Goal: Task Accomplishment & Management: Use online tool/utility

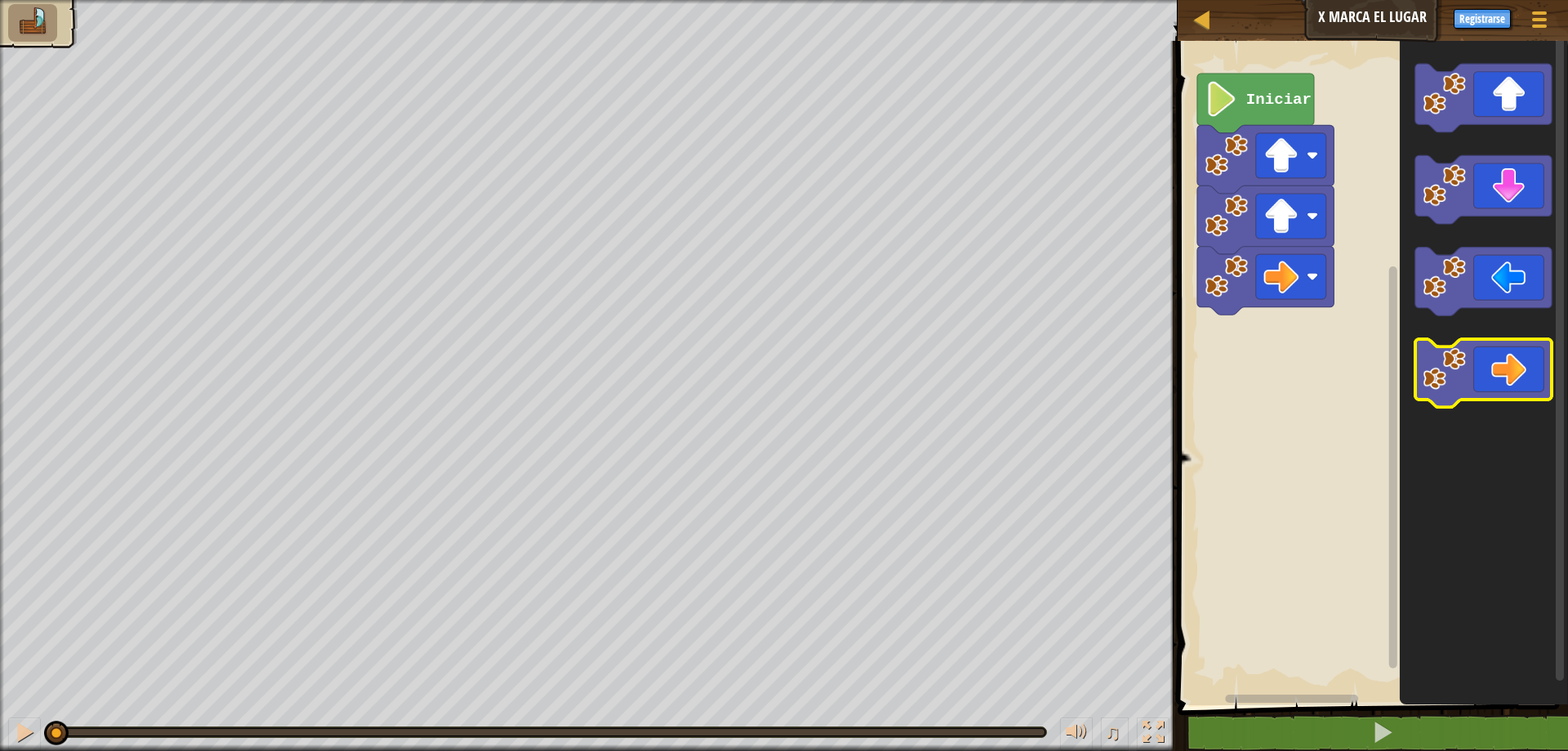
click at [1516, 358] on icon "Espacio de trabajo de Blockly" at bounding box center [1484, 374] width 136 height 69
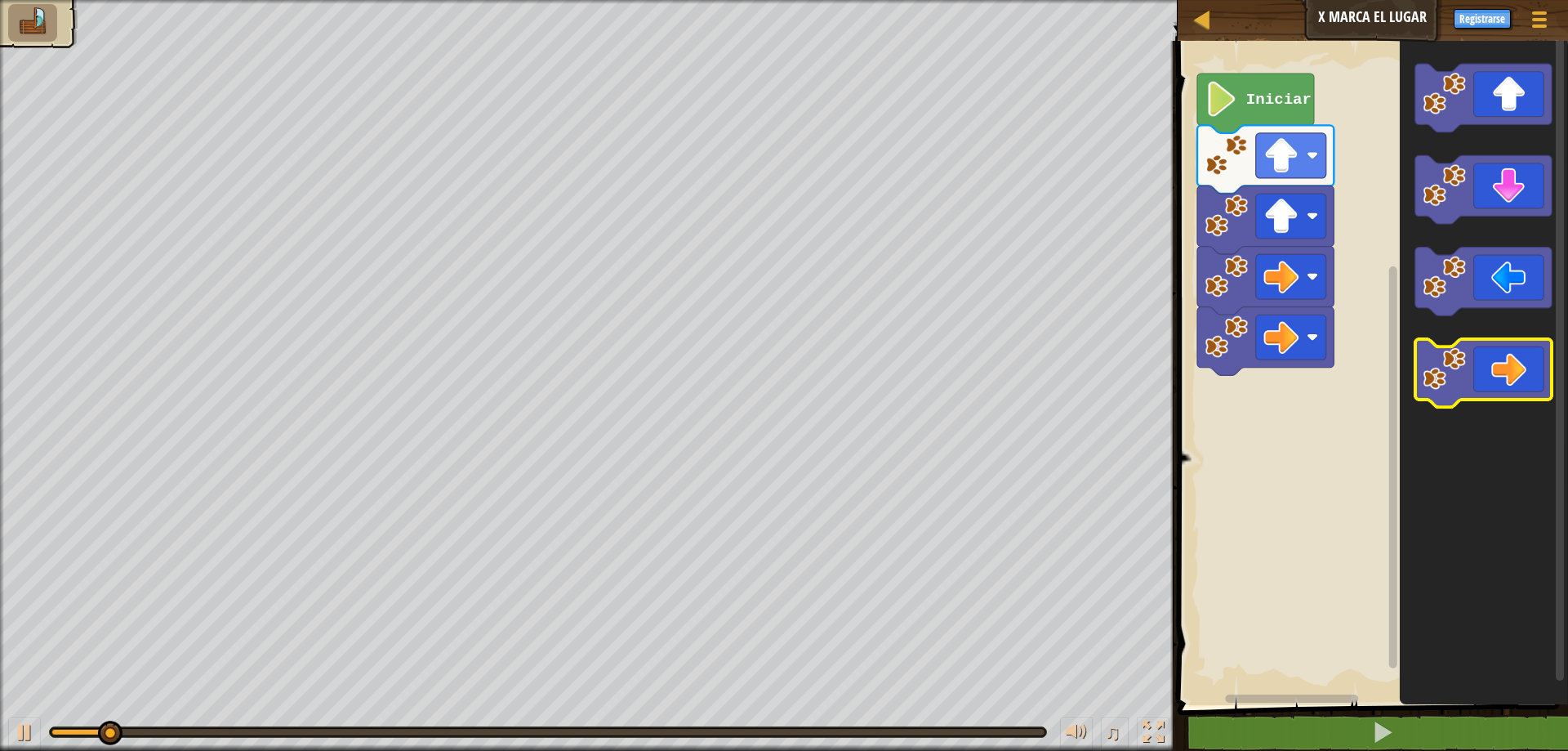
click at [1516, 358] on icon "Espacio de trabajo de Blockly" at bounding box center [1484, 374] width 136 height 69
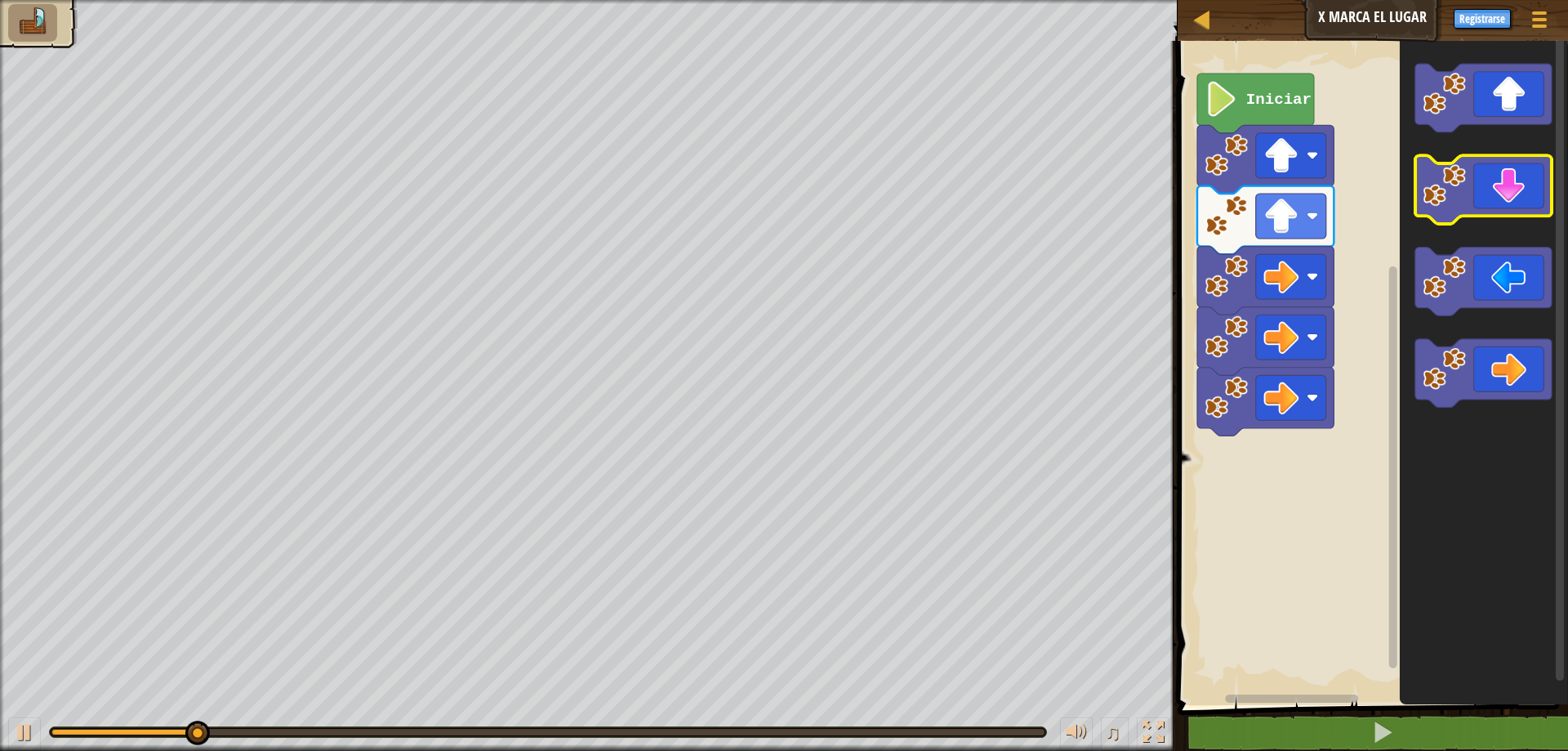
click at [1506, 210] on icon "Espacio de trabajo de Blockly" at bounding box center [1484, 190] width 136 height 69
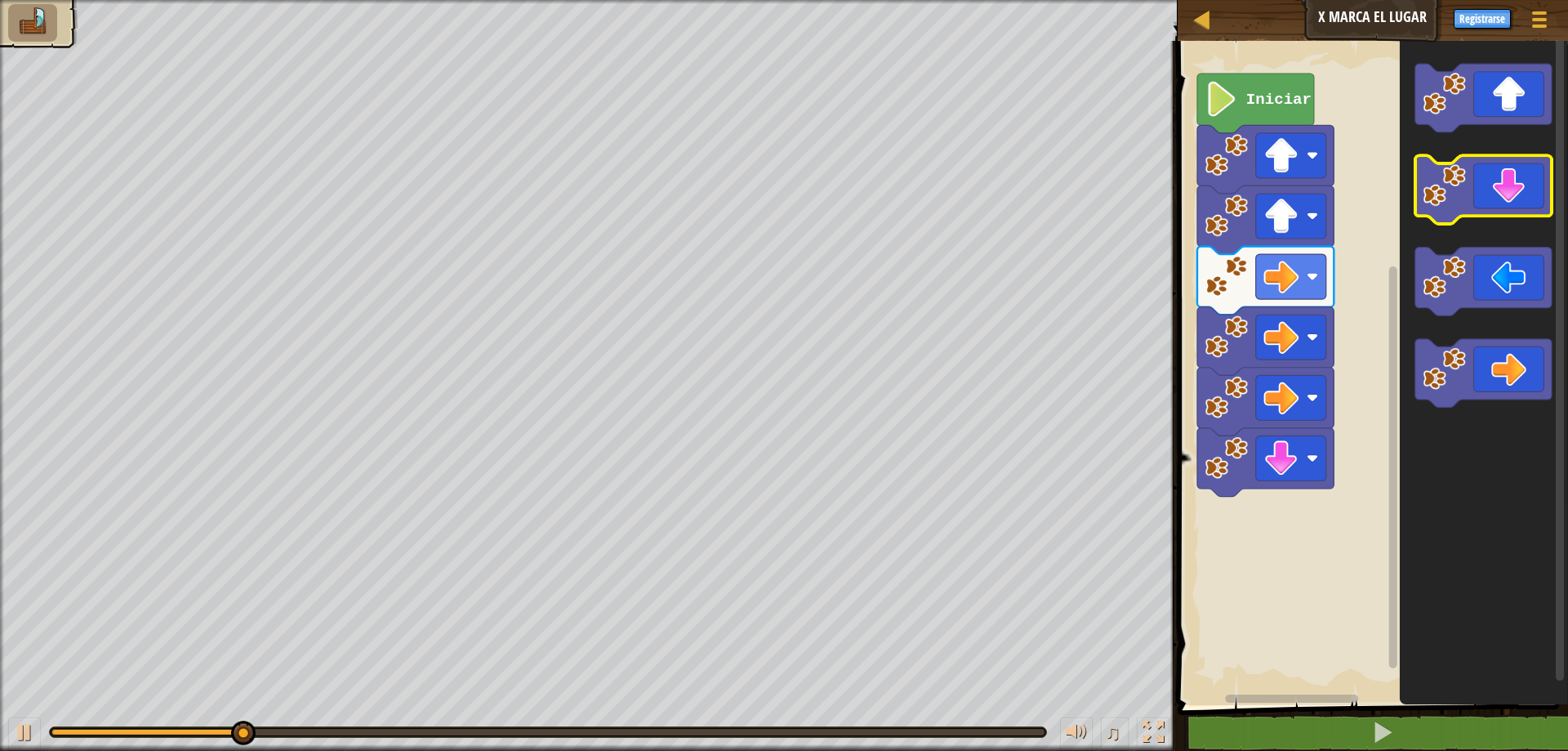
click at [1506, 210] on icon "Espacio de trabajo de Blockly" at bounding box center [1484, 190] width 136 height 69
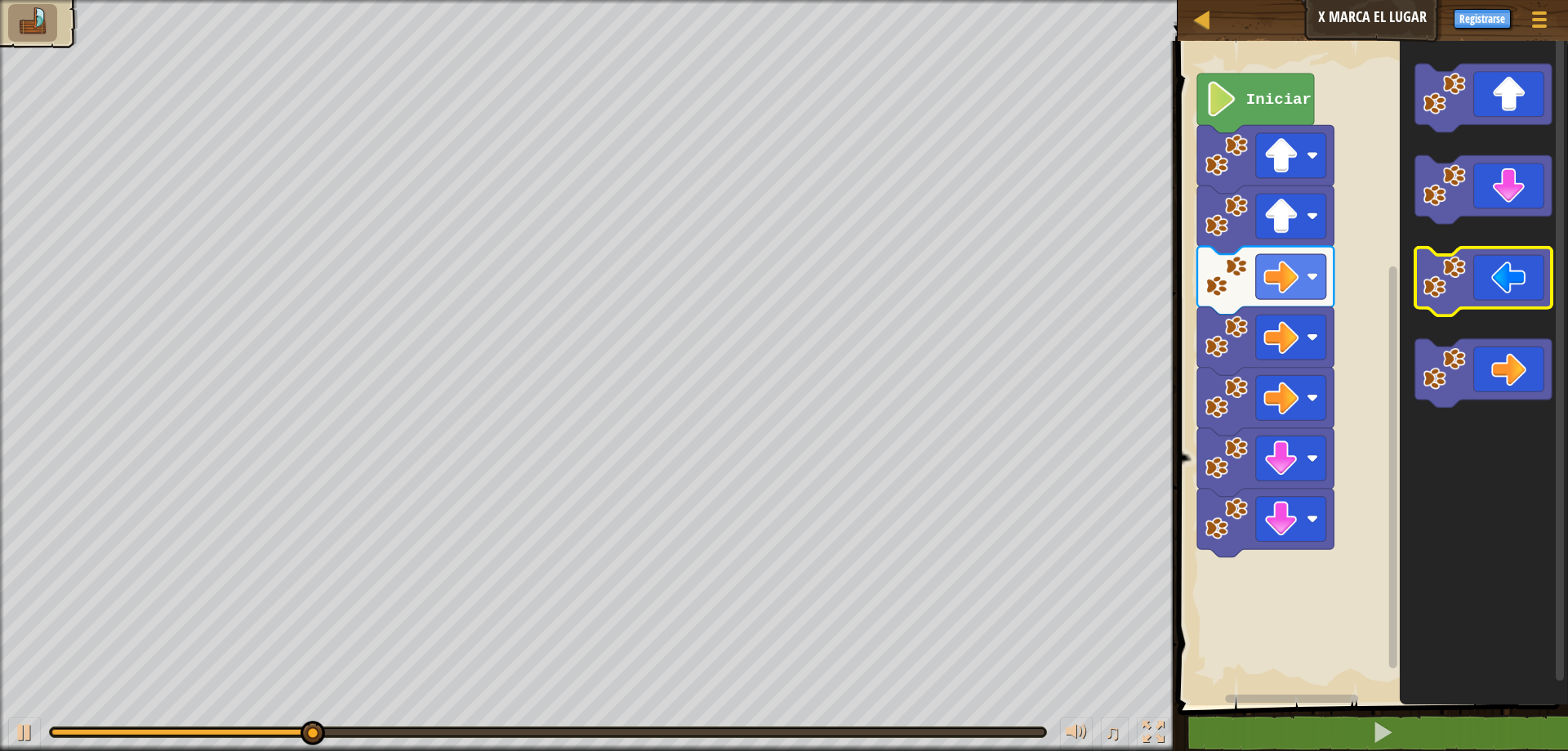
click at [1516, 276] on icon "Espacio de trabajo de Blockly" at bounding box center [1484, 282] width 136 height 69
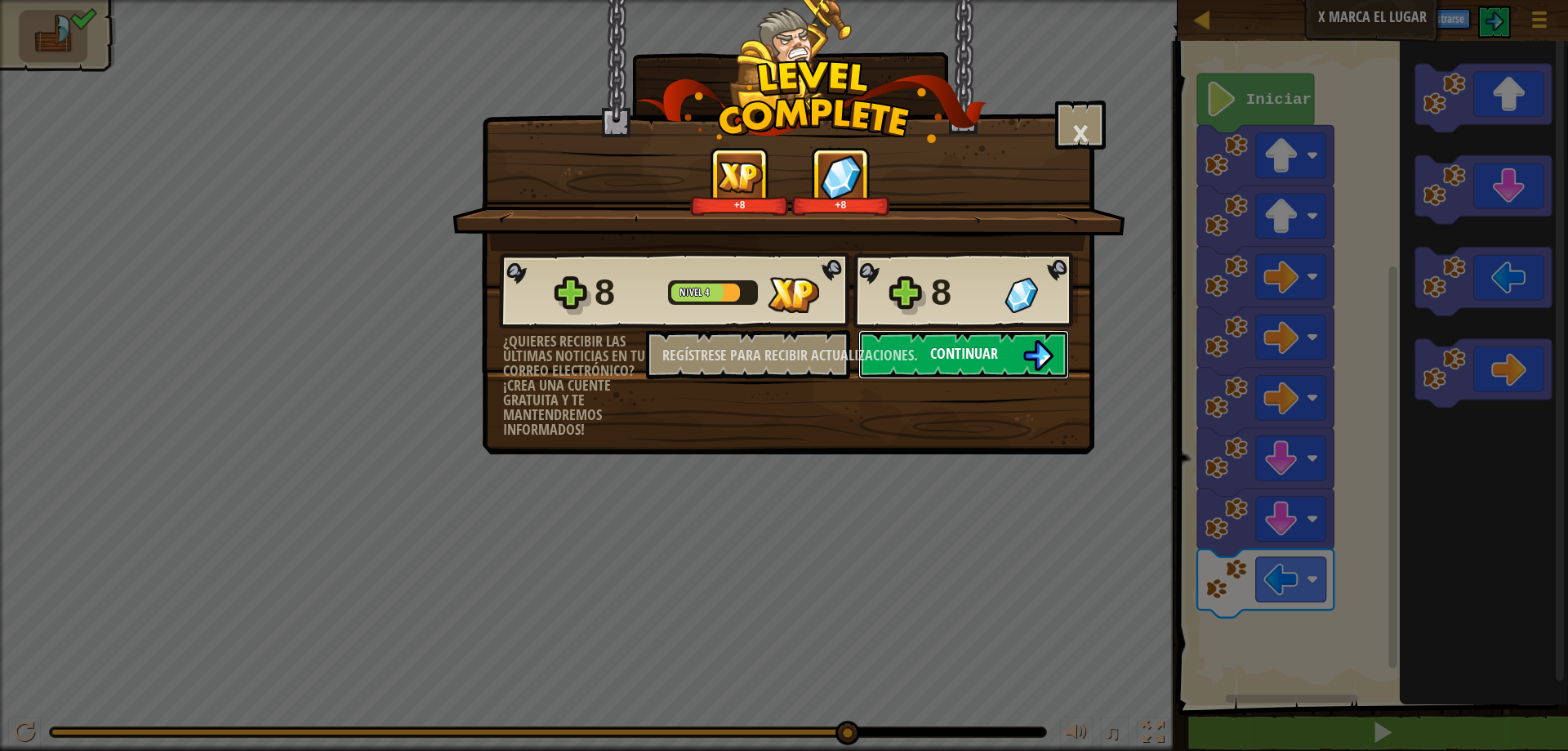
click at [985, 348] on font "Continuar" at bounding box center [964, 353] width 68 height 21
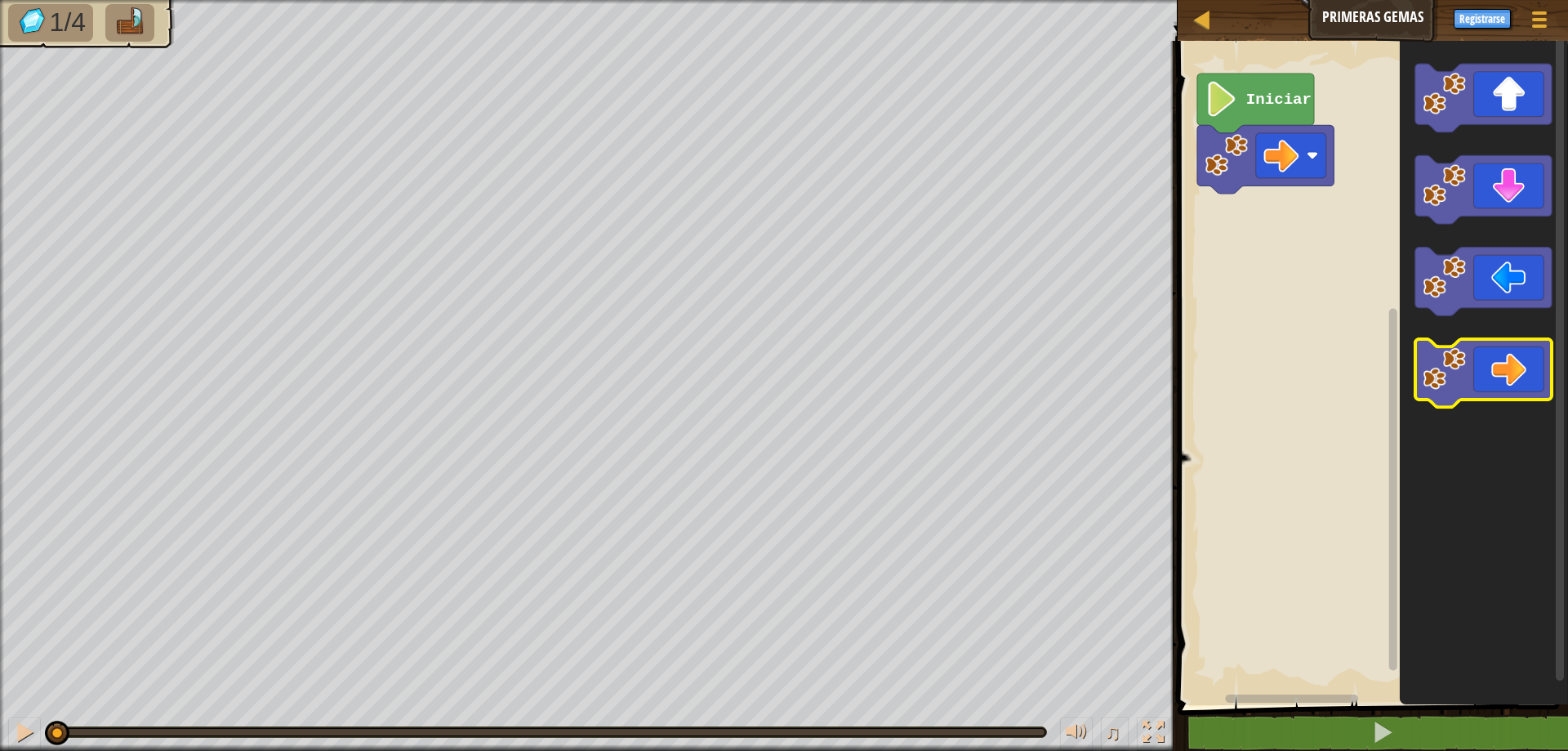
click at [1519, 358] on icon "Espacio de trabajo de Blockly" at bounding box center [1484, 374] width 136 height 69
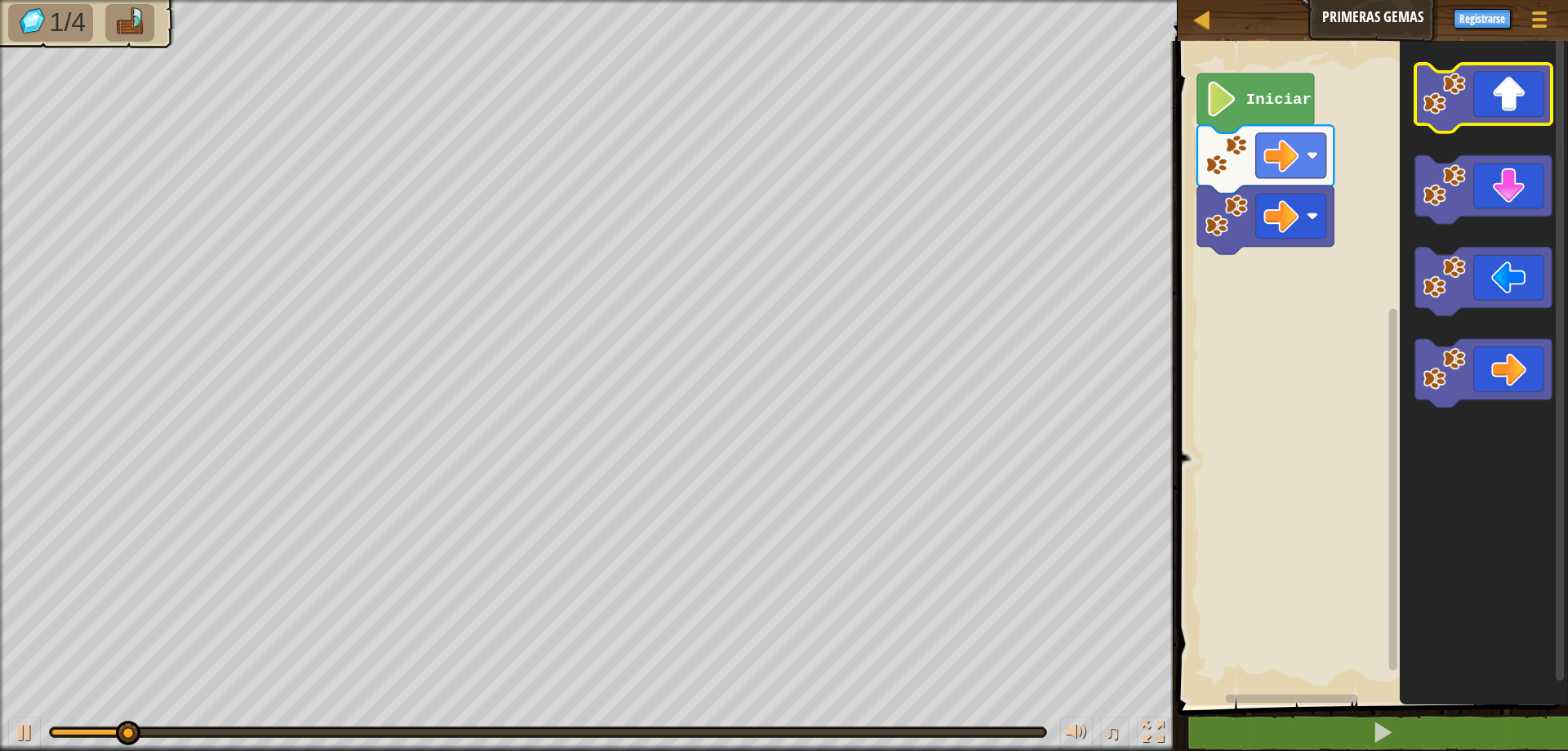
click at [1501, 114] on icon "Espacio de trabajo de Blockly" at bounding box center [1484, 99] width 136 height 69
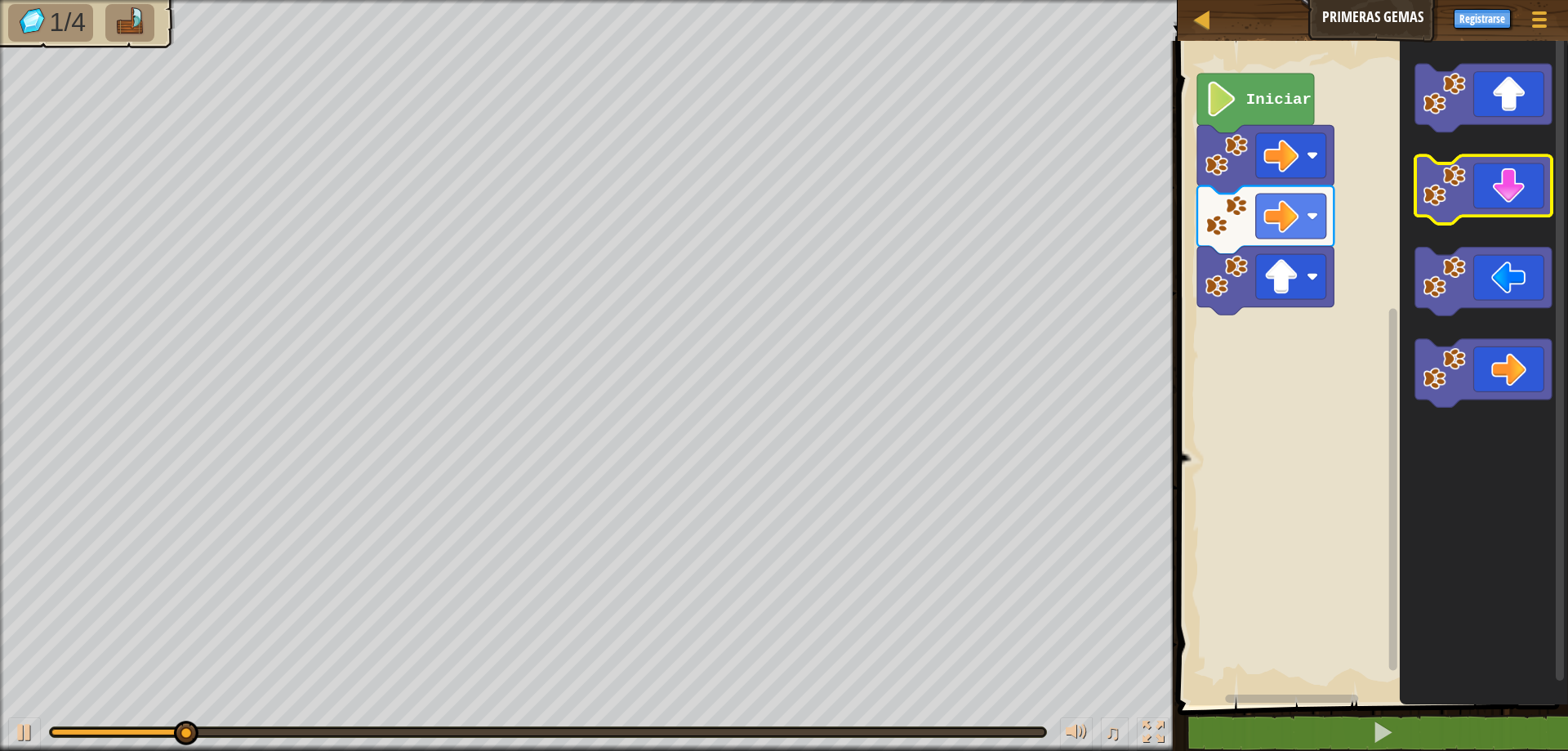
click at [1507, 185] on icon "Espacio de trabajo de Blockly" at bounding box center [1484, 190] width 136 height 69
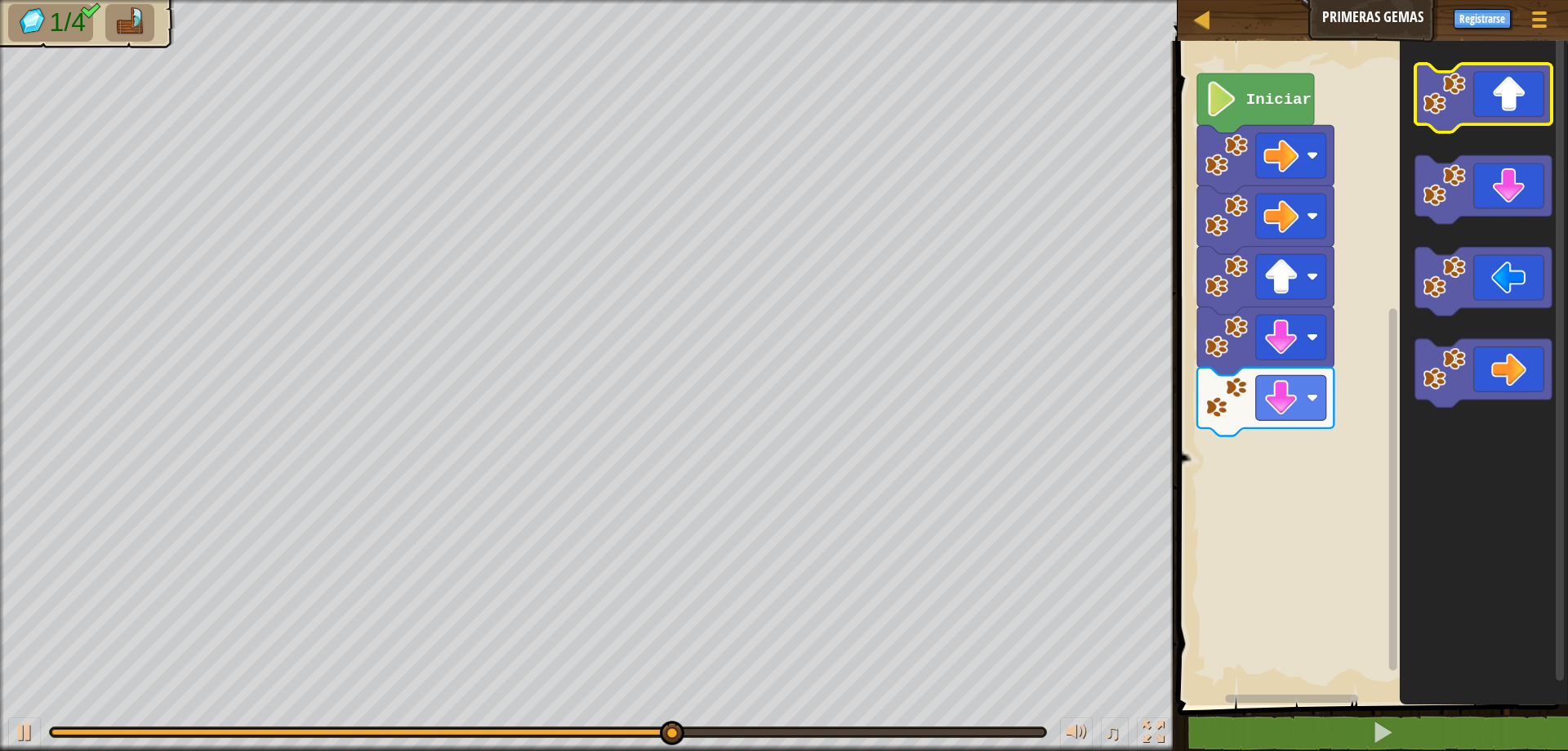
click at [1520, 108] on icon "Espacio de trabajo de Blockly" at bounding box center [1484, 99] width 136 height 69
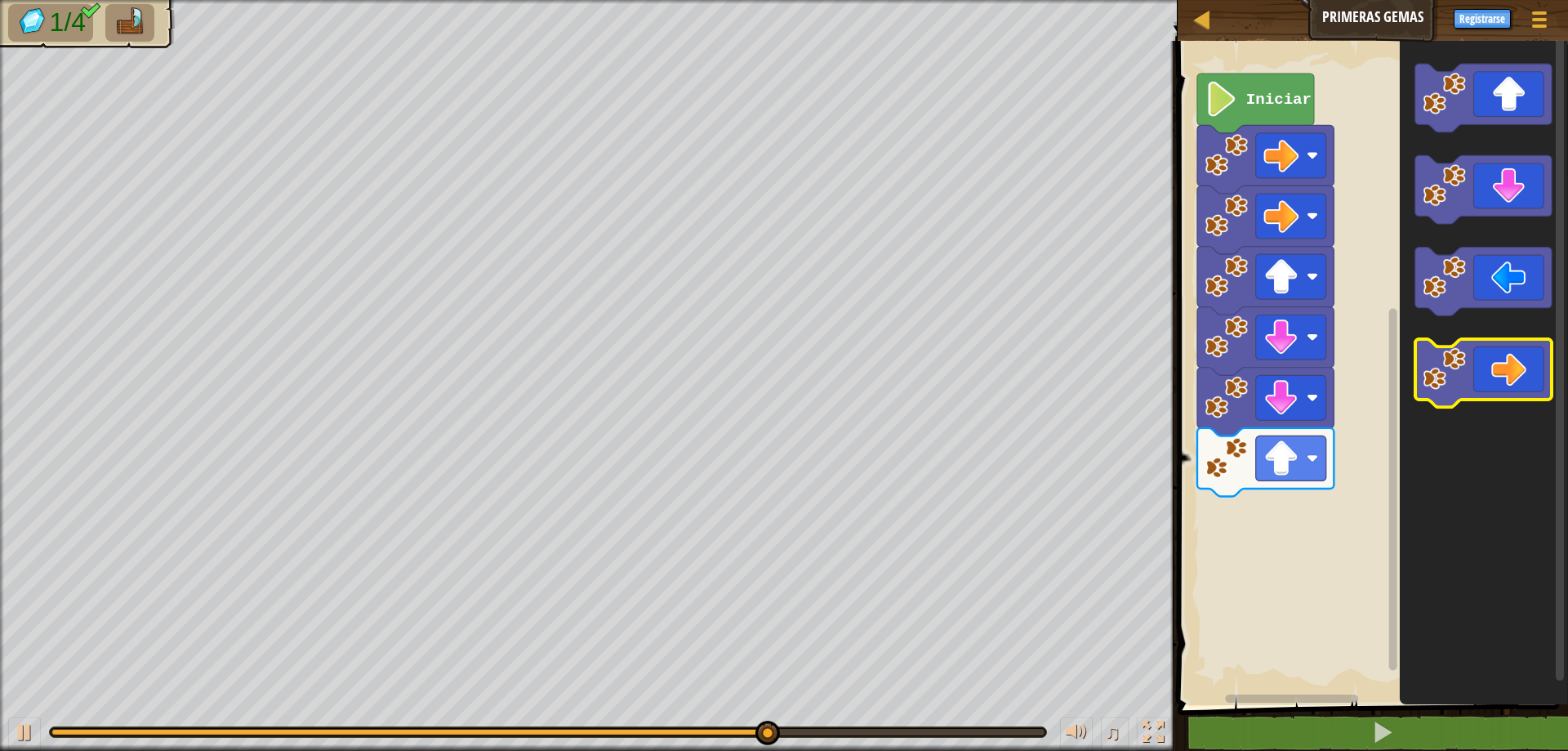
click at [1525, 358] on icon "Espacio de trabajo de Blockly" at bounding box center [1484, 374] width 136 height 69
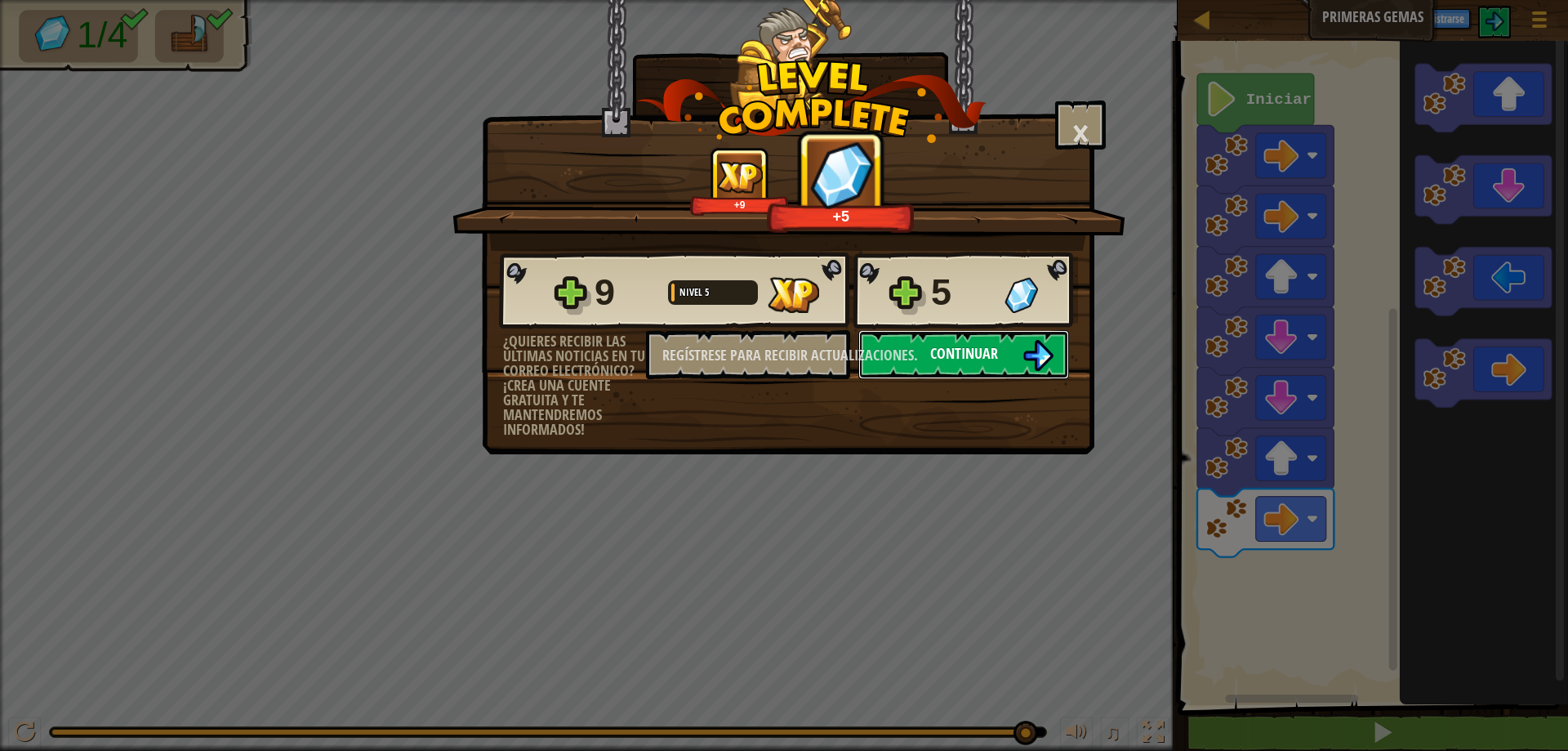
click at [1008, 344] on button "Continuar" at bounding box center [964, 354] width 211 height 49
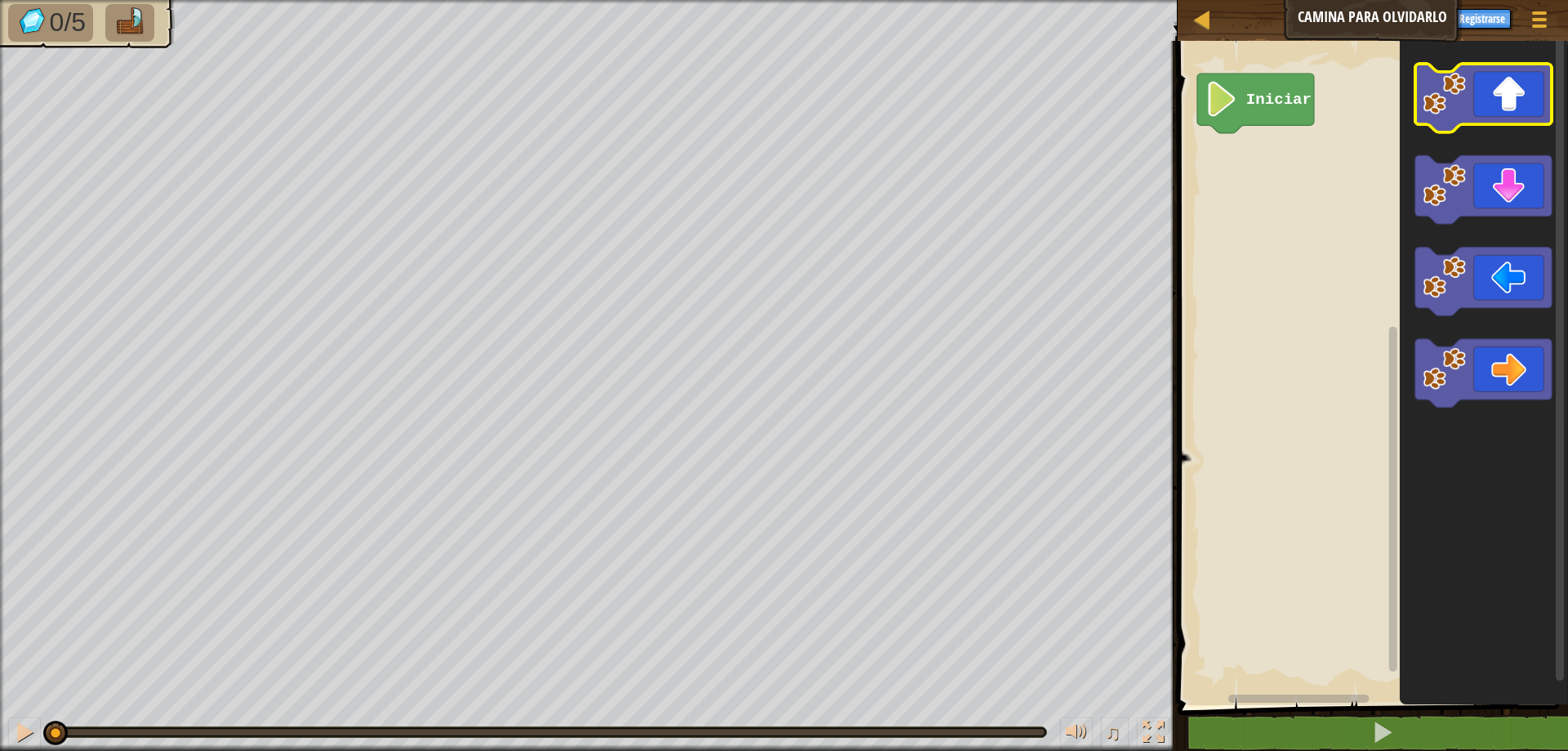
click at [1502, 108] on icon "Espacio de trabajo de Blockly" at bounding box center [1484, 99] width 136 height 69
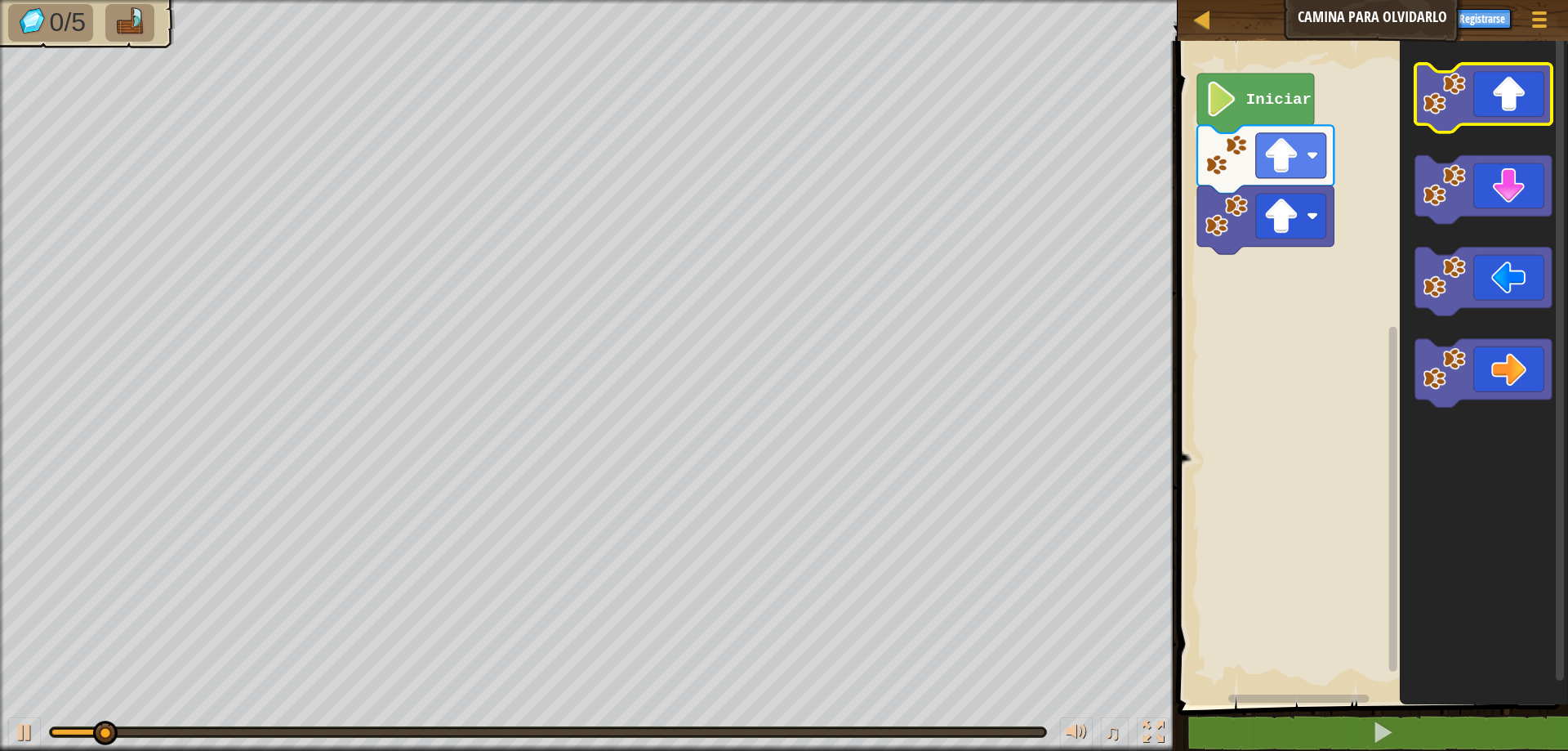
click at [1502, 108] on icon "Espacio de trabajo de Blockly" at bounding box center [1484, 99] width 136 height 69
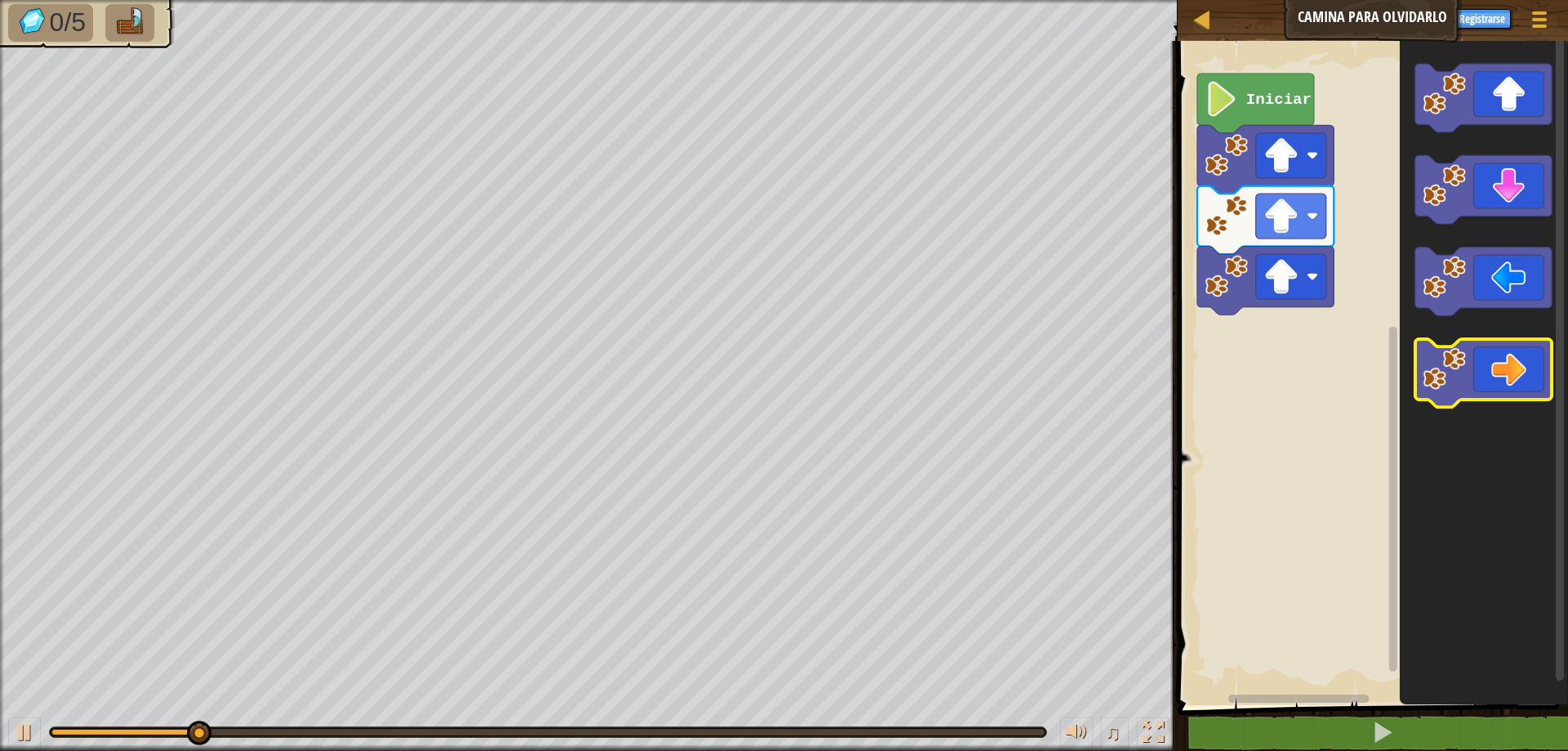
click at [1519, 364] on icon "Espacio de trabajo de Blockly" at bounding box center [1484, 374] width 136 height 69
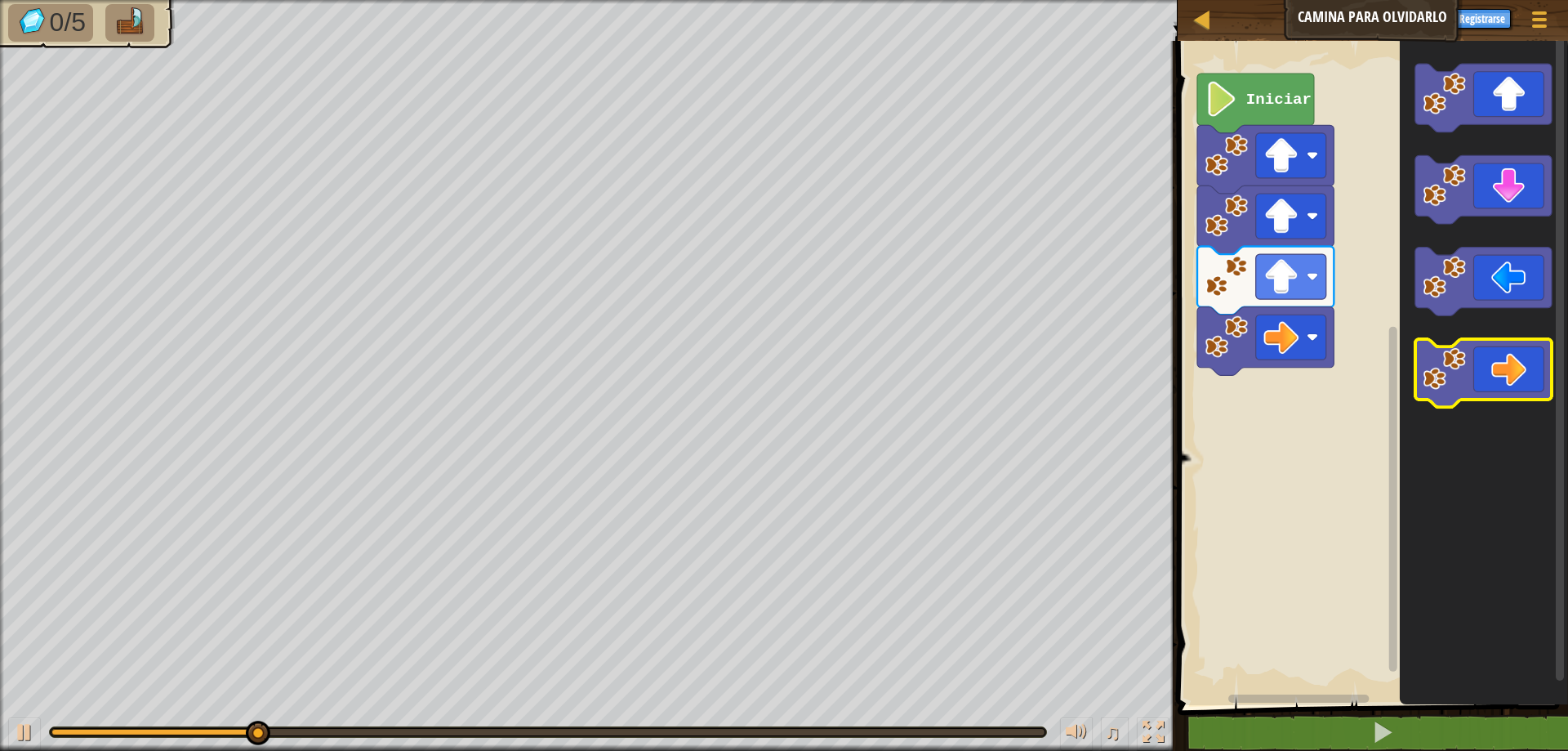
click at [1519, 364] on icon "Espacio de trabajo de Blockly" at bounding box center [1484, 374] width 136 height 69
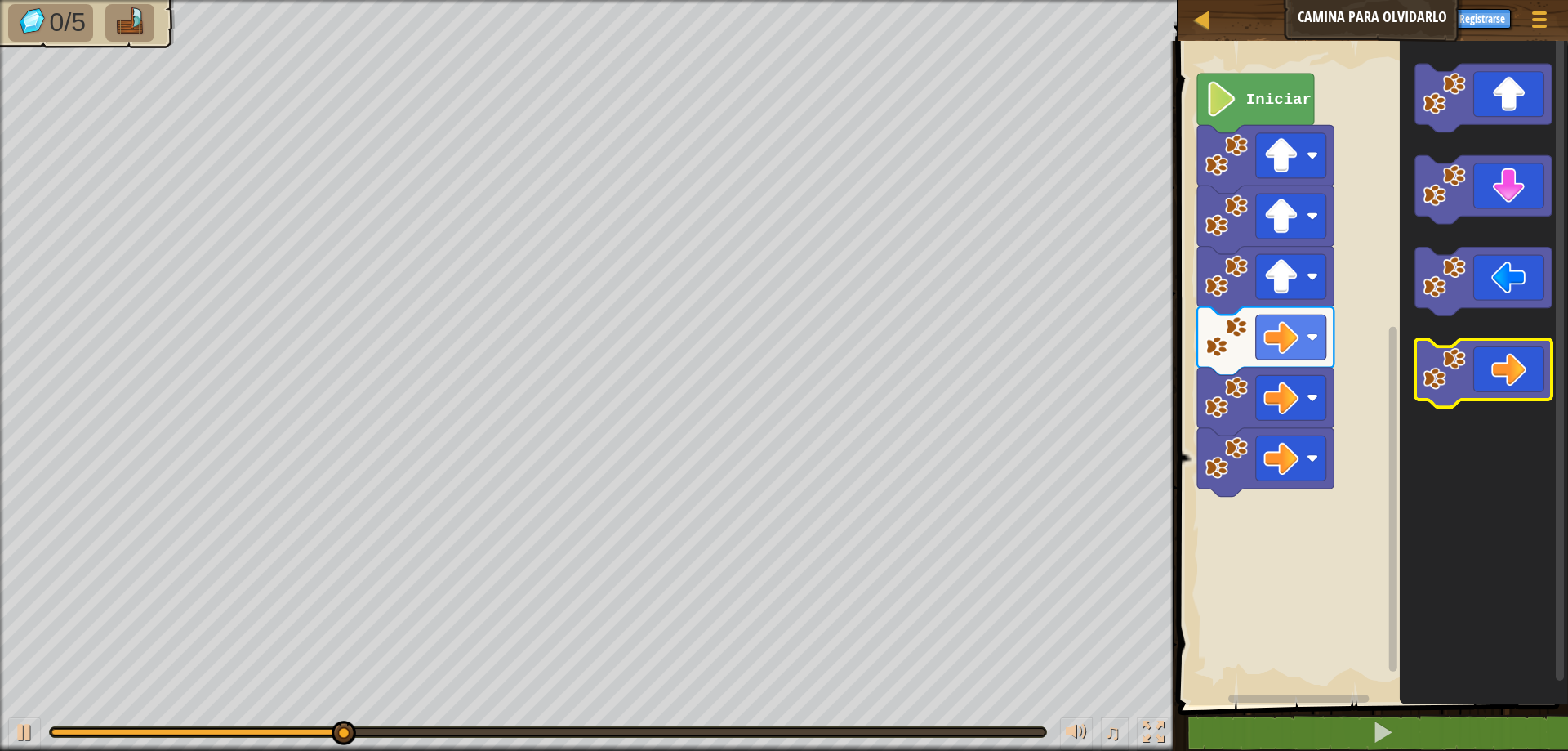
click at [1519, 364] on icon "Espacio de trabajo de Blockly" at bounding box center [1484, 374] width 136 height 69
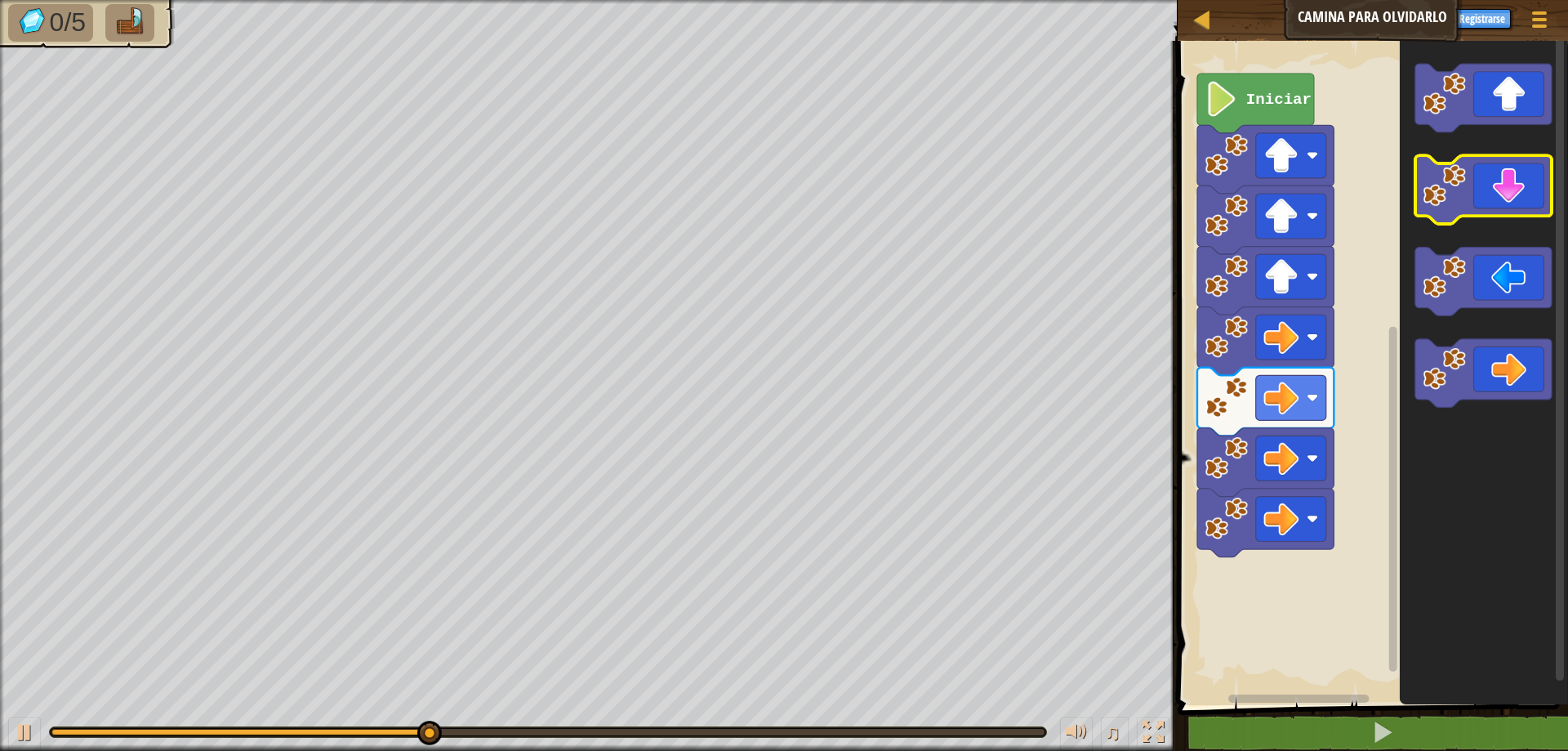
click at [1518, 197] on icon "Espacio de trabajo de Blockly" at bounding box center [1484, 190] width 136 height 69
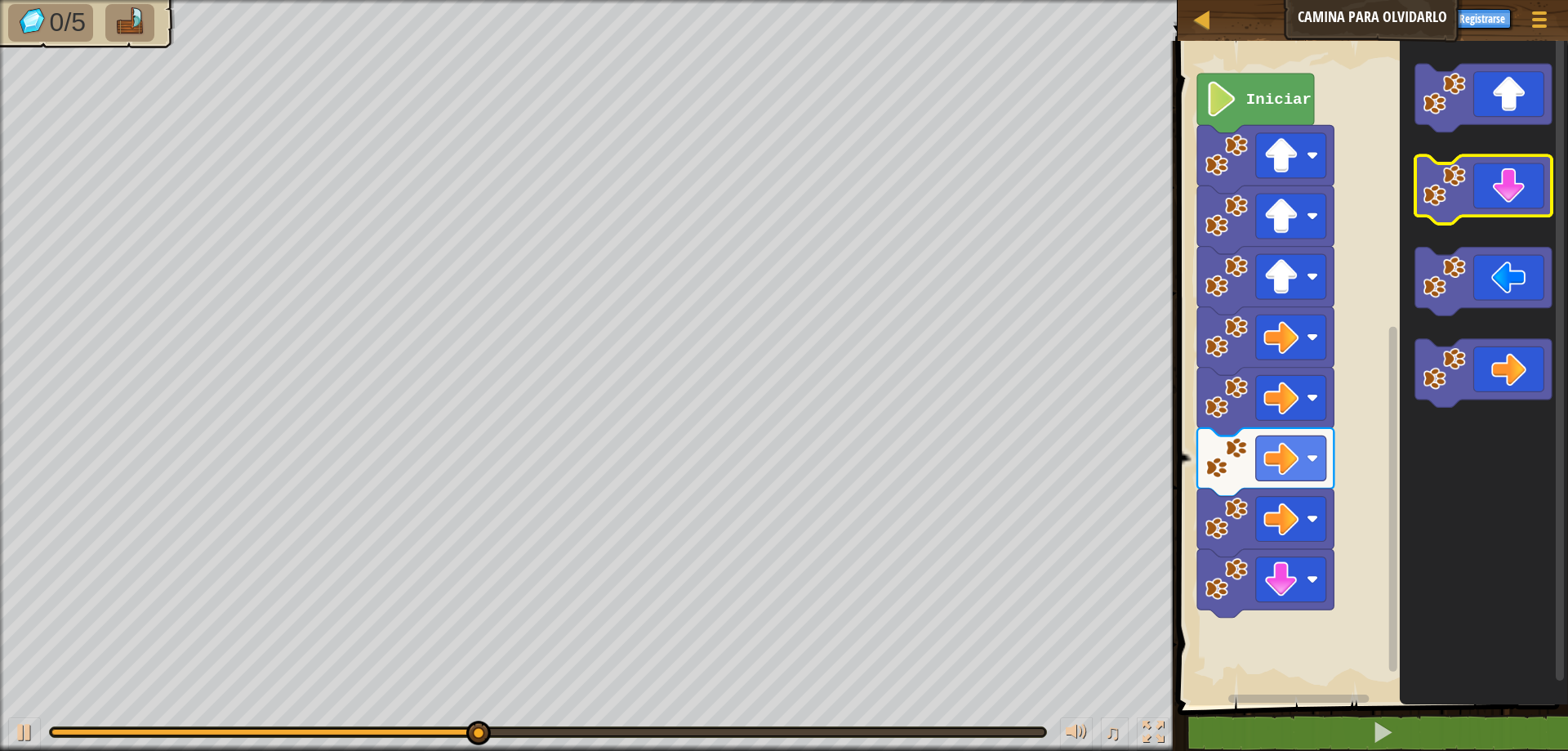
click at [1518, 197] on icon "Espacio de trabajo de Blockly" at bounding box center [1484, 190] width 136 height 69
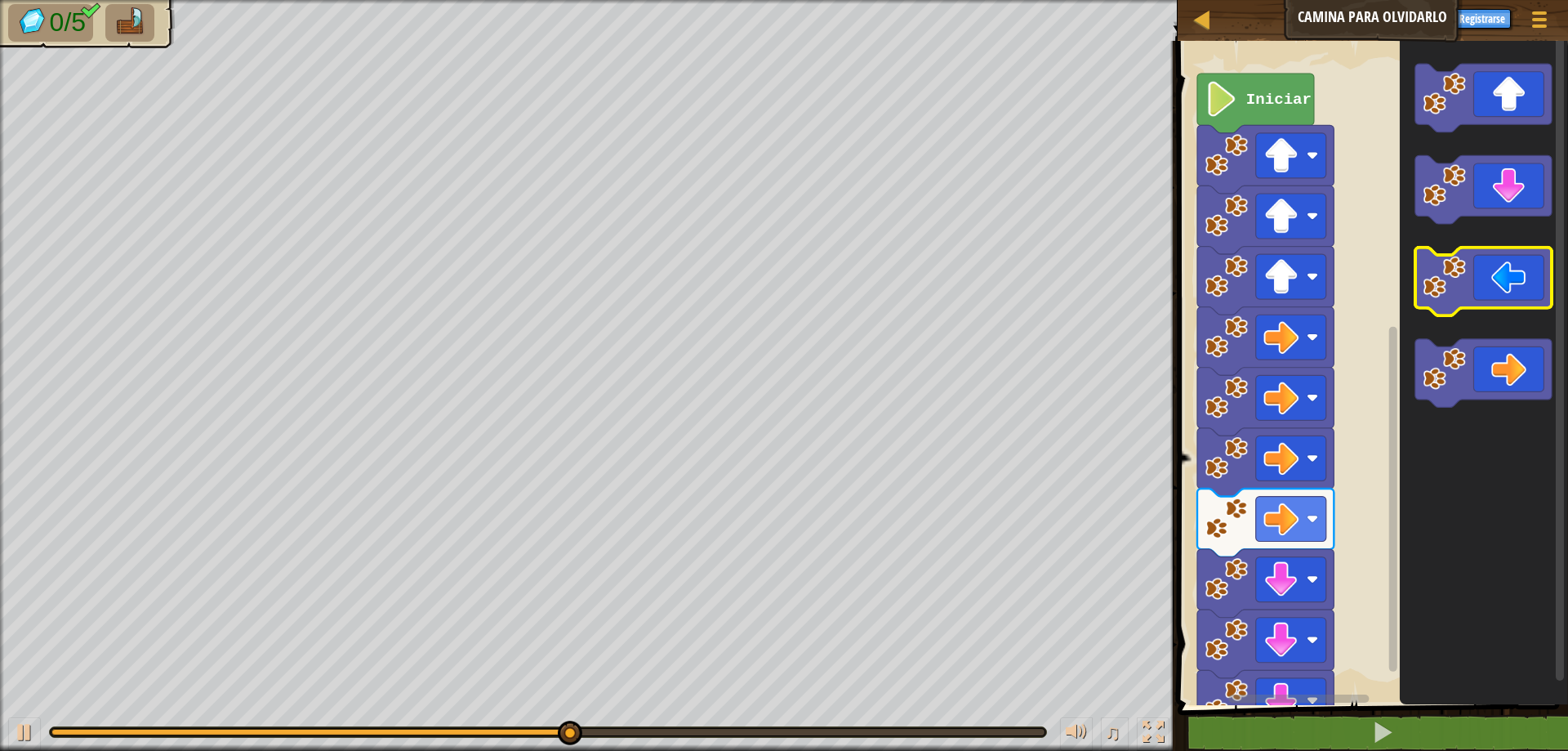
click at [1505, 286] on icon "Espacio de trabajo de Blockly" at bounding box center [1484, 282] width 136 height 69
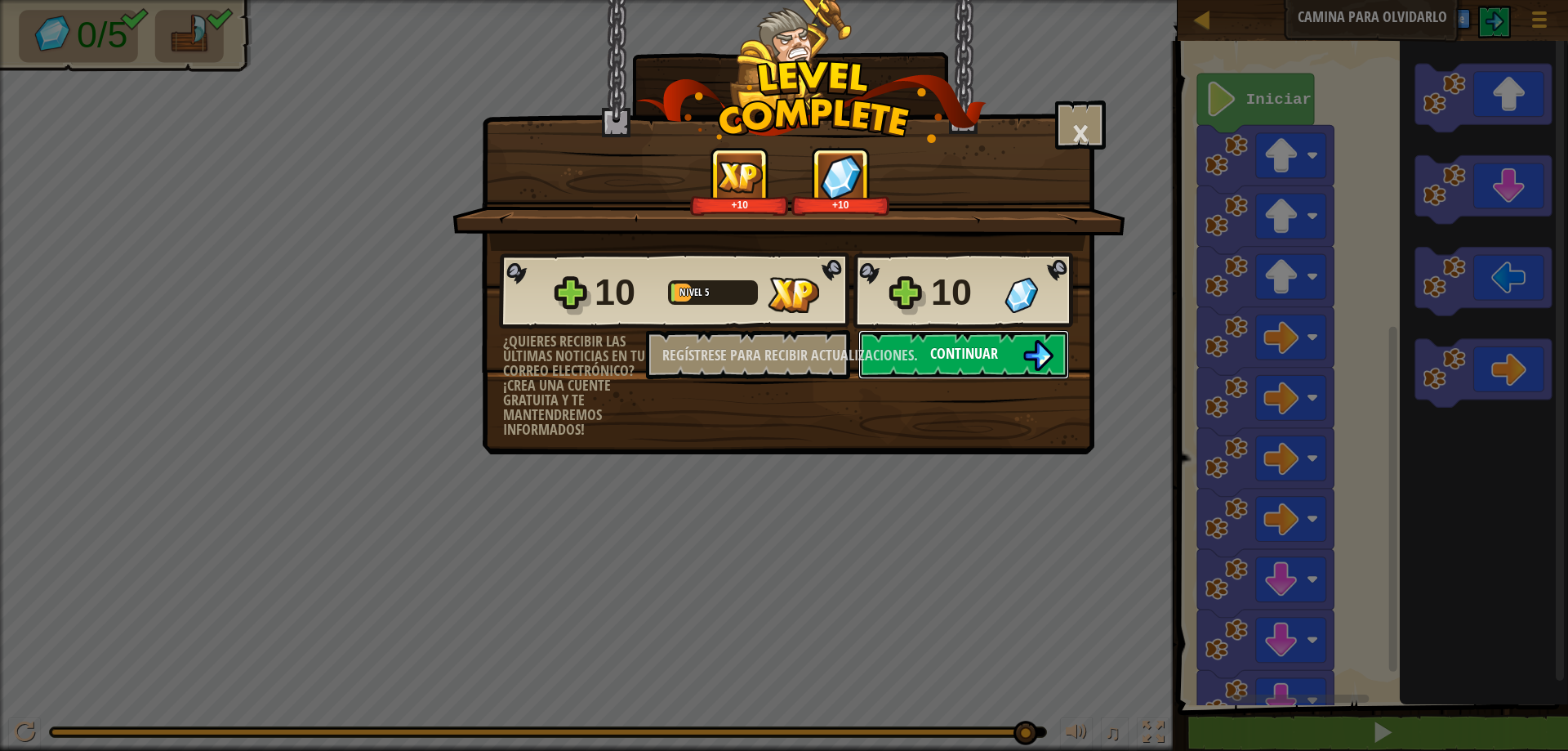
click at [1033, 358] on img at bounding box center [1037, 354] width 31 height 31
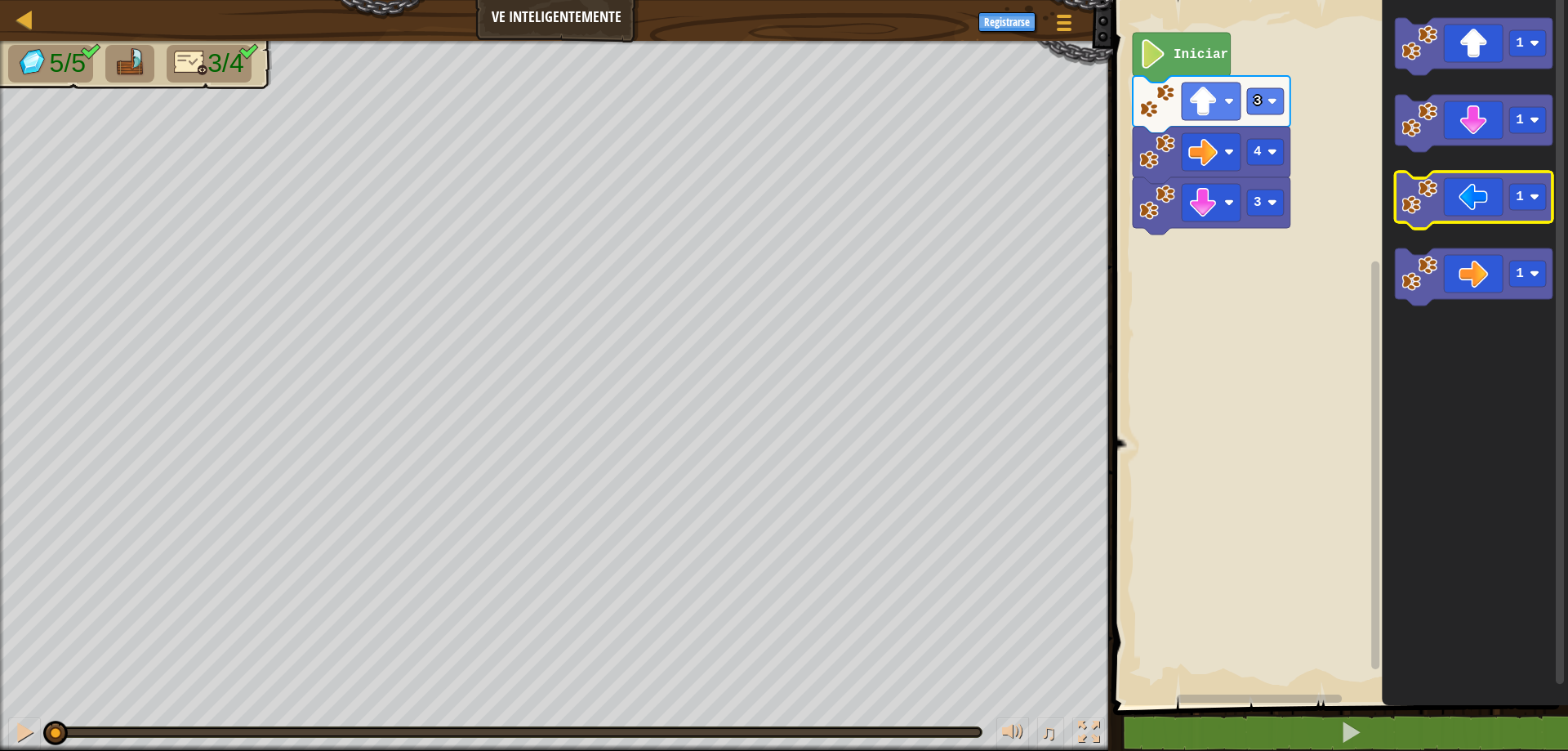
click at [1456, 200] on icon "Espacio de trabajo de Blockly" at bounding box center [1474, 200] width 158 height 57
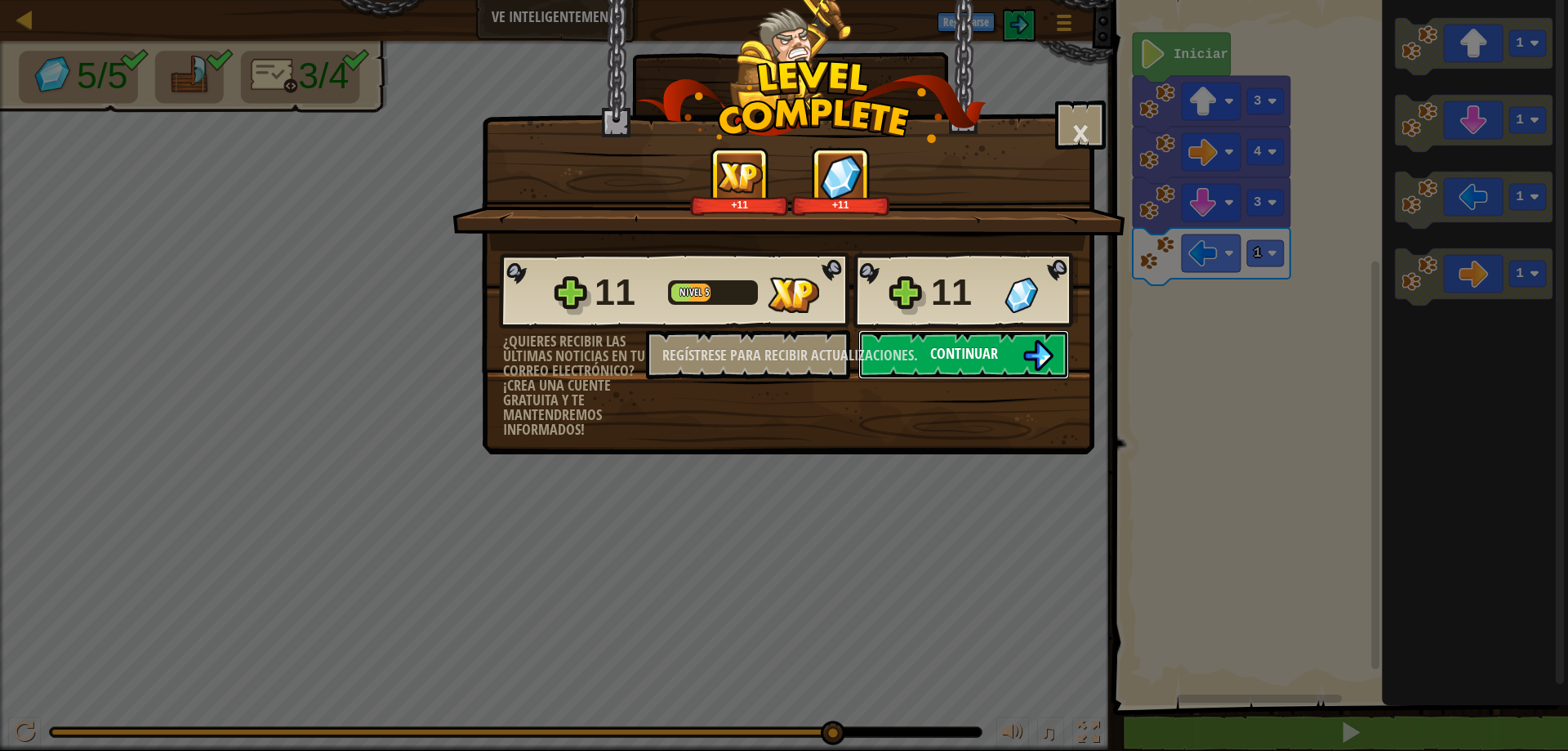
click at [1013, 359] on button "Continuar" at bounding box center [964, 354] width 211 height 49
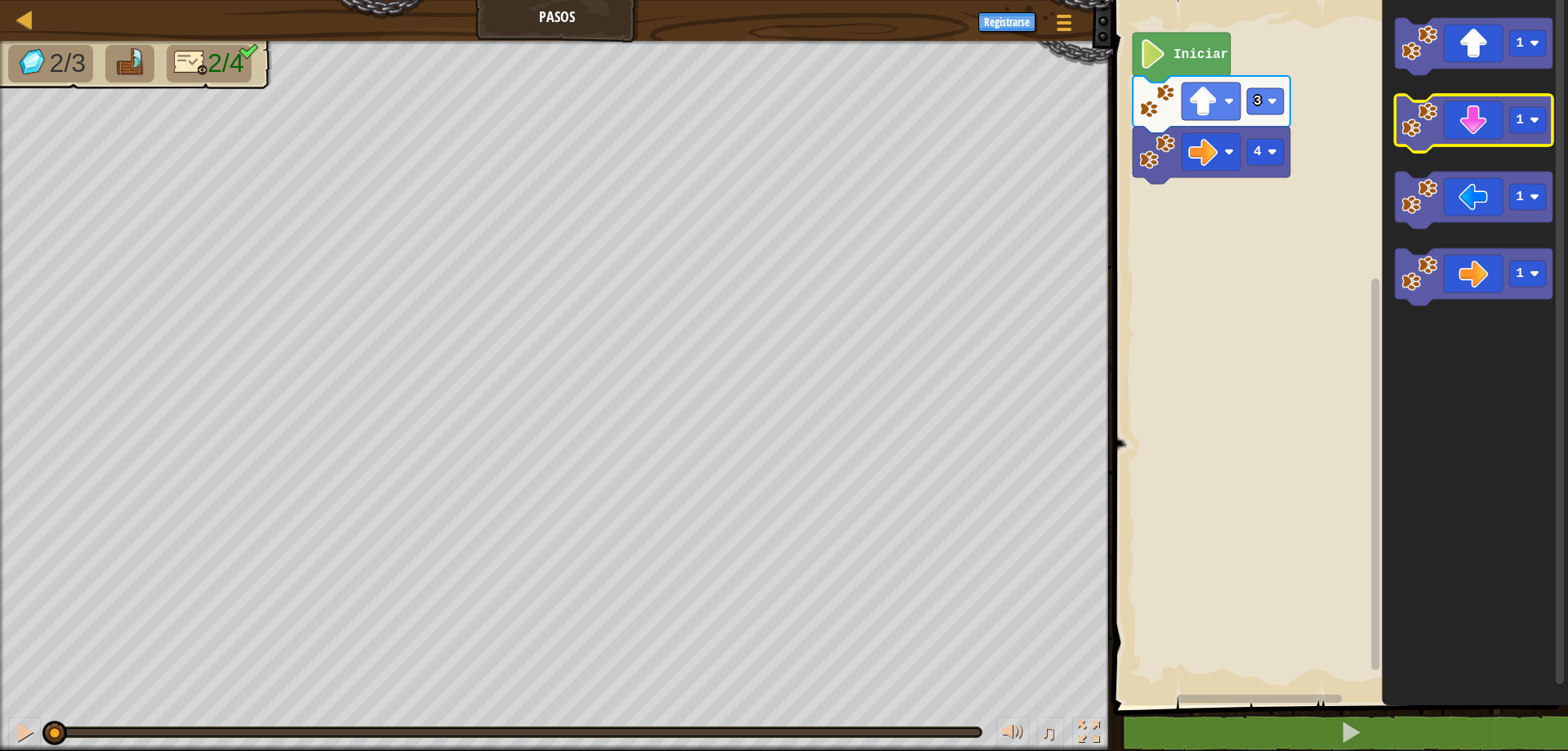
click at [1516, 139] on icon "Espacio de trabajo de Blockly" at bounding box center [1474, 123] width 158 height 57
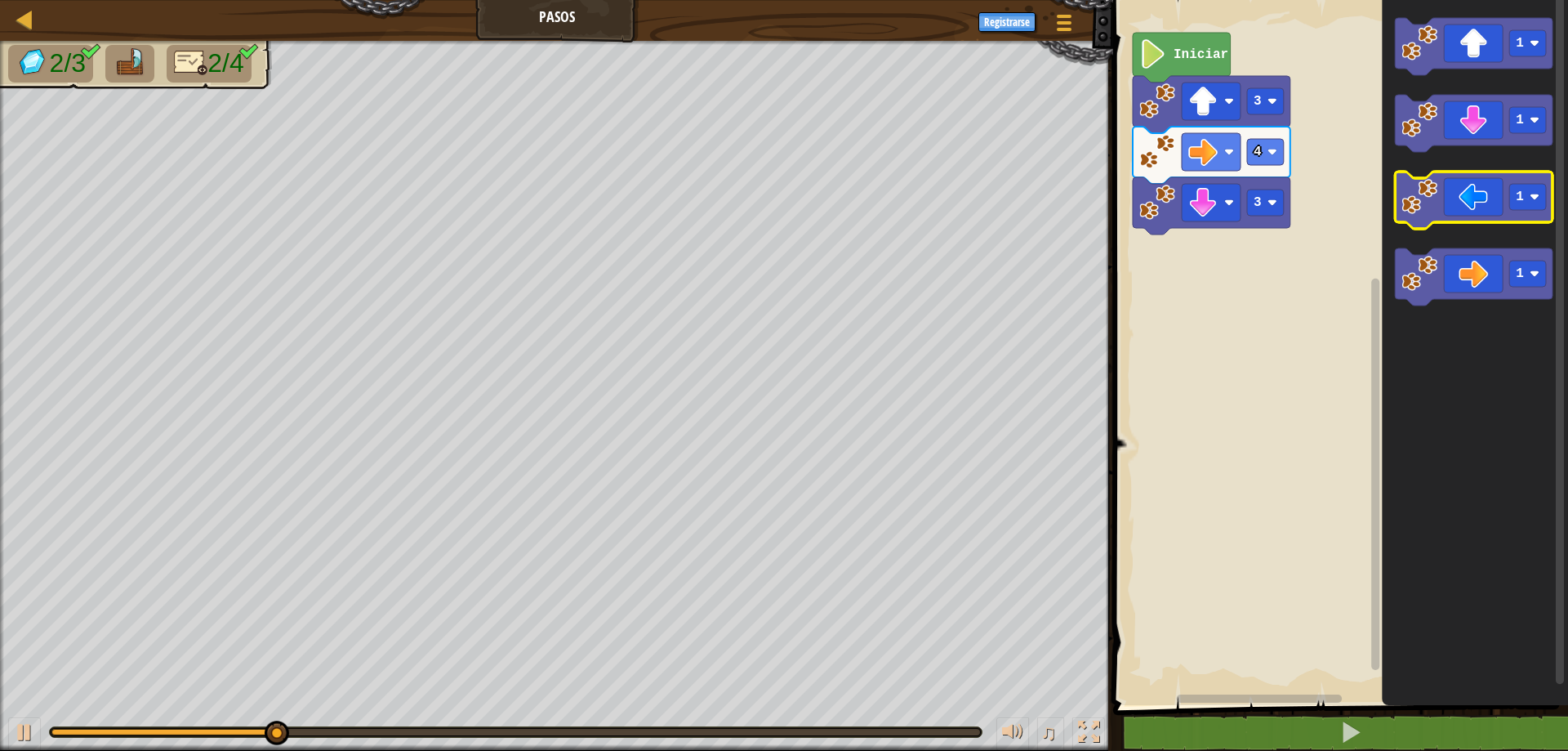
click at [1447, 201] on icon "Espacio de trabajo de Blockly" at bounding box center [1474, 200] width 158 height 57
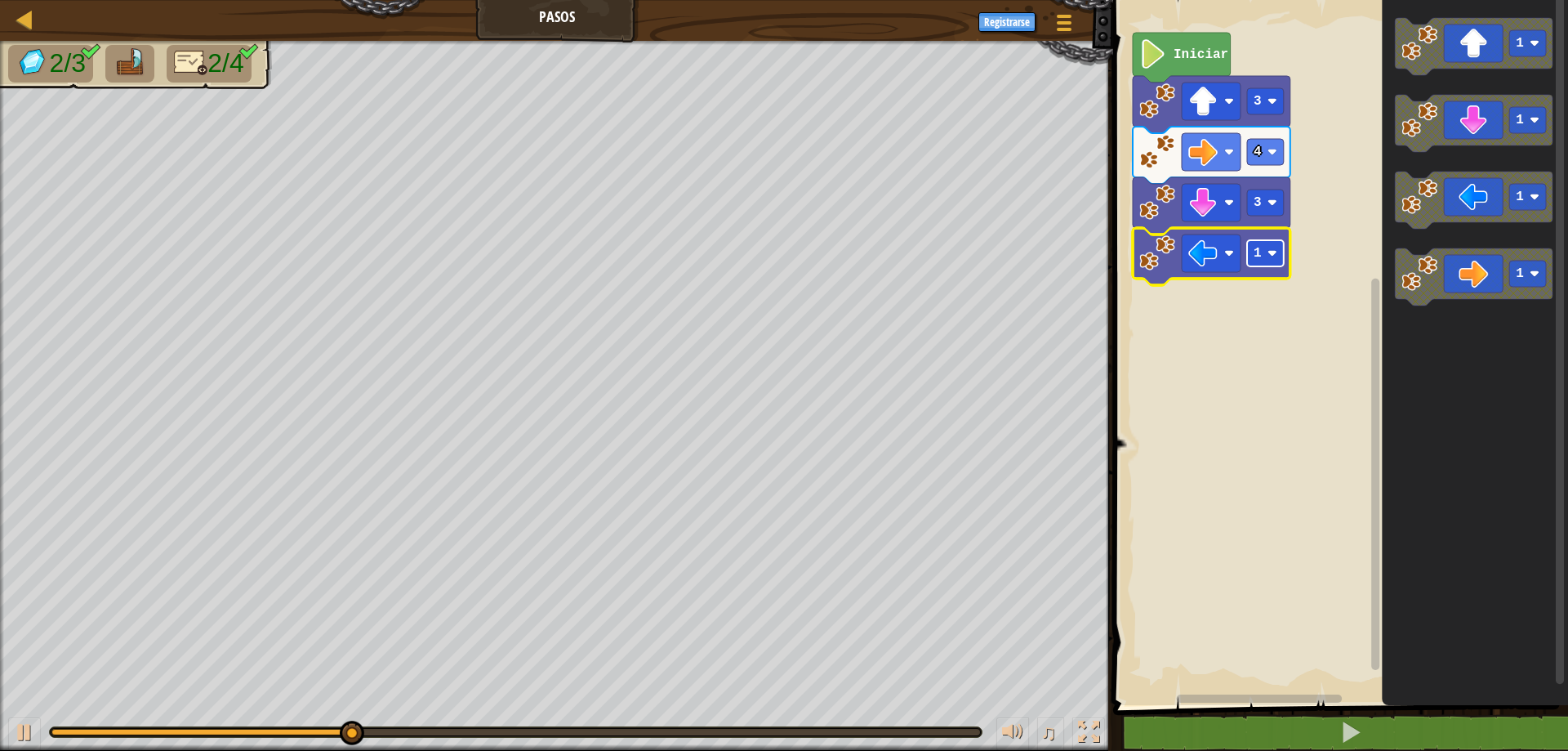
click at [1270, 255] on image "Espacio de trabajo de Blockly" at bounding box center [1273, 254] width 10 height 10
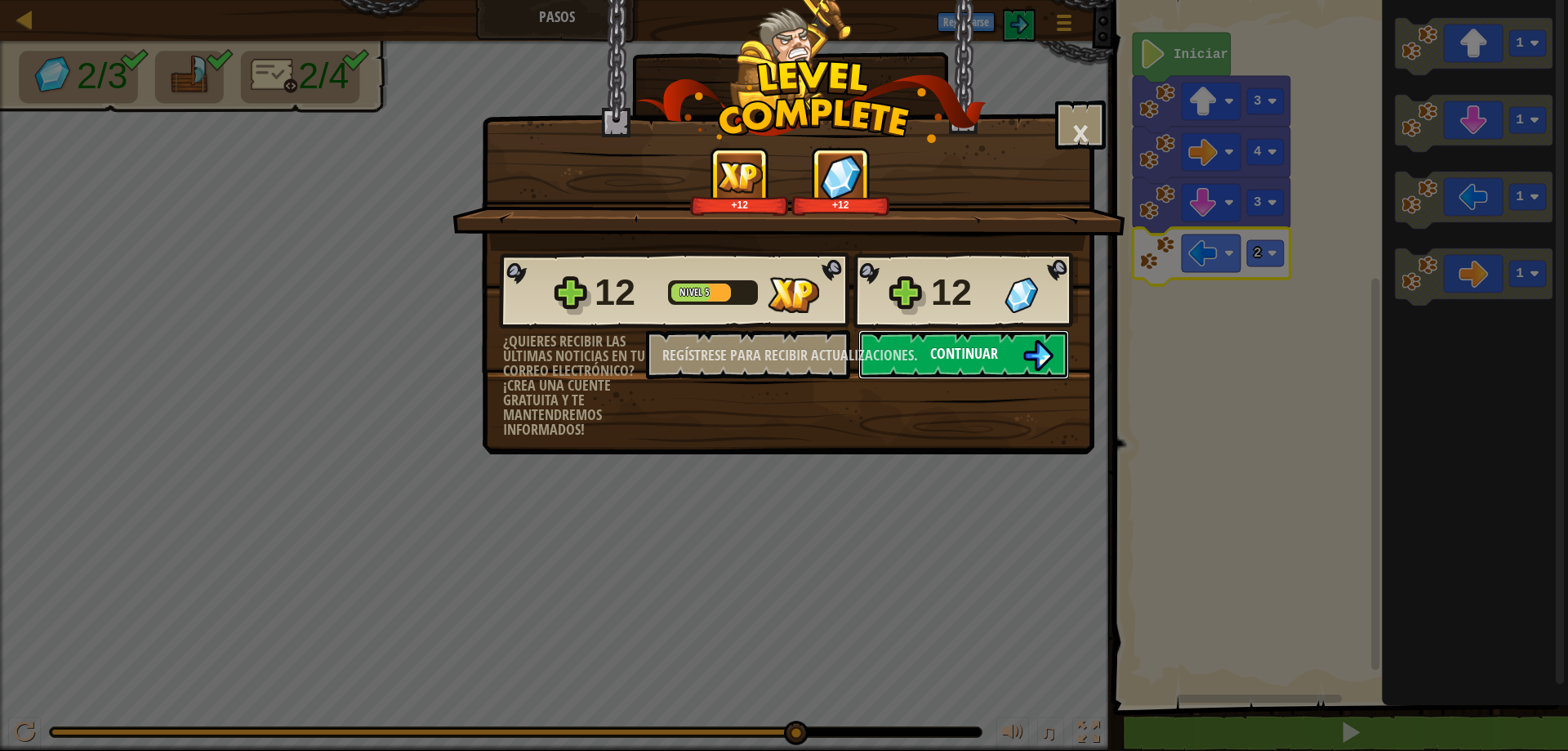
click at [997, 348] on font "Continuar" at bounding box center [964, 353] width 68 height 21
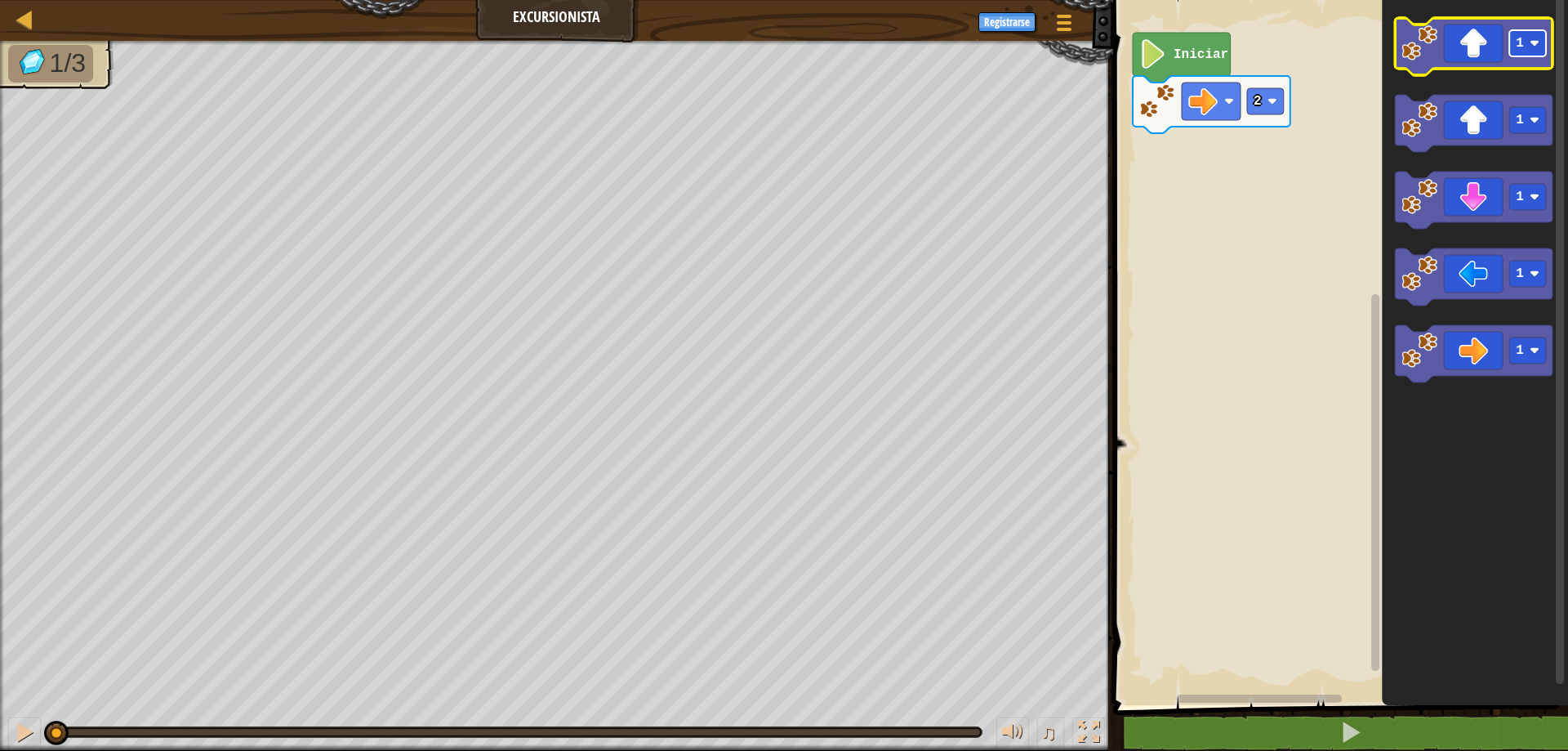
click at [1533, 56] on rect "Espacio de trabajo de Blockly" at bounding box center [1528, 43] width 37 height 26
click at [1488, 52] on icon "Espacio de trabajo de Blockly" at bounding box center [1474, 46] width 158 height 57
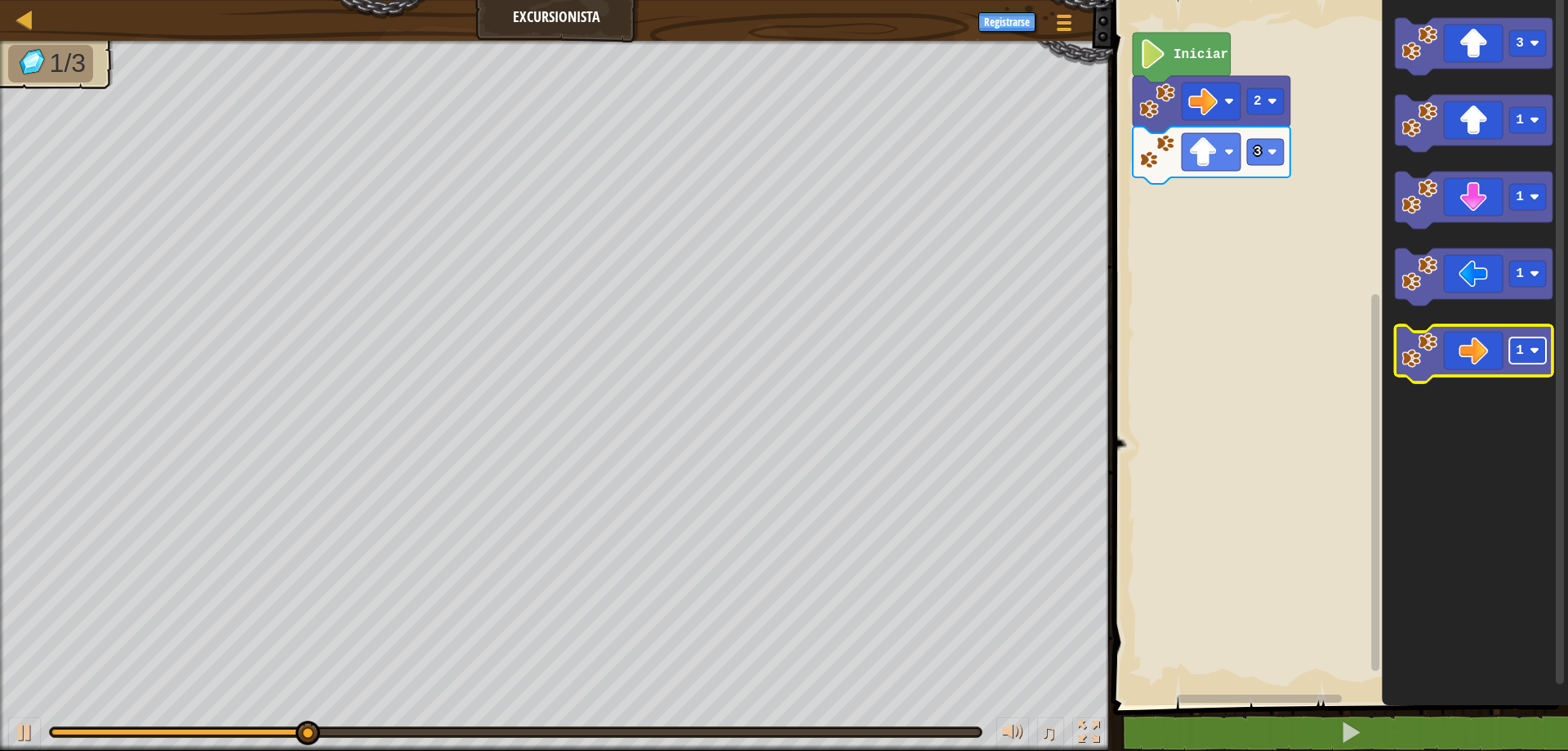
click at [1519, 353] on text "1" at bounding box center [1520, 350] width 8 height 15
click at [1487, 352] on icon "Espacio de trabajo de Blockly" at bounding box center [1474, 353] width 158 height 57
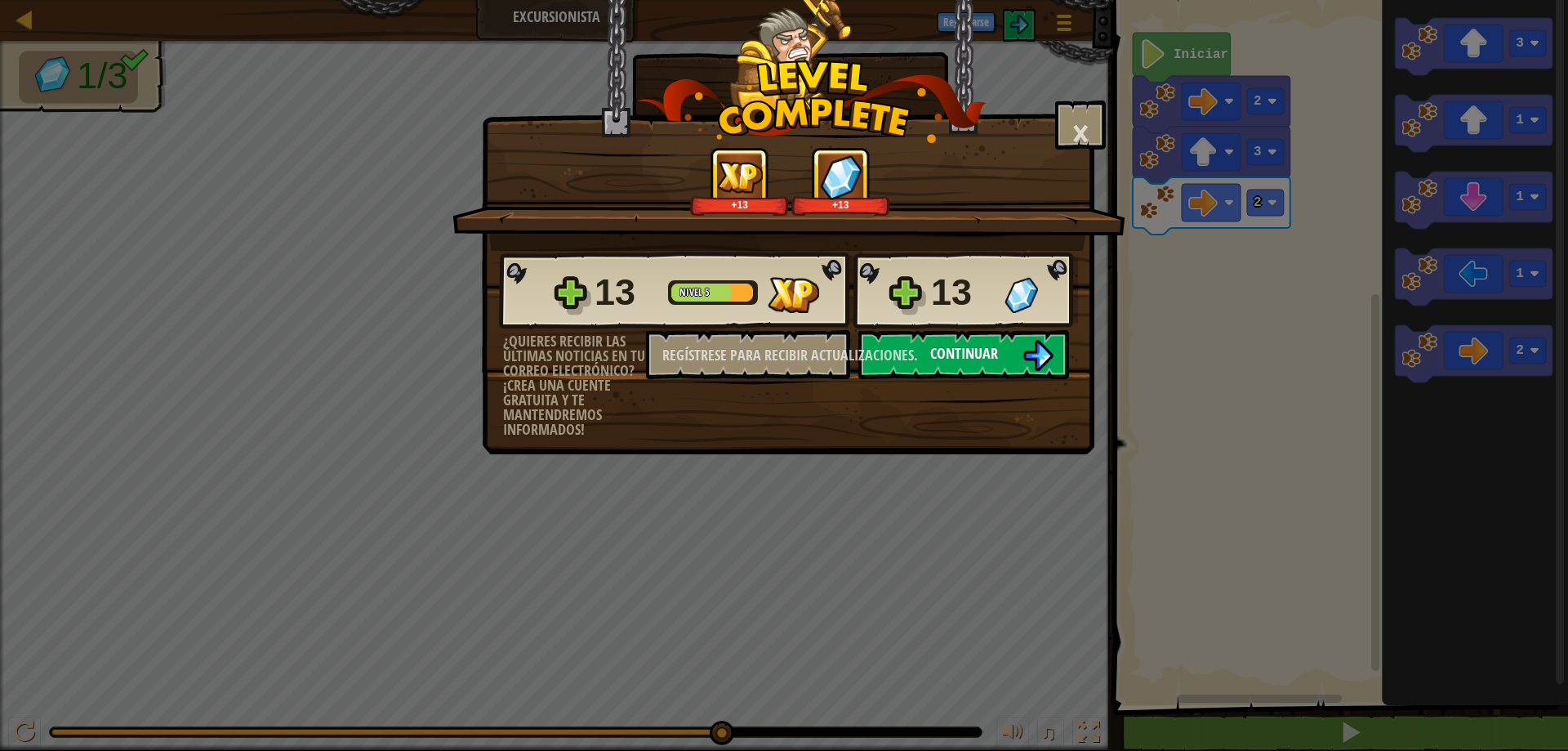
click at [1005, 352] on button "Continuar" at bounding box center [964, 354] width 211 height 49
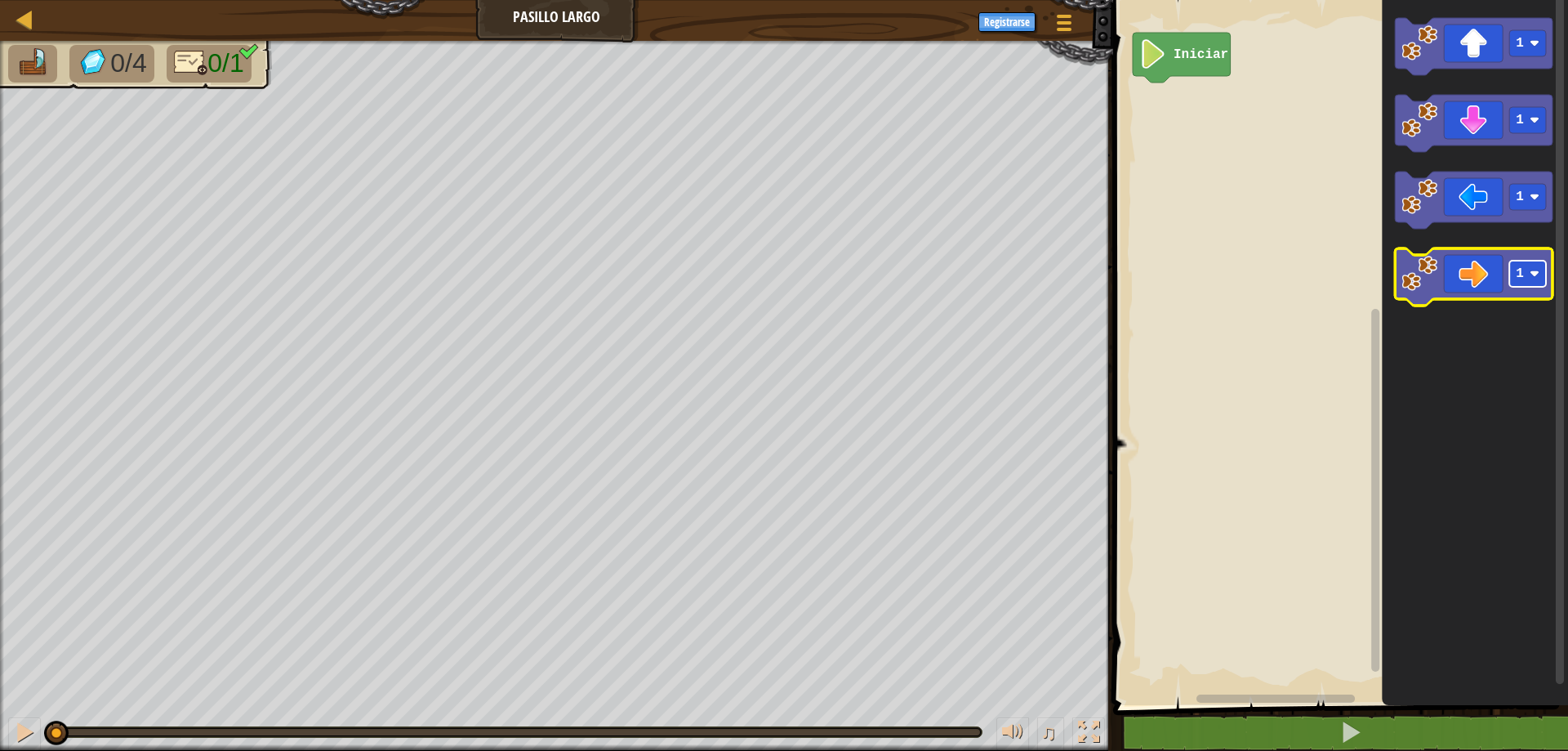
click at [1526, 277] on rect "Espacio de trabajo de Blockly" at bounding box center [1528, 273] width 37 height 26
click at [1477, 272] on icon "Espacio de trabajo de Blockly" at bounding box center [1474, 277] width 158 height 57
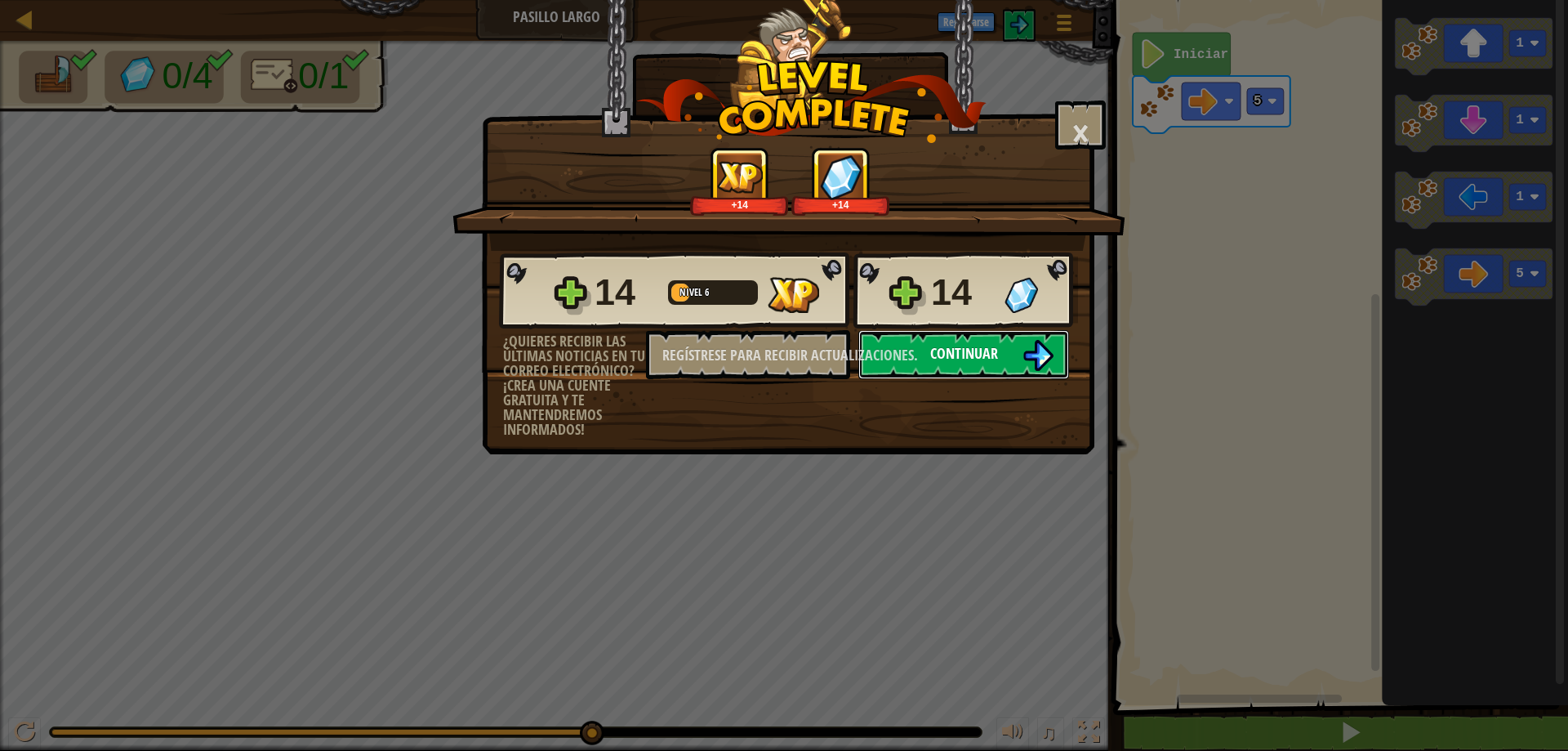
click at [1030, 355] on img at bounding box center [1037, 354] width 31 height 31
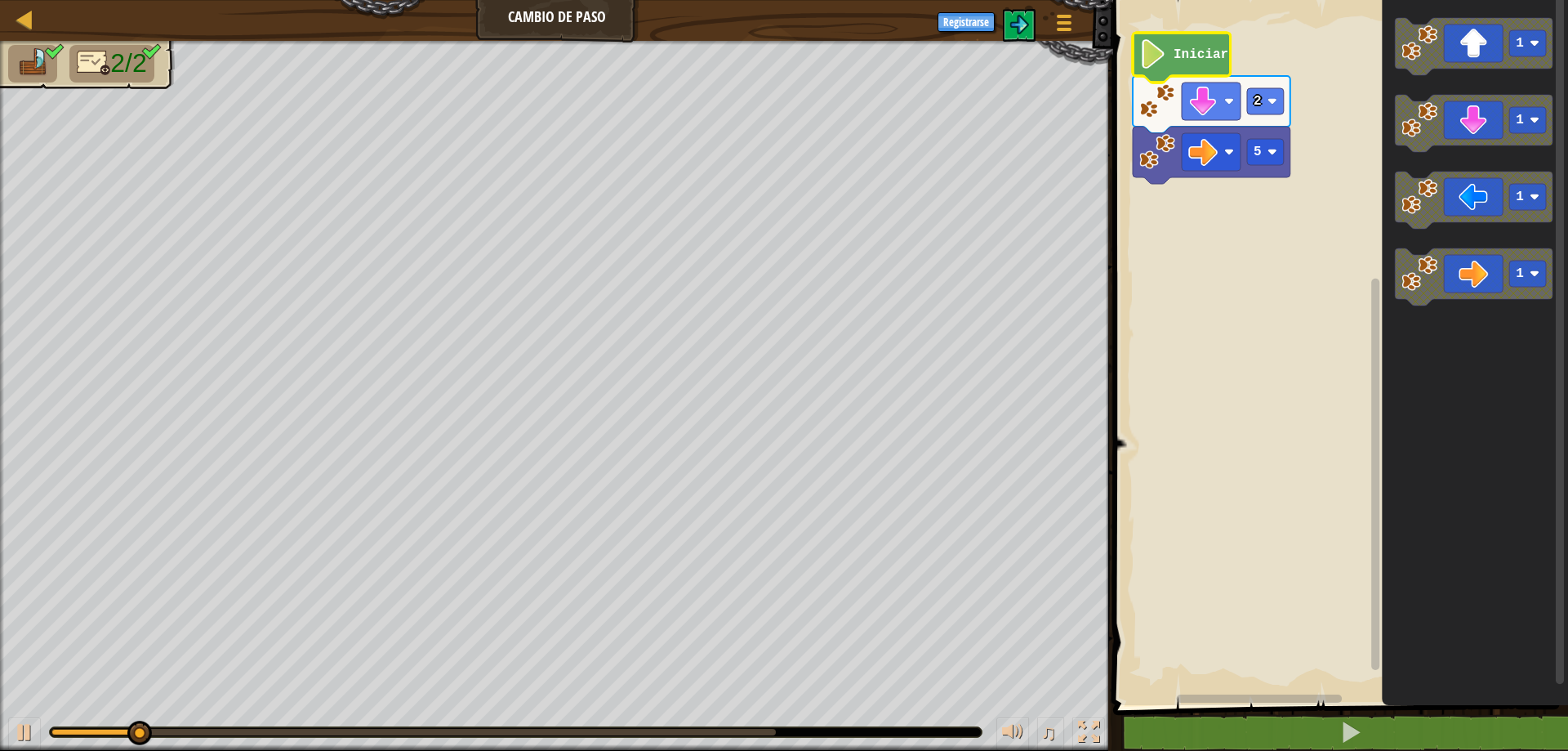
click at [1193, 60] on text "Iniciar" at bounding box center [1201, 54] width 54 height 15
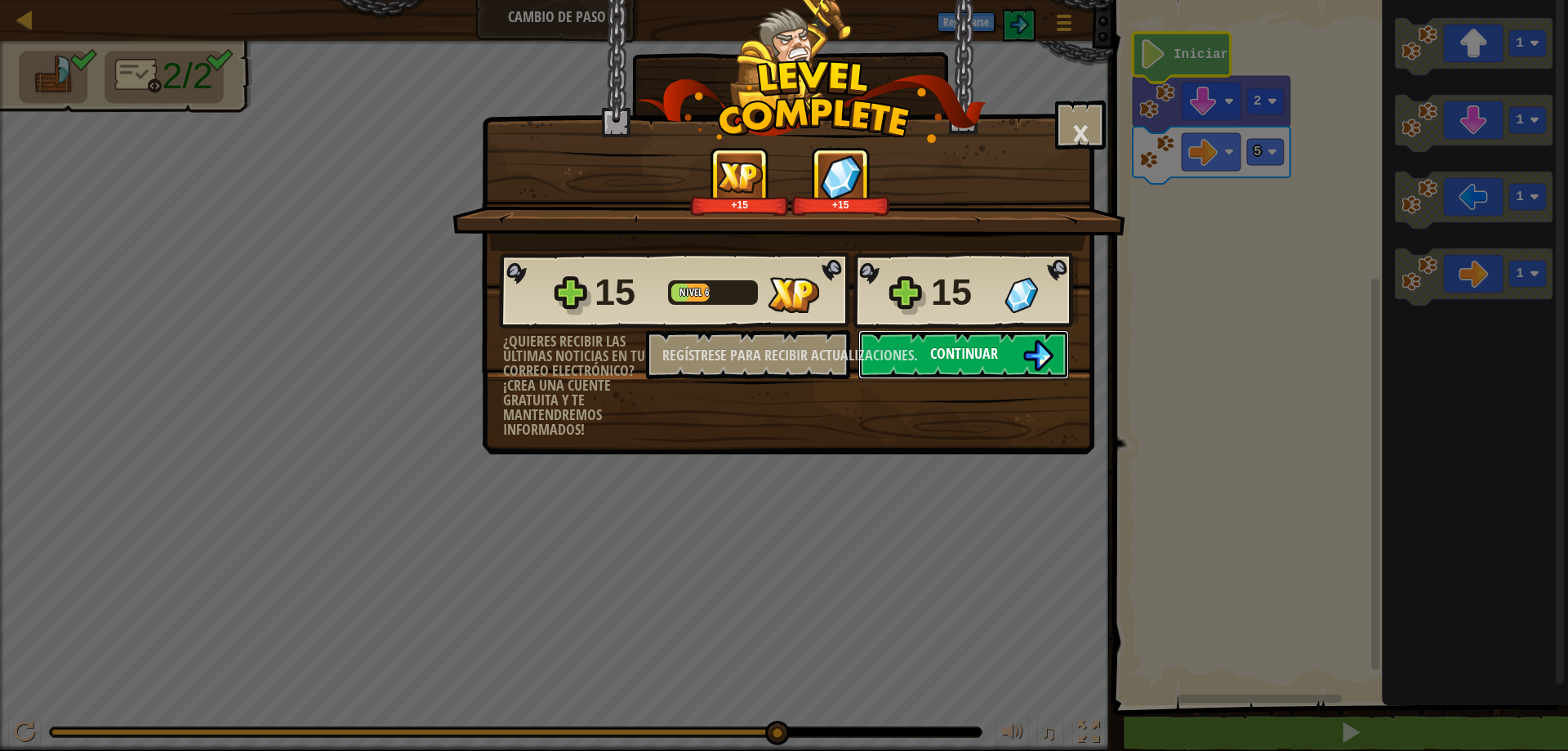
click at [1005, 349] on button "Continuar" at bounding box center [964, 354] width 211 height 49
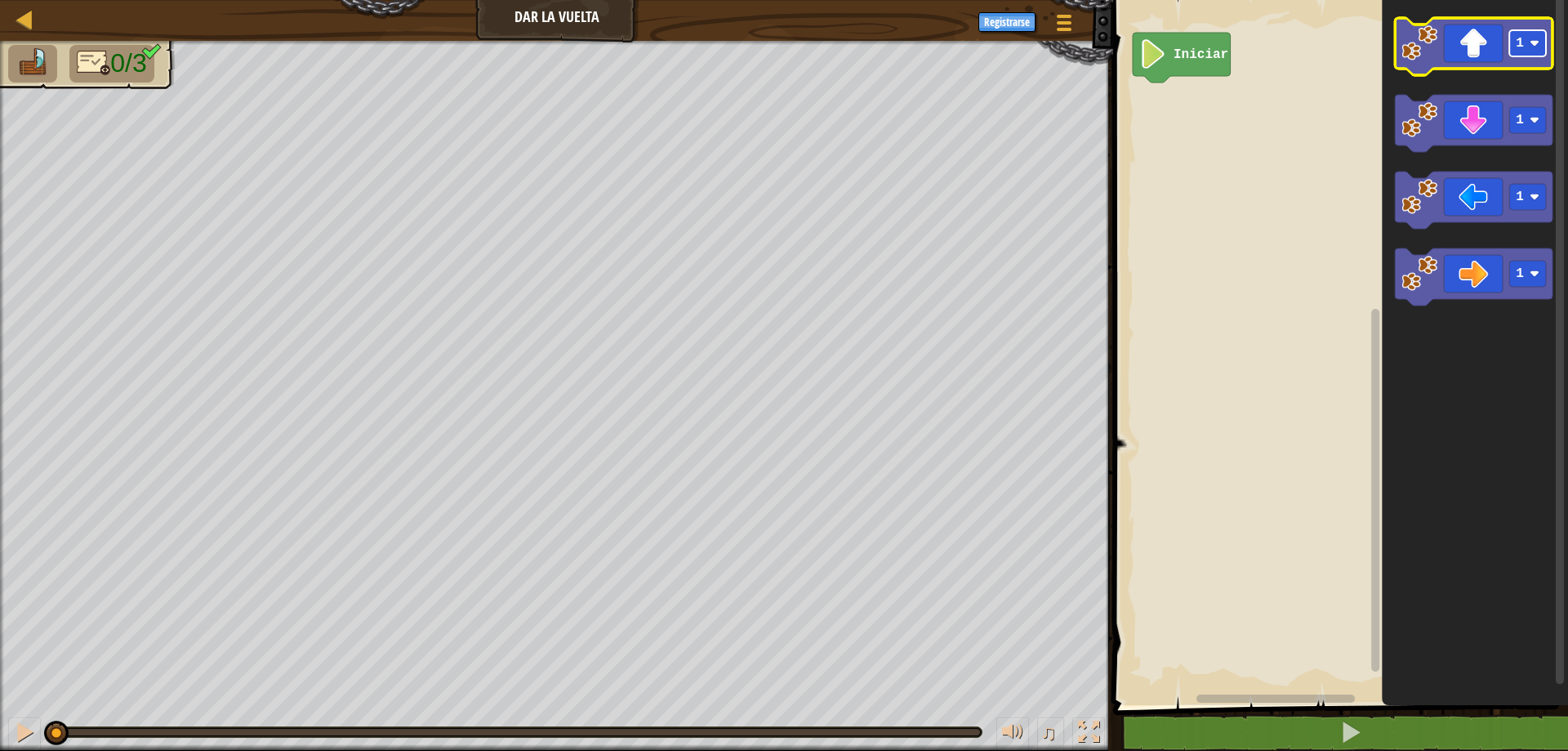
click at [1532, 54] on rect "Espacio de trabajo de Blockly" at bounding box center [1528, 43] width 37 height 26
click at [1485, 52] on icon "Espacio de trabajo de Blockly" at bounding box center [1474, 46] width 158 height 57
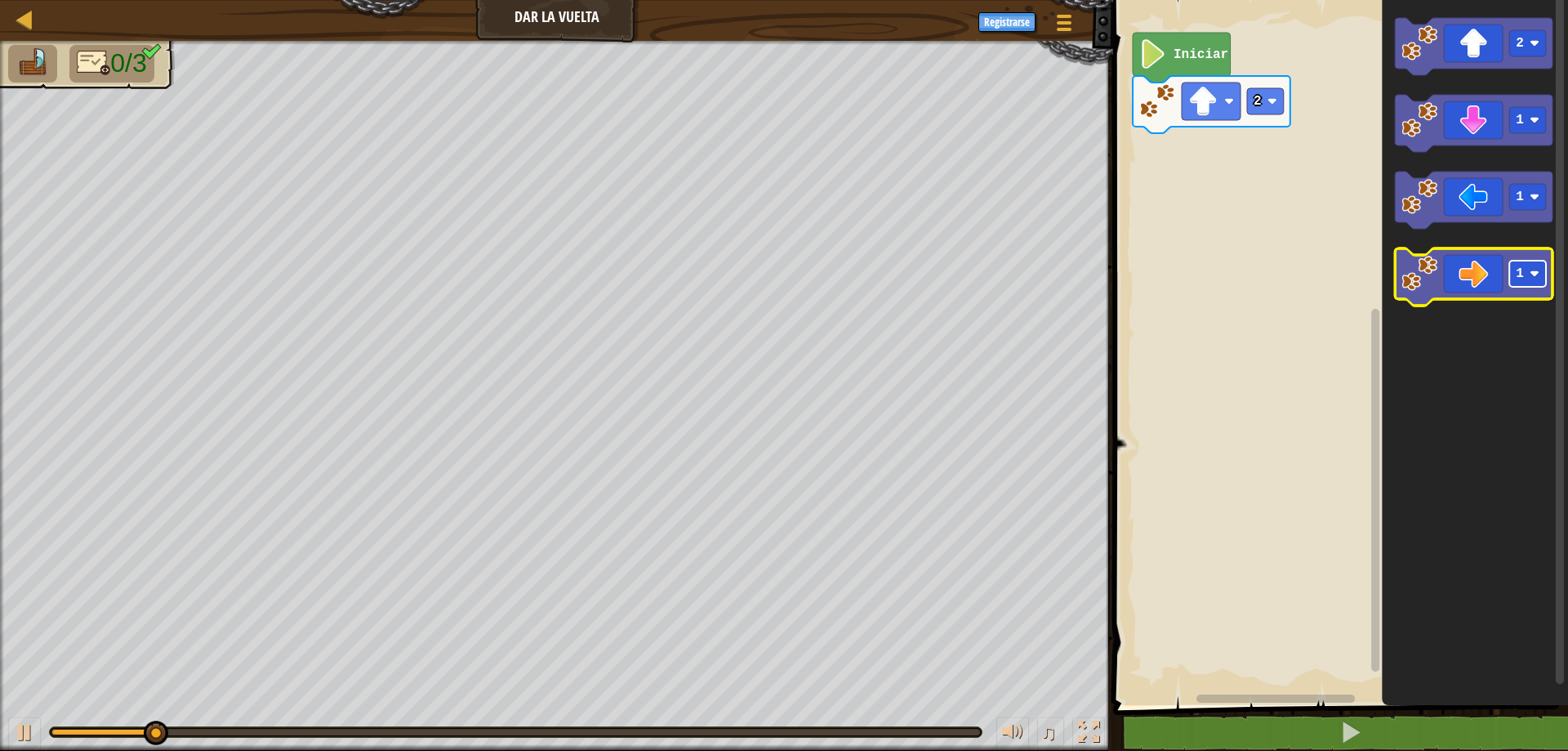
click at [1529, 273] on rect "Espacio de trabajo de Blockly" at bounding box center [1528, 273] width 37 height 26
click at [1484, 277] on icon "Espacio de trabajo de Blockly" at bounding box center [1474, 277] width 158 height 57
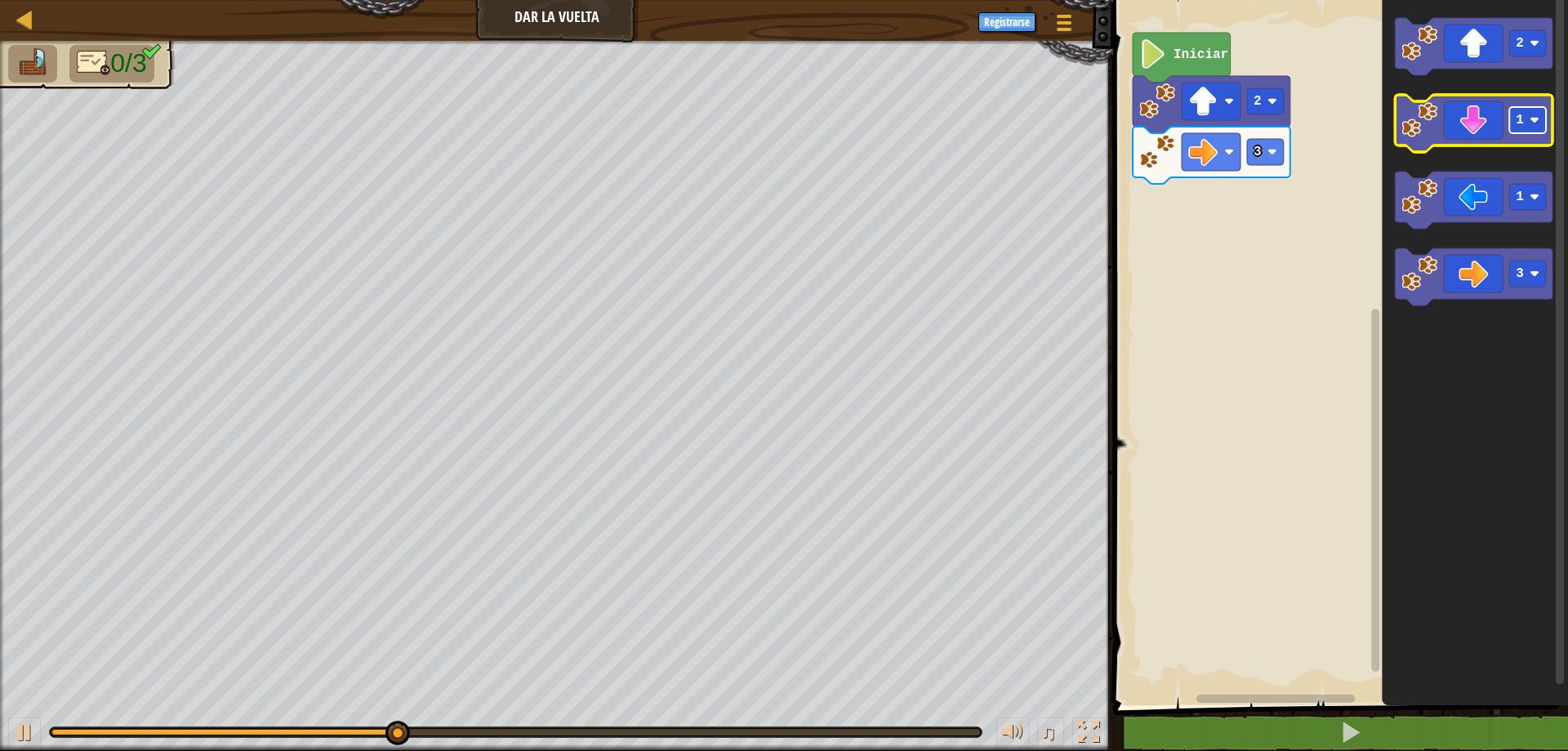
click at [1530, 121] on rect "Espacio de trabajo de Blockly" at bounding box center [1528, 119] width 37 height 26
click at [1480, 121] on icon "Espacio de trabajo de Blockly" at bounding box center [1474, 123] width 158 height 57
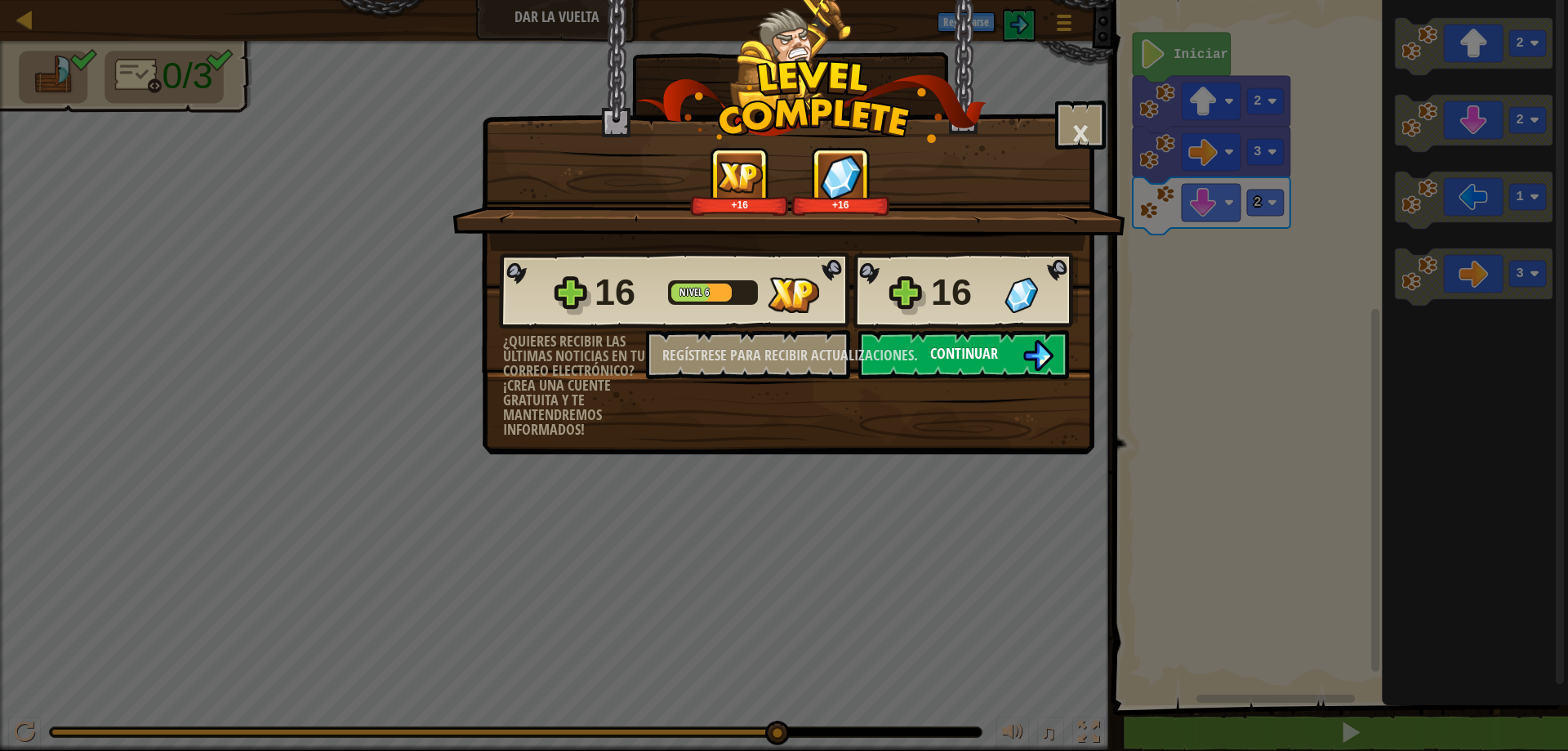
click at [1027, 358] on img at bounding box center [1037, 354] width 31 height 31
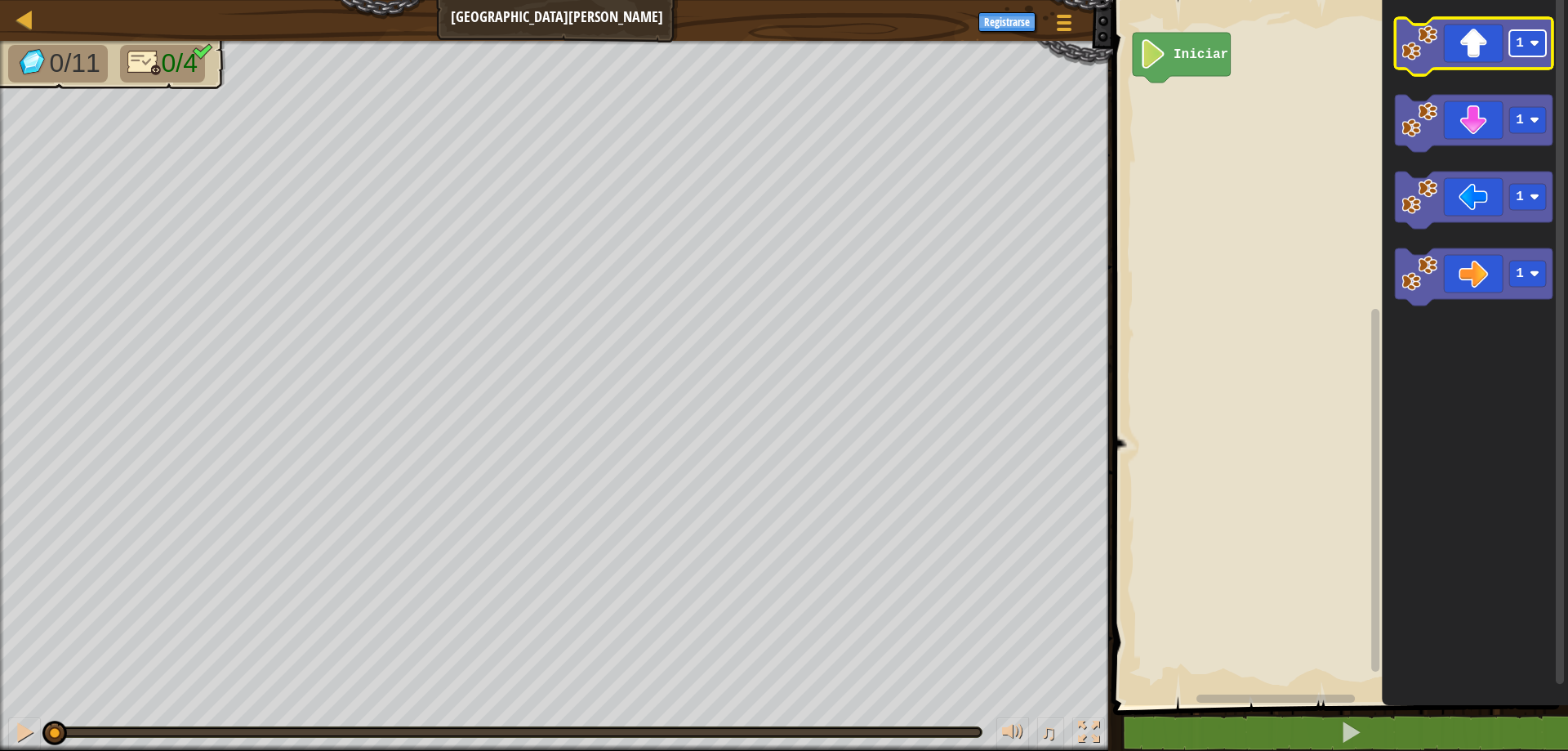
click at [1533, 45] on image "Espacio de trabajo de Blockly" at bounding box center [1534, 43] width 10 height 10
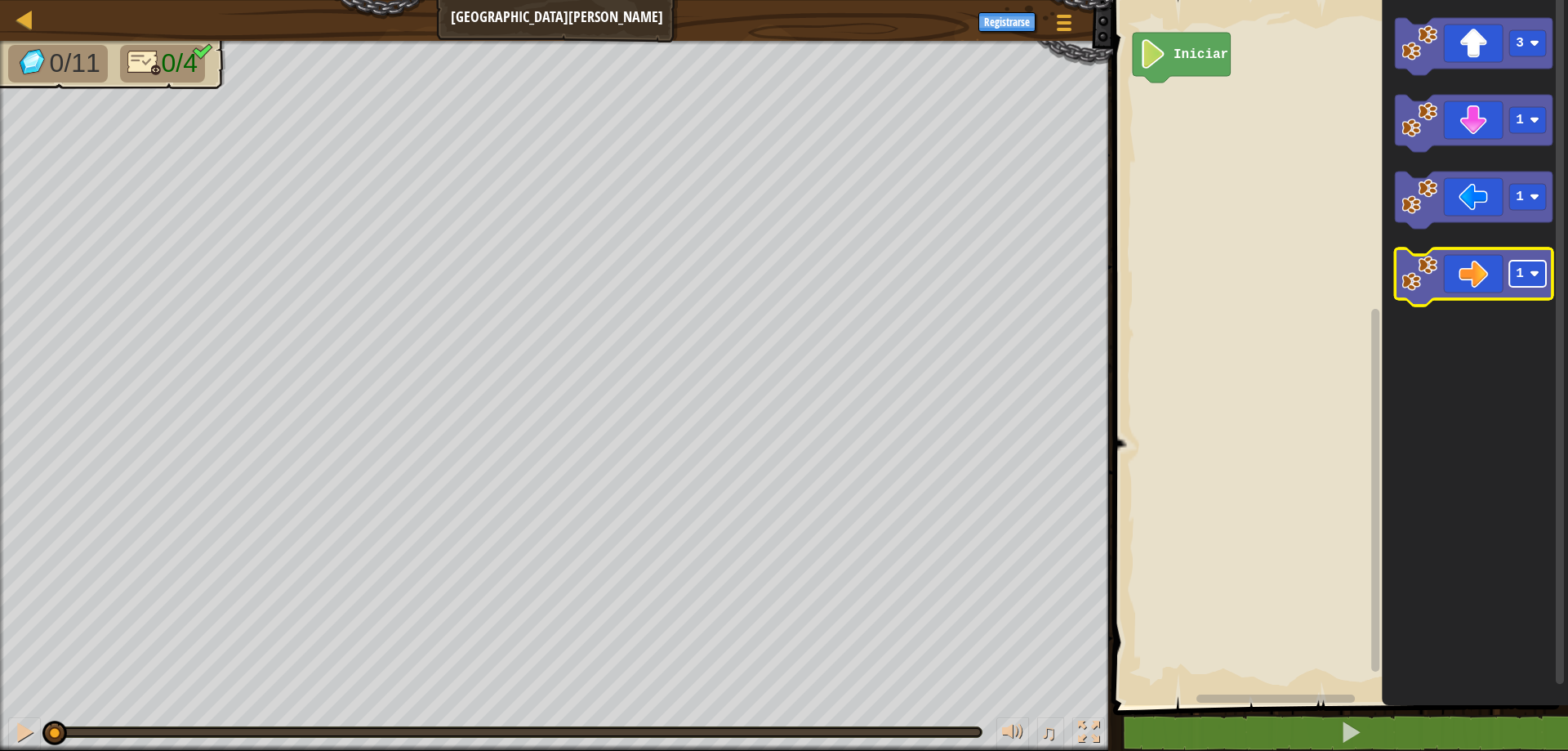
click at [1531, 282] on rect "Espacio de trabajo de Blockly" at bounding box center [1528, 273] width 37 height 26
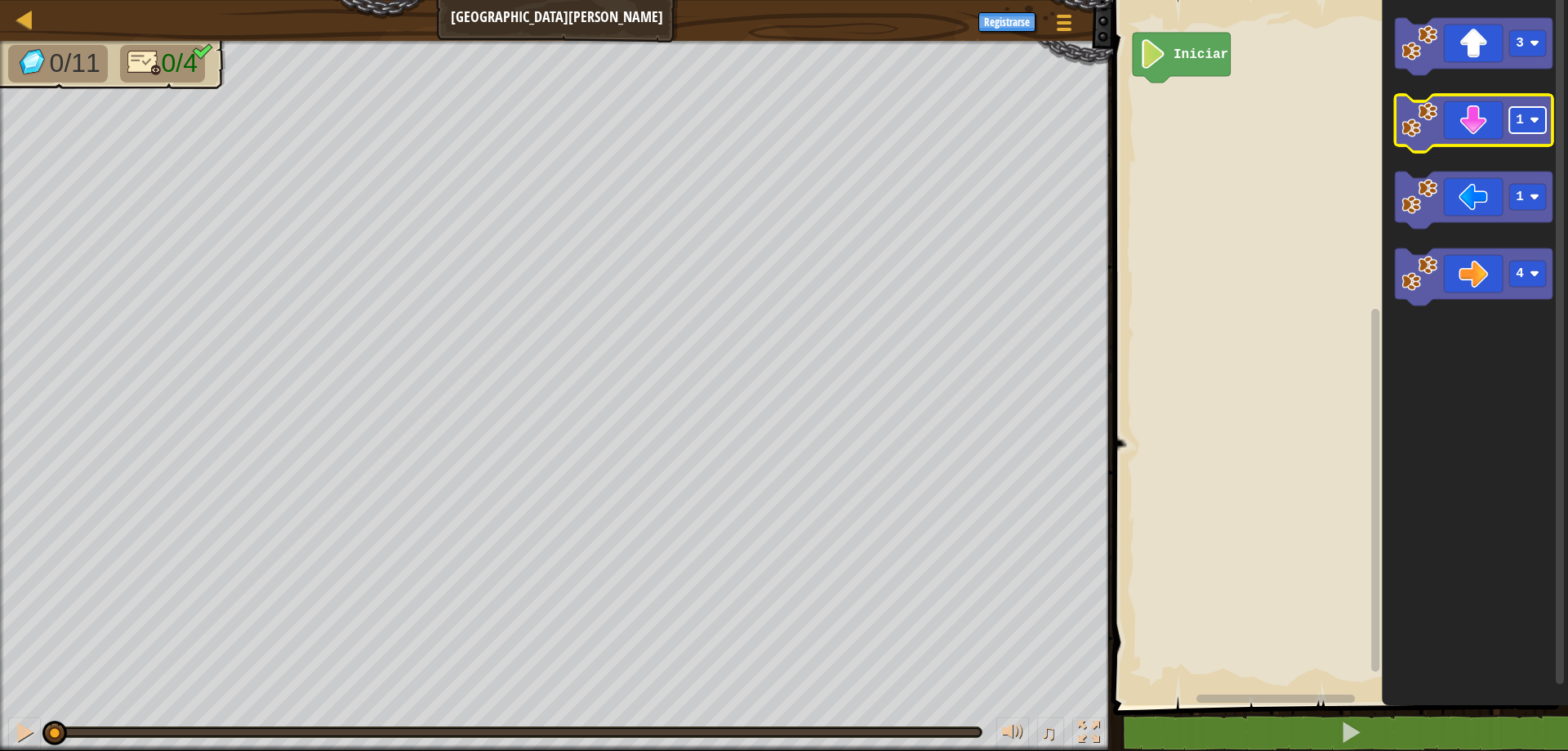
click at [1529, 131] on rect "Espacio de trabajo de Blockly" at bounding box center [1528, 119] width 37 height 26
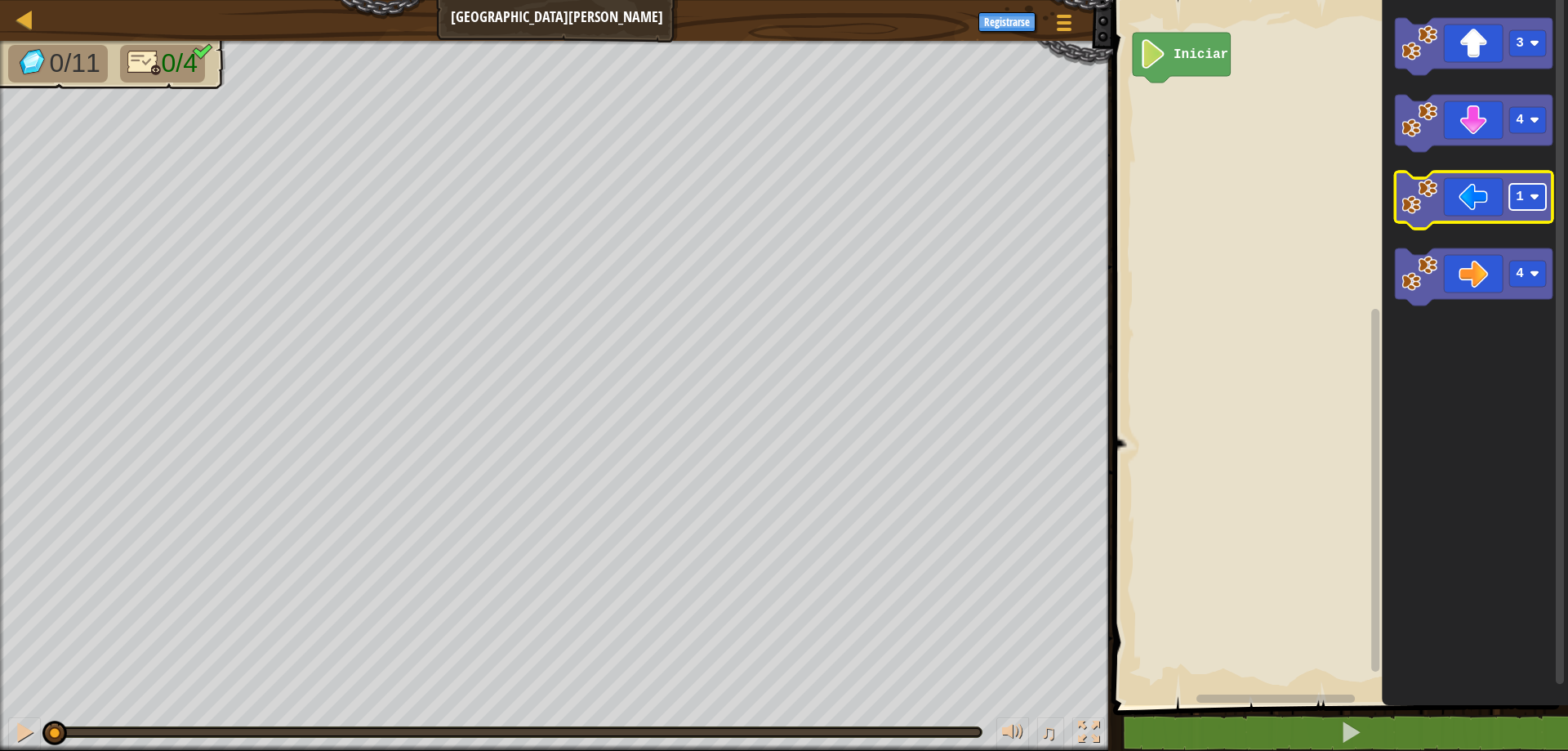
click at [1530, 200] on rect "Espacio de trabajo de Blockly" at bounding box center [1528, 196] width 37 height 26
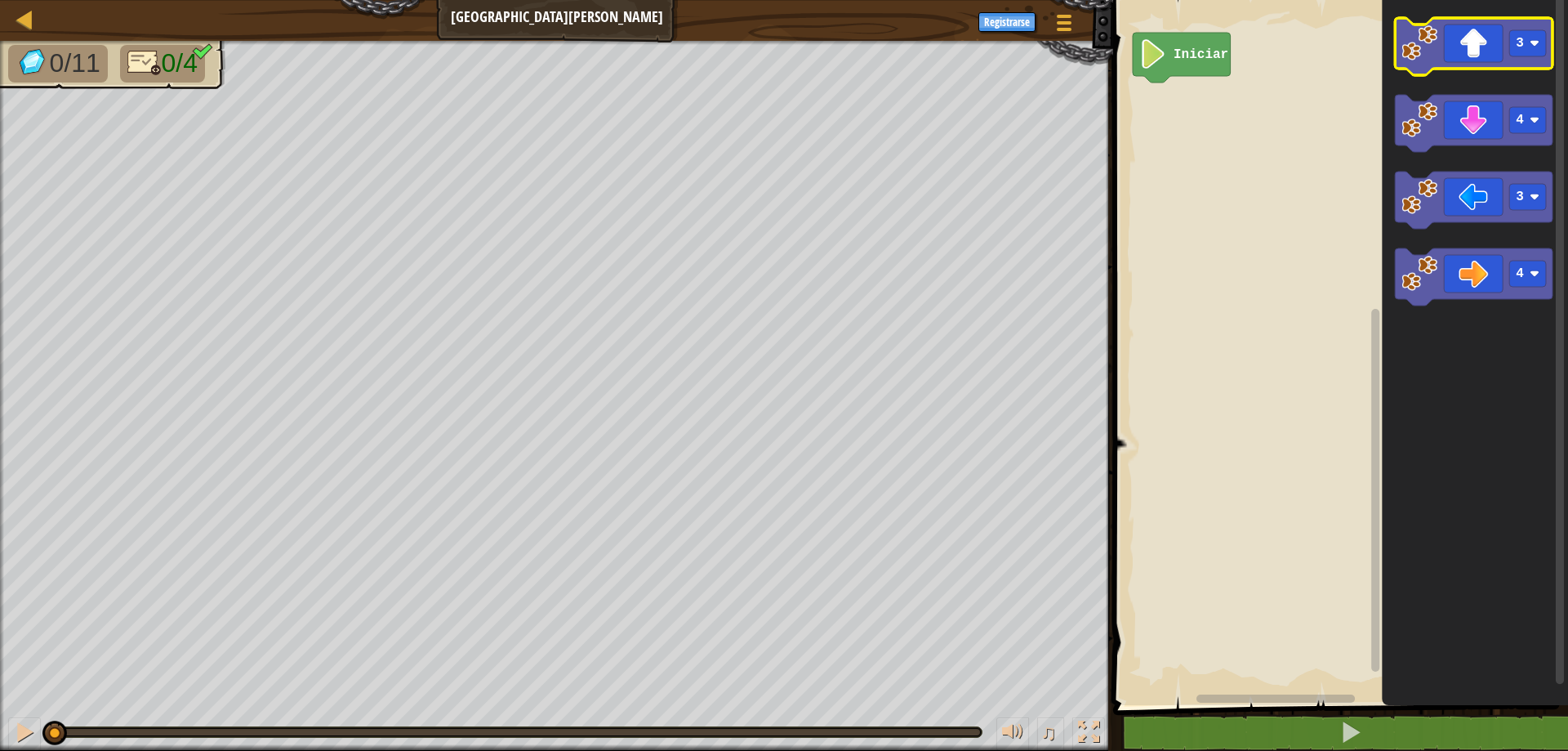
click at [1481, 55] on icon "Espacio de trabajo de Blockly" at bounding box center [1474, 46] width 158 height 57
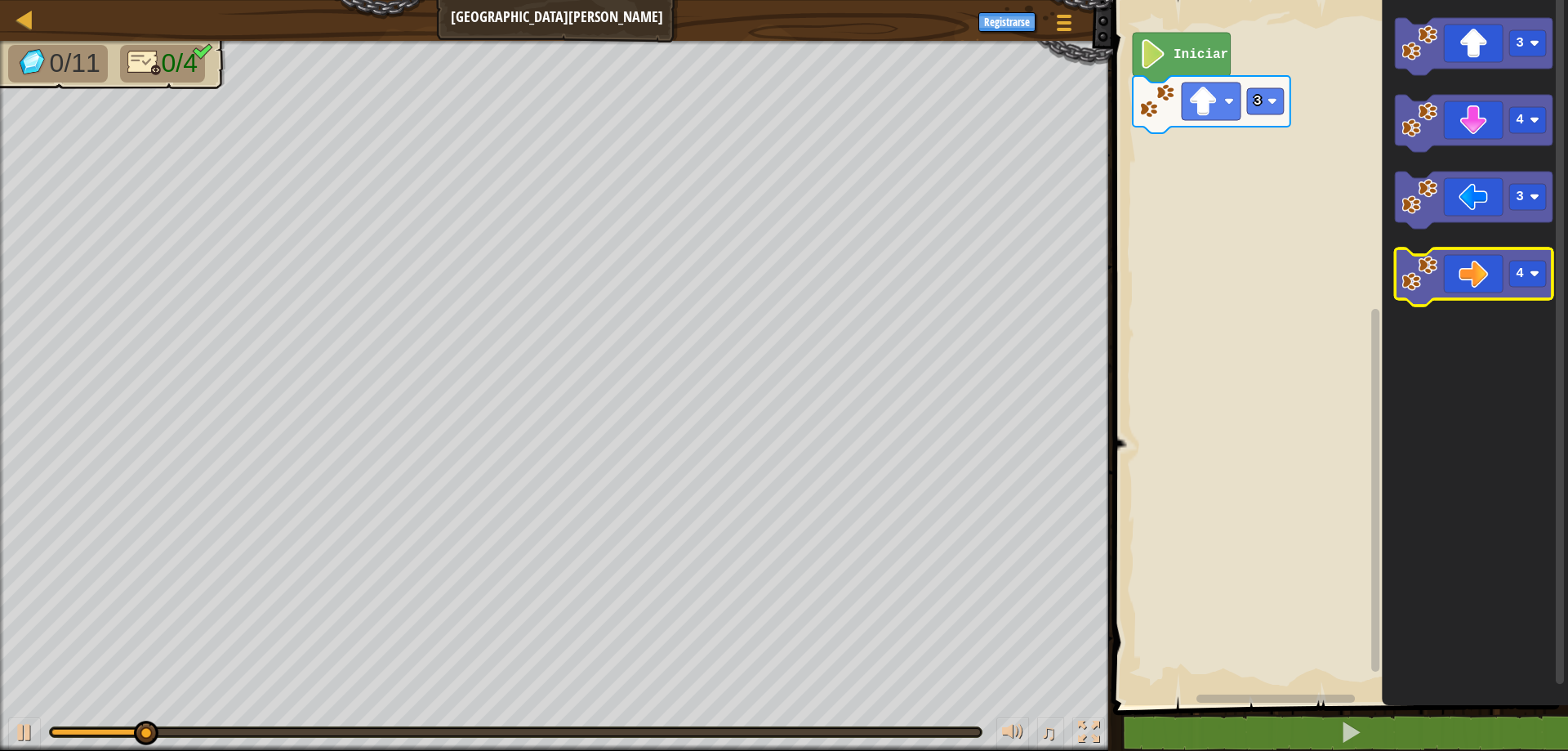
click at [1485, 276] on icon "Espacio de trabajo de Blockly" at bounding box center [1474, 277] width 158 height 57
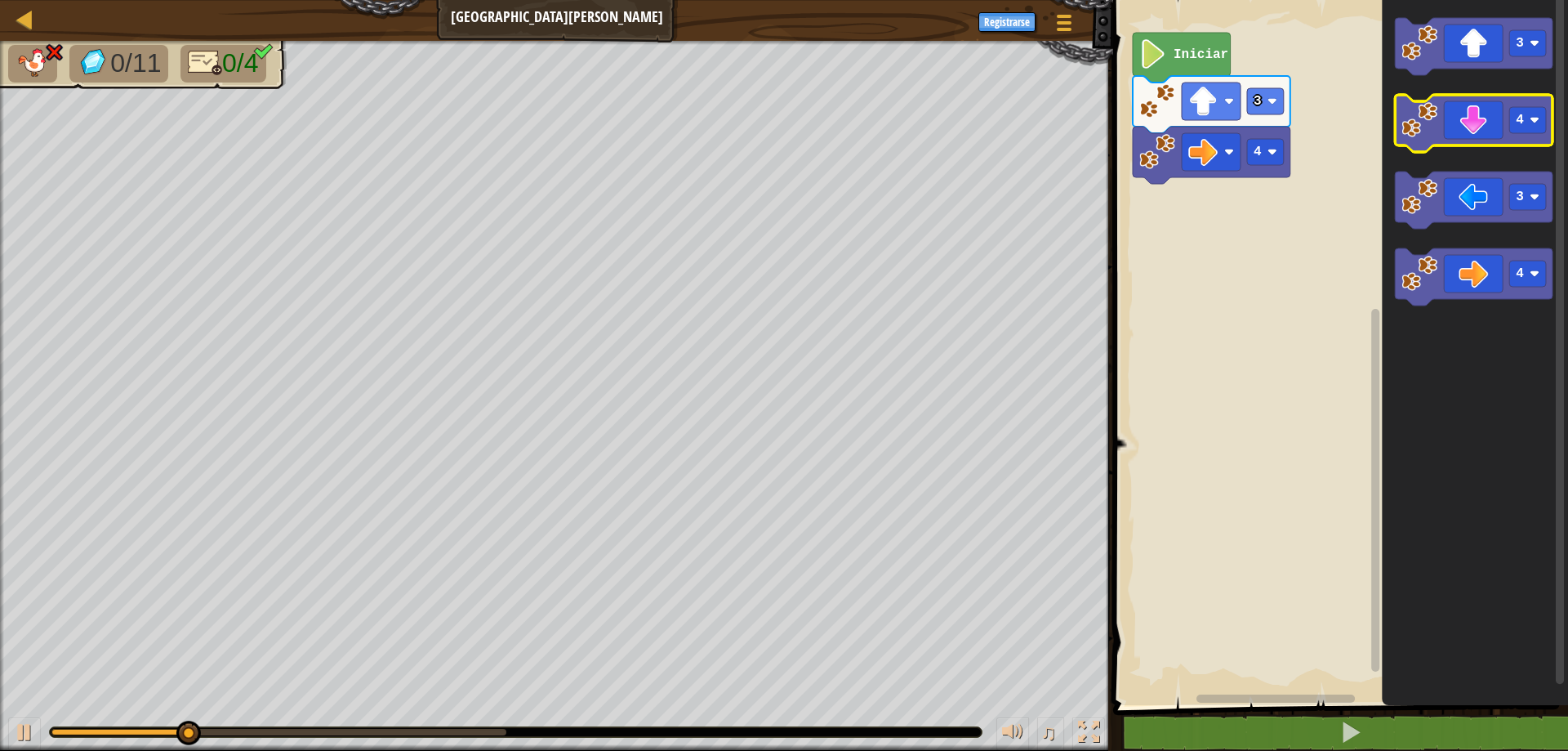
click at [1482, 129] on icon "Espacio de trabajo de Blockly" at bounding box center [1474, 123] width 158 height 57
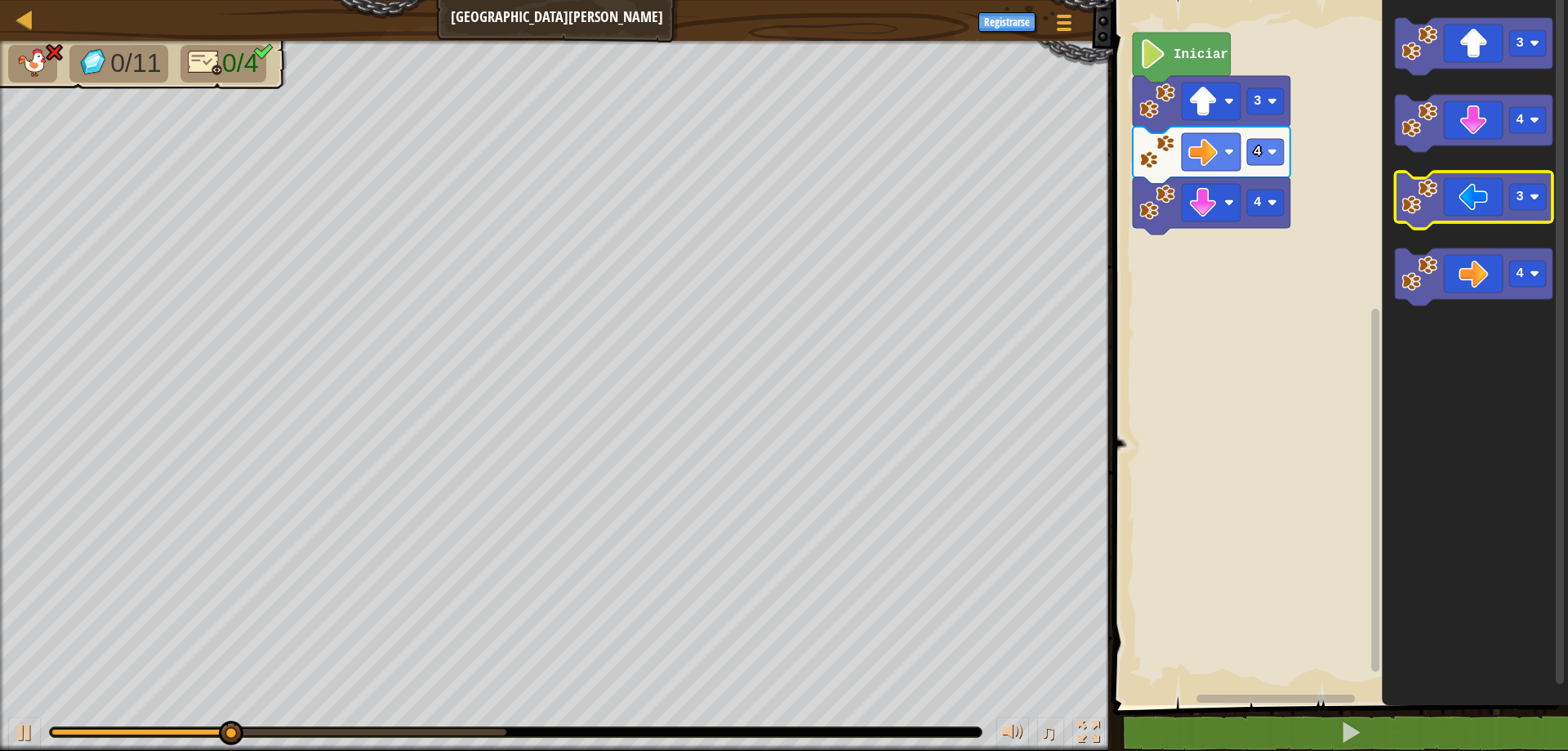
click at [1478, 188] on icon "Espacio de trabajo de Blockly" at bounding box center [1474, 200] width 158 height 57
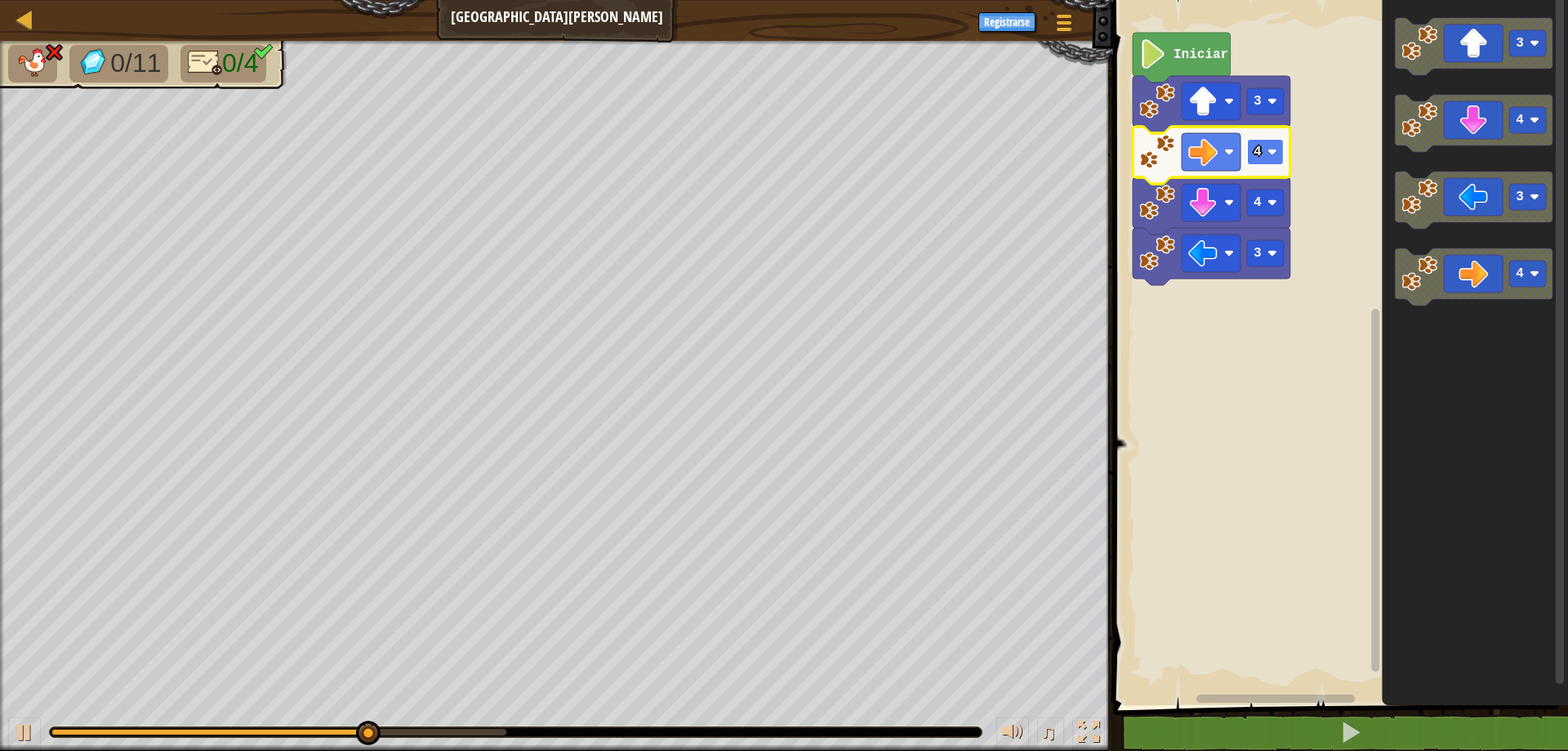
click at [1269, 156] on image "Espacio de trabajo de Blockly" at bounding box center [1273, 152] width 10 height 10
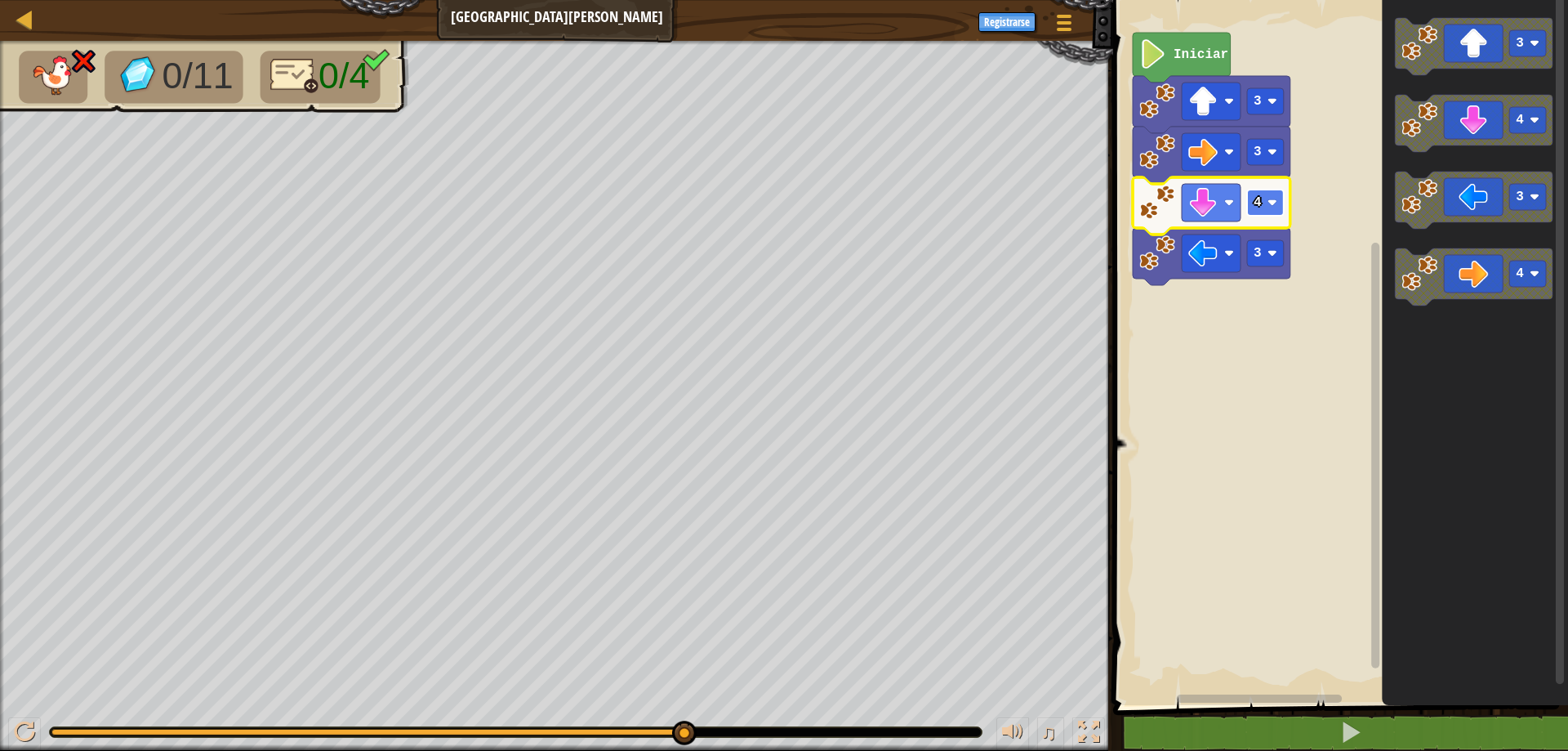
click at [1263, 208] on rect "Espacio de trabajo de Blockly" at bounding box center [1265, 202] width 37 height 26
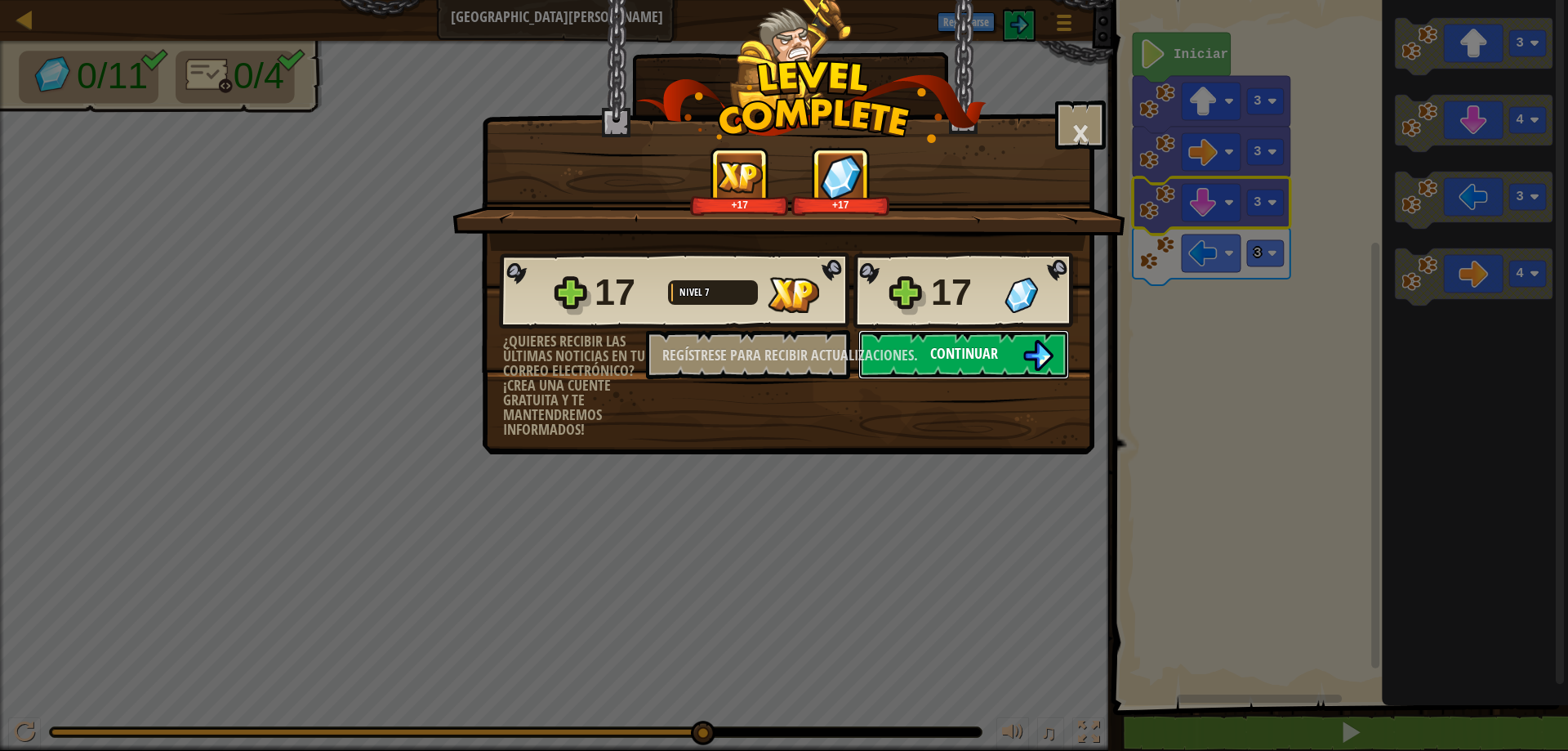
click at [1026, 348] on img at bounding box center [1037, 354] width 31 height 31
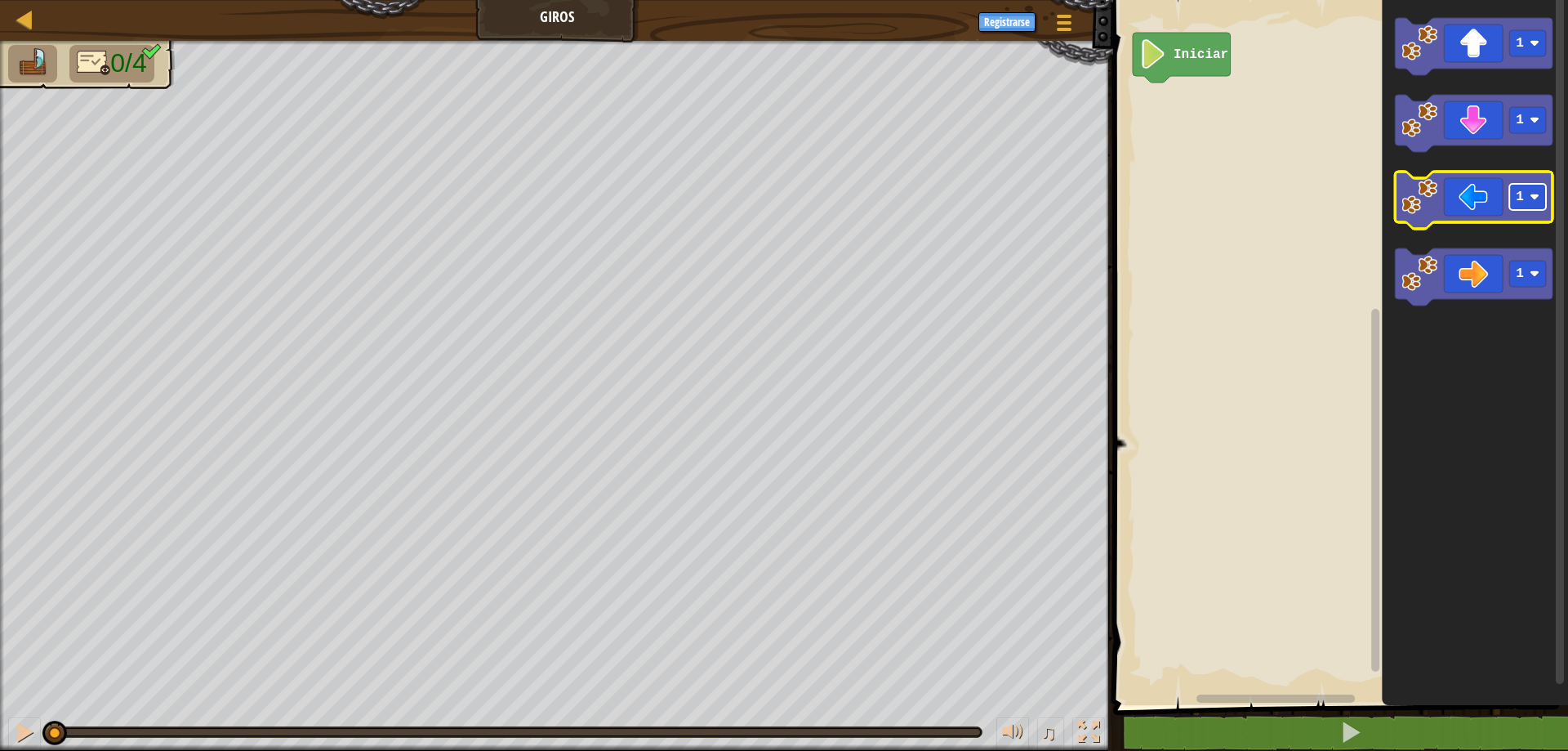
click at [1522, 209] on rect "Espacio de trabajo de Blockly" at bounding box center [1528, 196] width 37 height 26
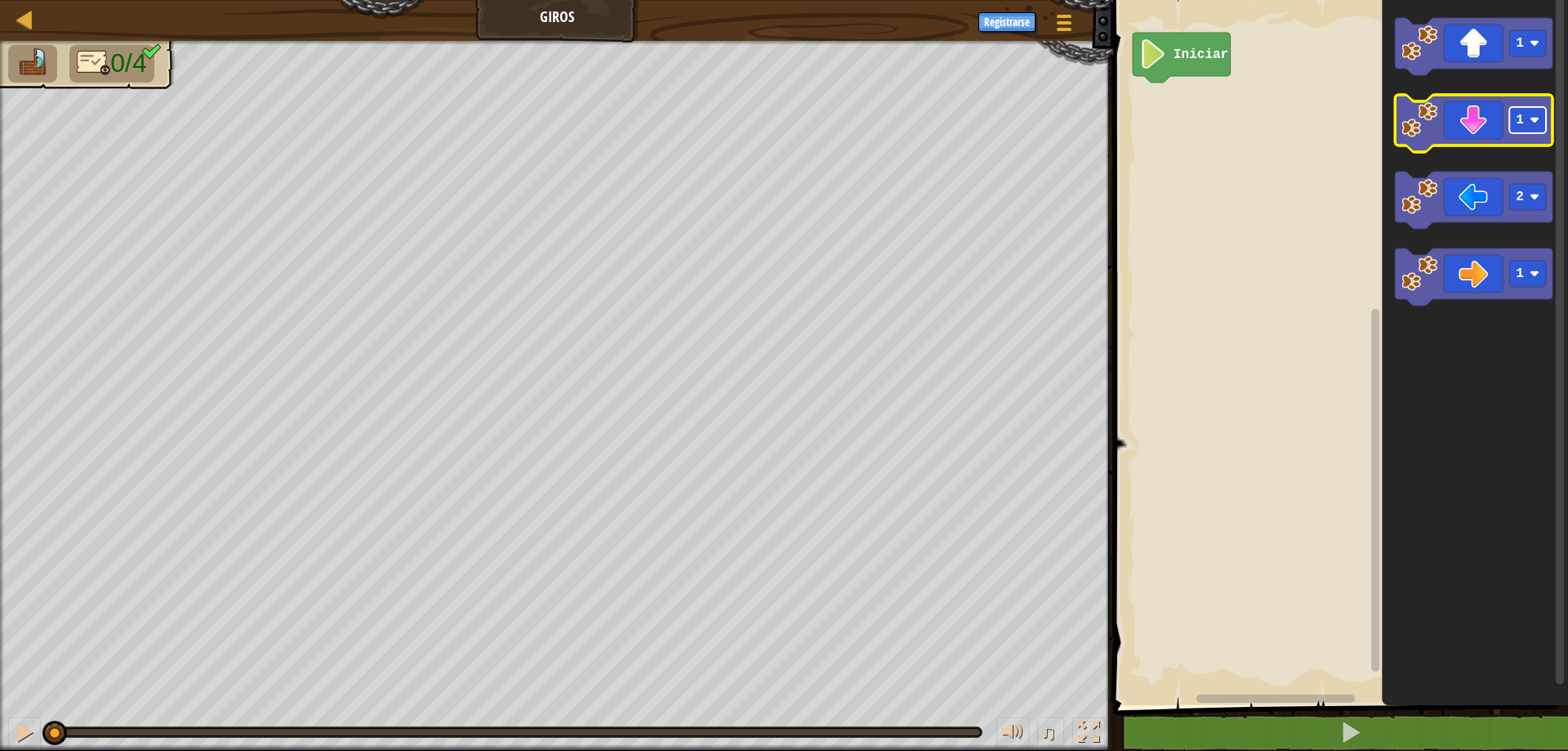
click at [1530, 116] on rect "Espacio de trabajo de Blockly" at bounding box center [1528, 119] width 37 height 26
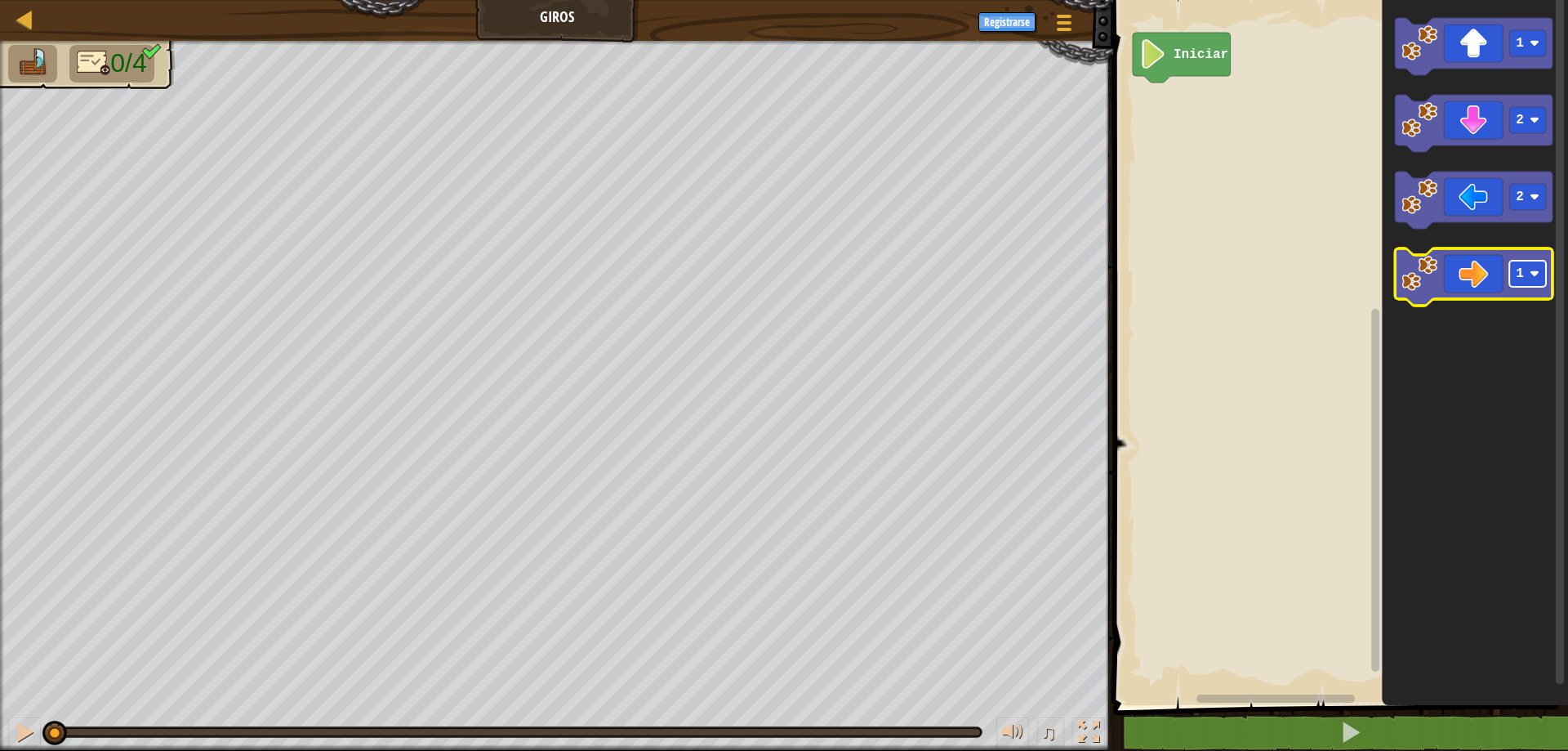
click at [1525, 264] on rect "Espacio de trabajo de Blockly" at bounding box center [1528, 273] width 37 height 26
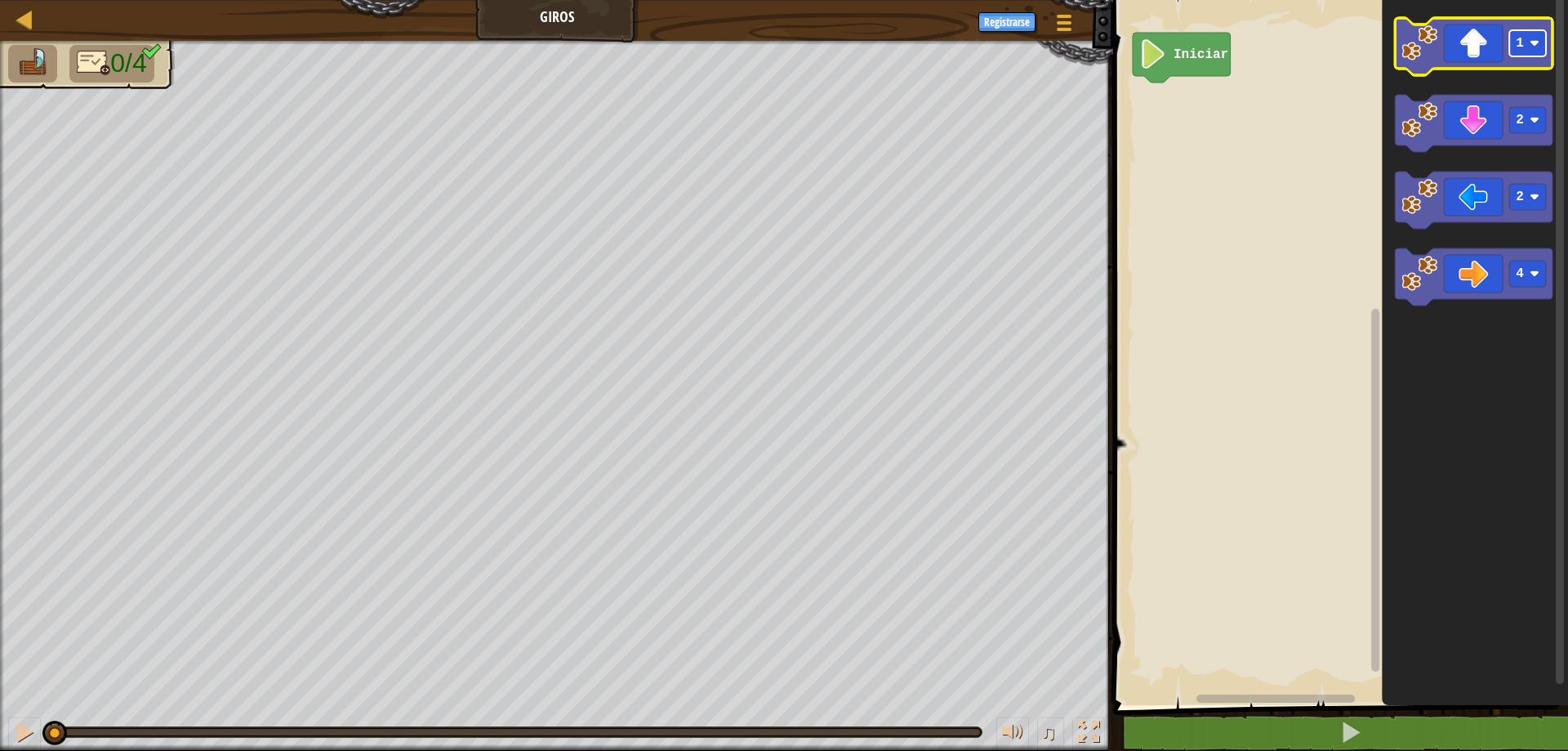
click at [1544, 44] on rect "Espacio de trabajo de Blockly" at bounding box center [1528, 43] width 37 height 26
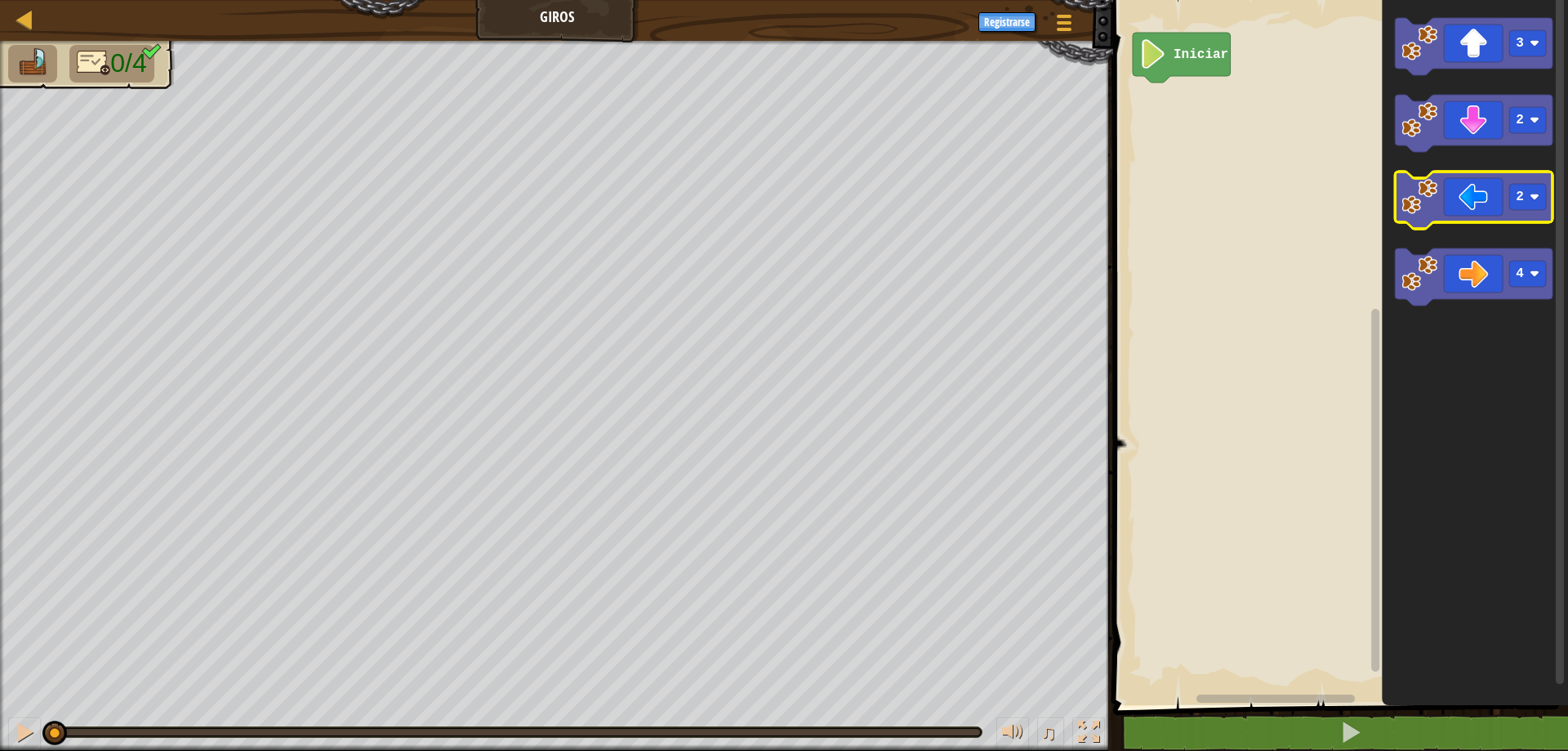
click at [1485, 200] on icon "Espacio de trabajo de Blockly" at bounding box center [1474, 200] width 158 height 57
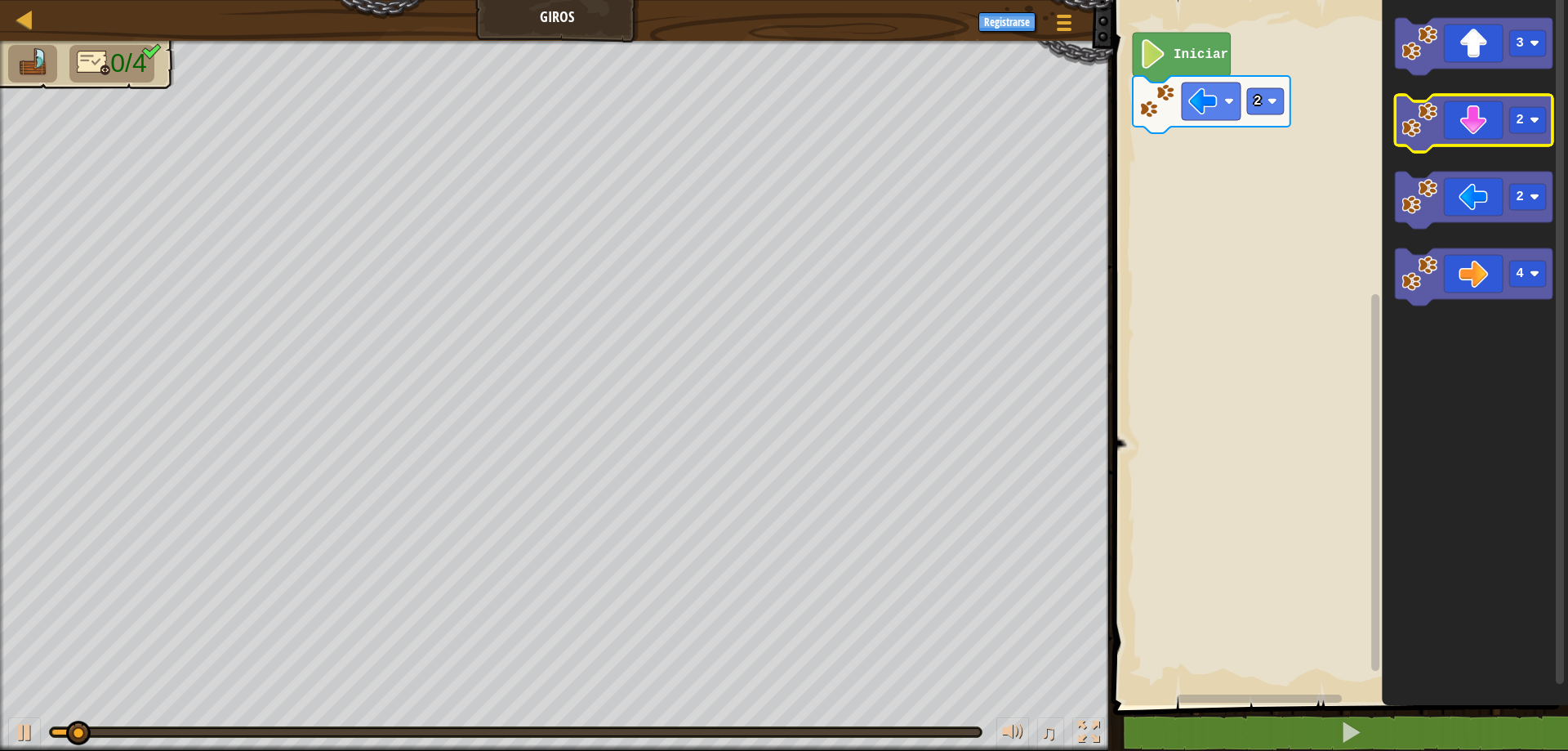
click at [1476, 116] on icon "Espacio de trabajo de Blockly" at bounding box center [1474, 123] width 158 height 57
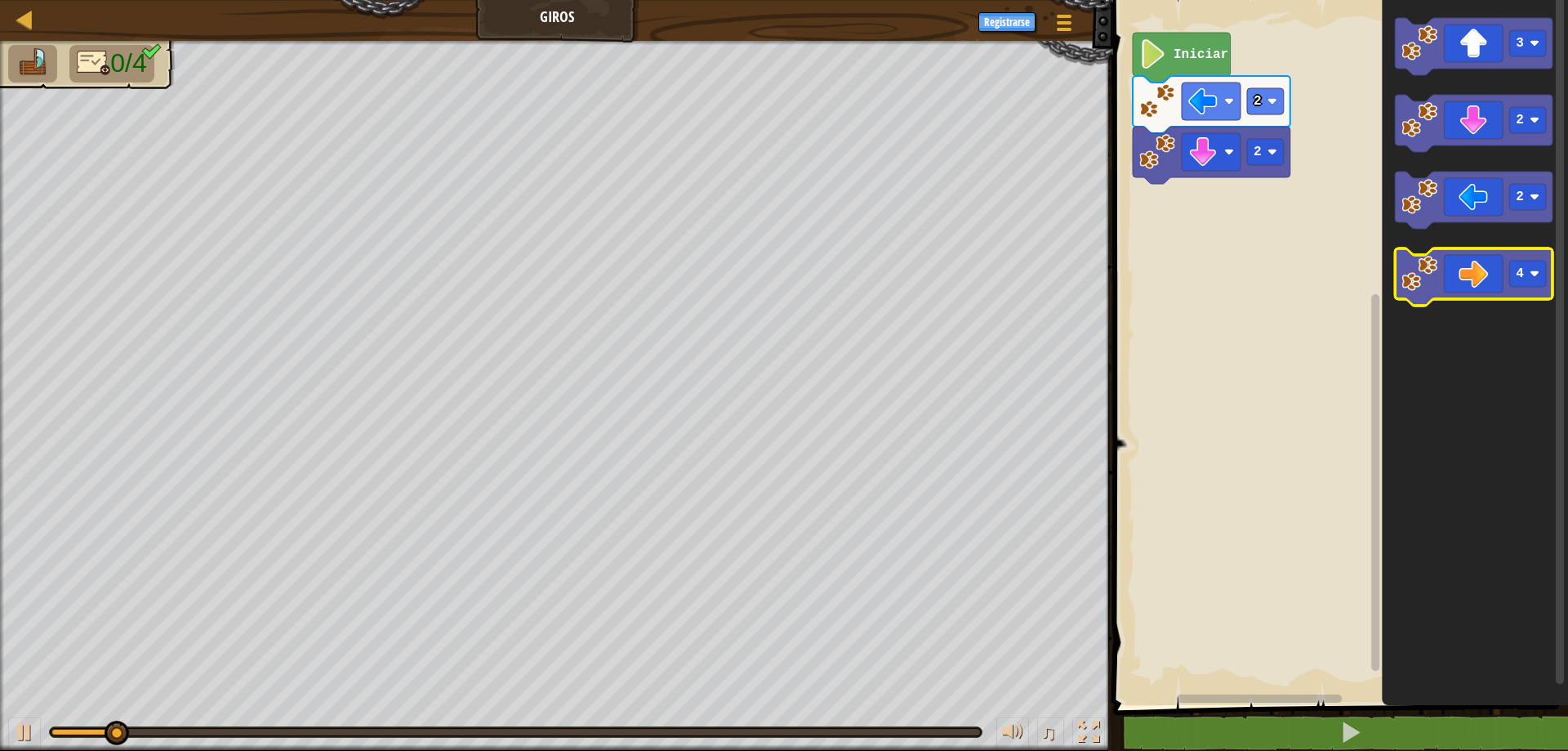
click at [1479, 264] on icon "Espacio de trabajo de Blockly" at bounding box center [1474, 277] width 158 height 57
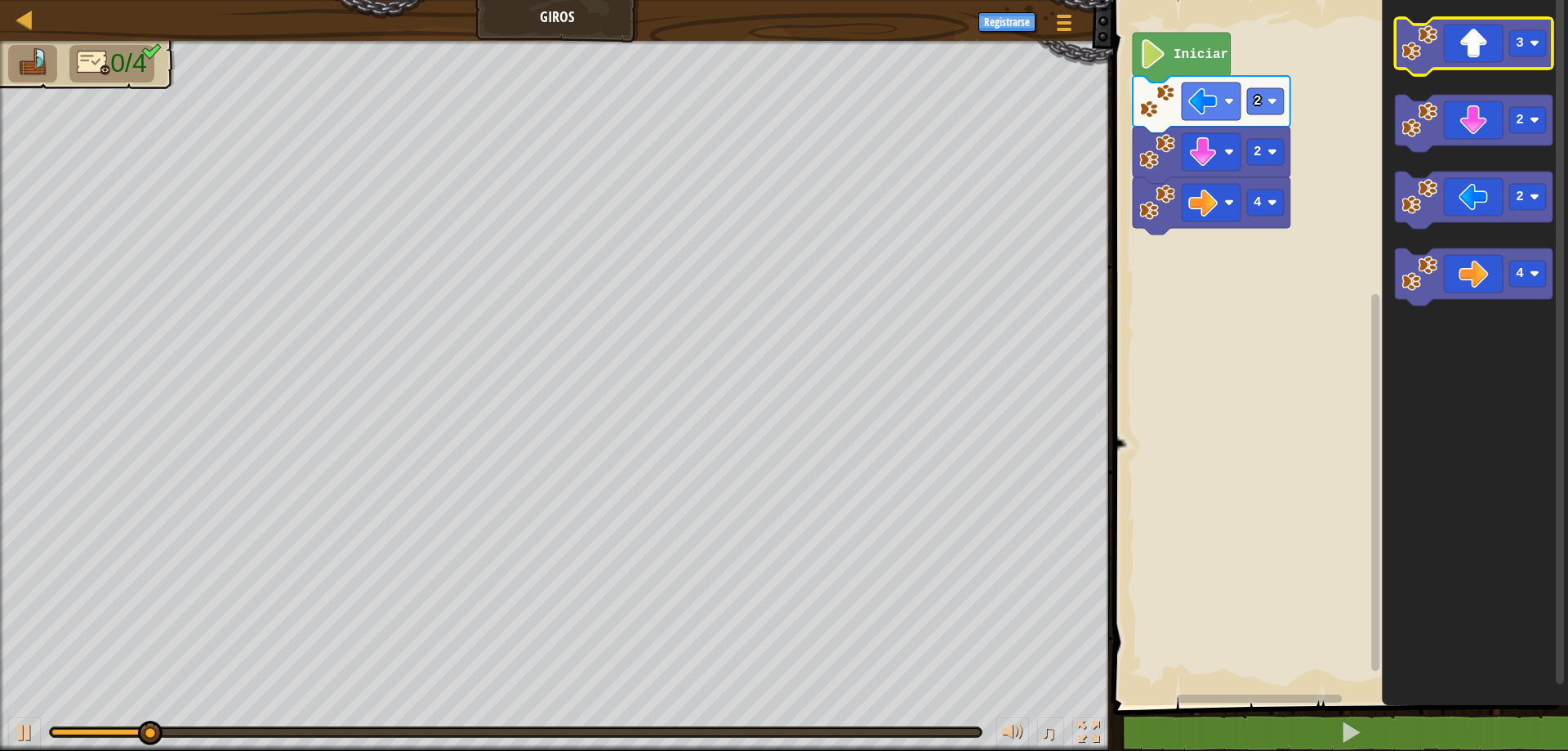
click at [1489, 40] on icon "Espacio de trabajo de Blockly" at bounding box center [1474, 46] width 158 height 57
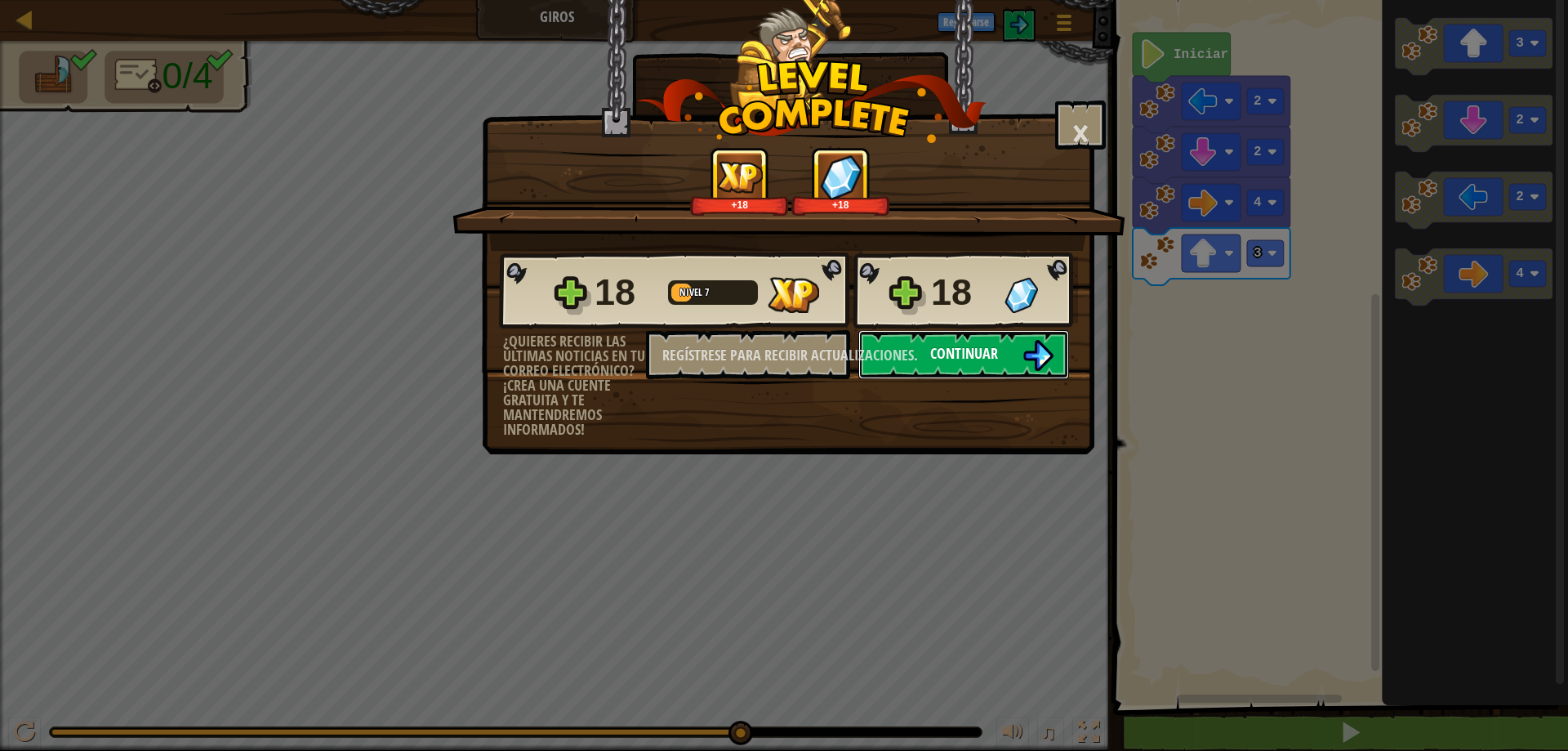
click at [1032, 355] on img at bounding box center [1037, 354] width 31 height 31
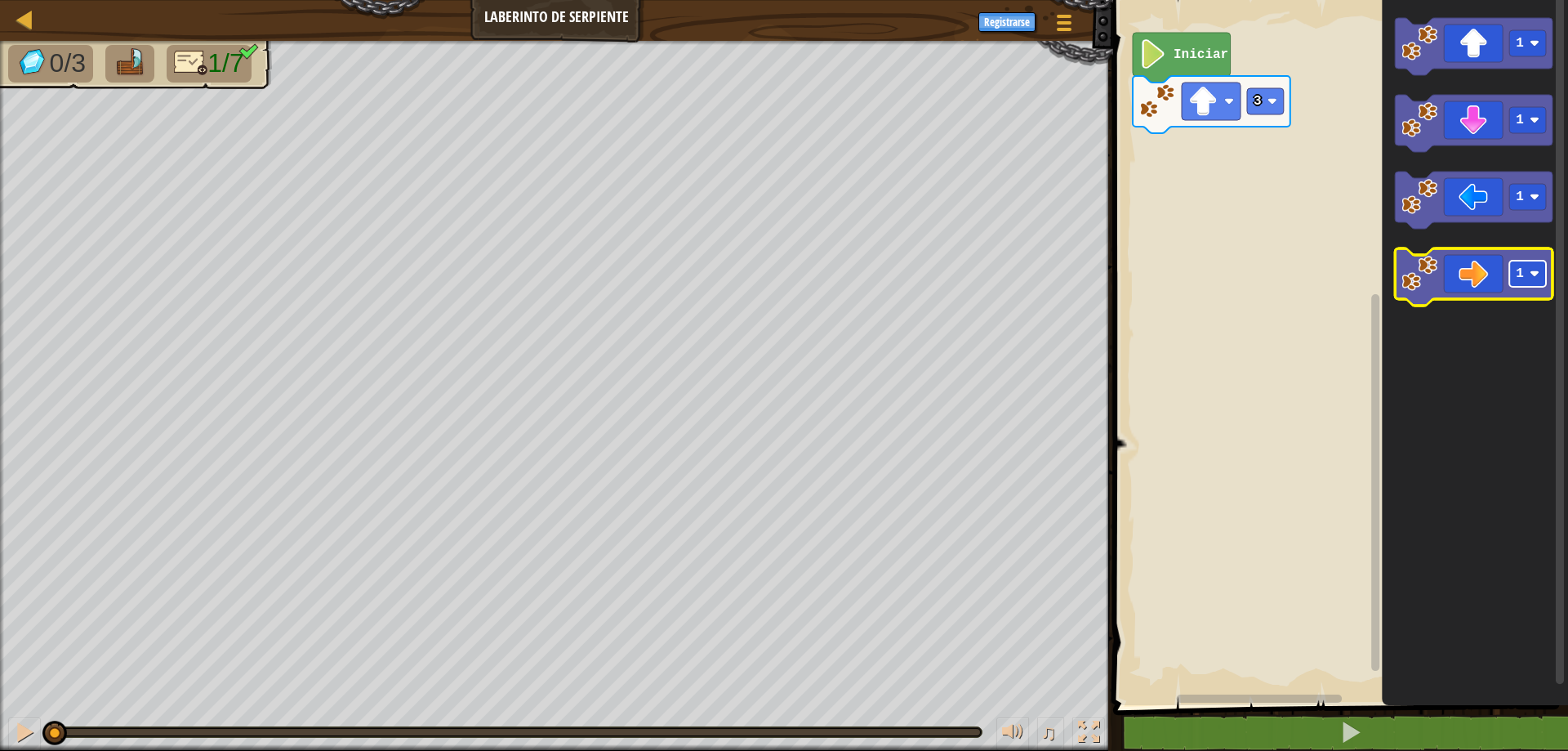
click at [1529, 277] on rect "Espacio de trabajo de Blockly" at bounding box center [1528, 273] width 37 height 26
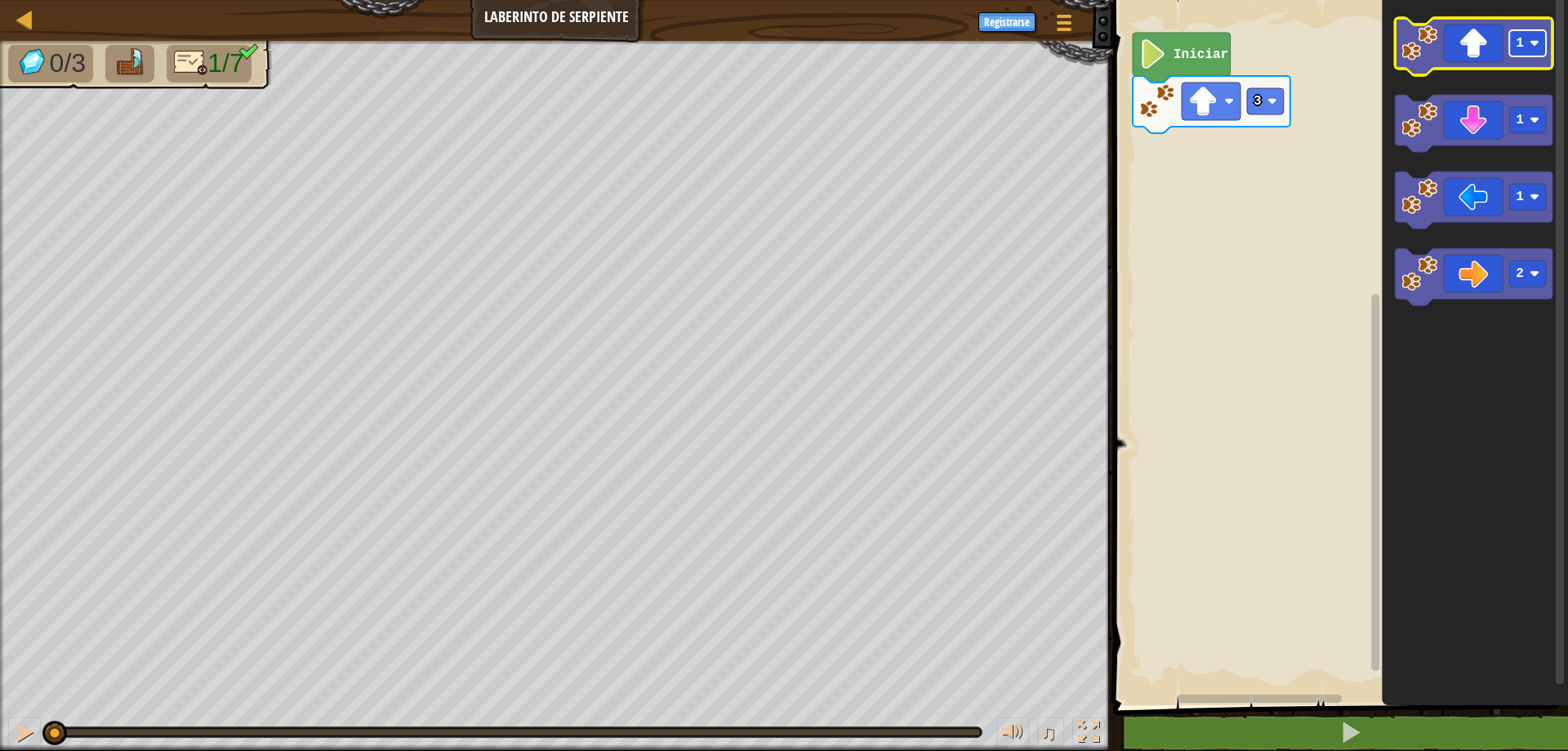
click at [1530, 52] on rect "Espacio de trabajo de Blockly" at bounding box center [1528, 43] width 37 height 26
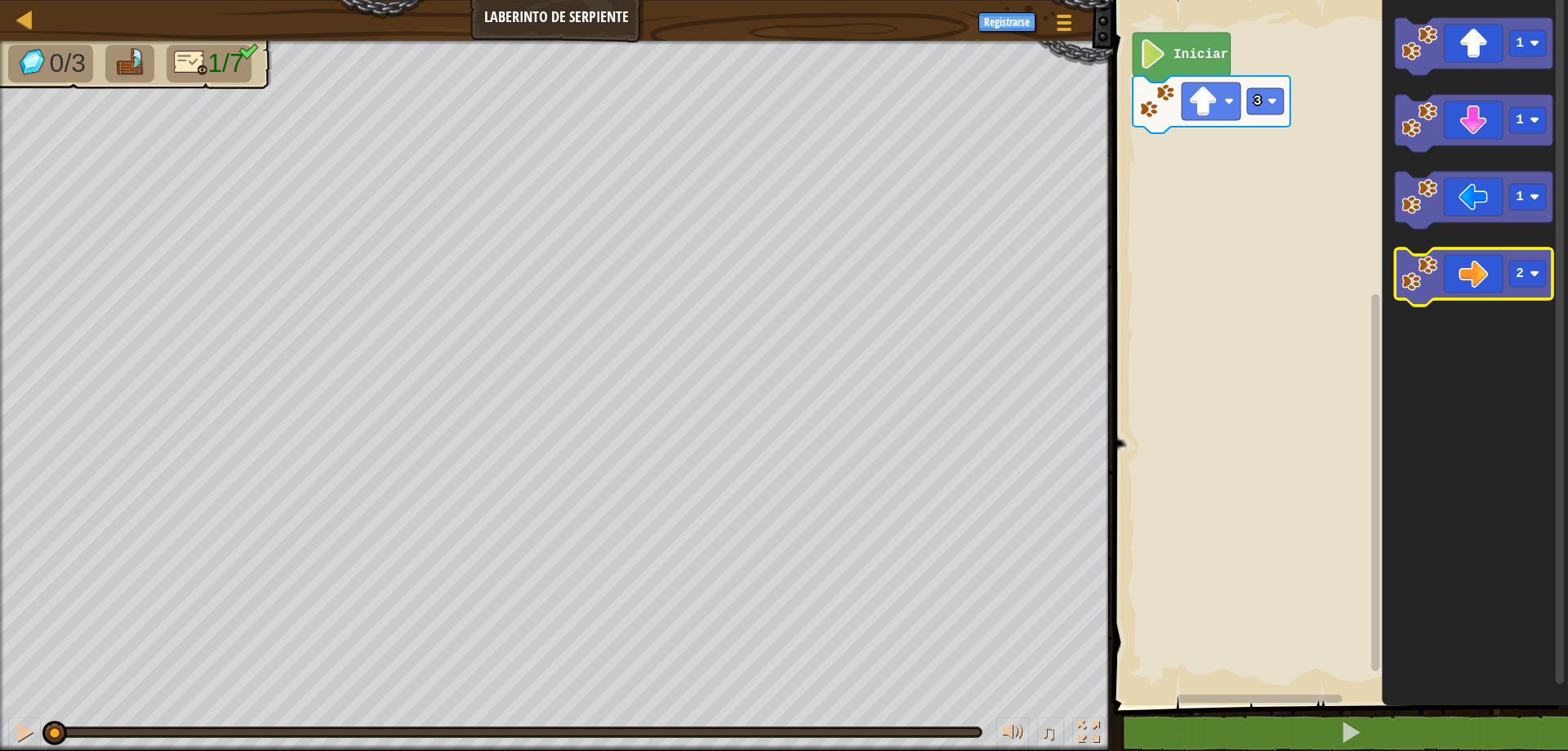
click at [1497, 282] on icon "Espacio de trabajo de Blockly" at bounding box center [1474, 277] width 158 height 57
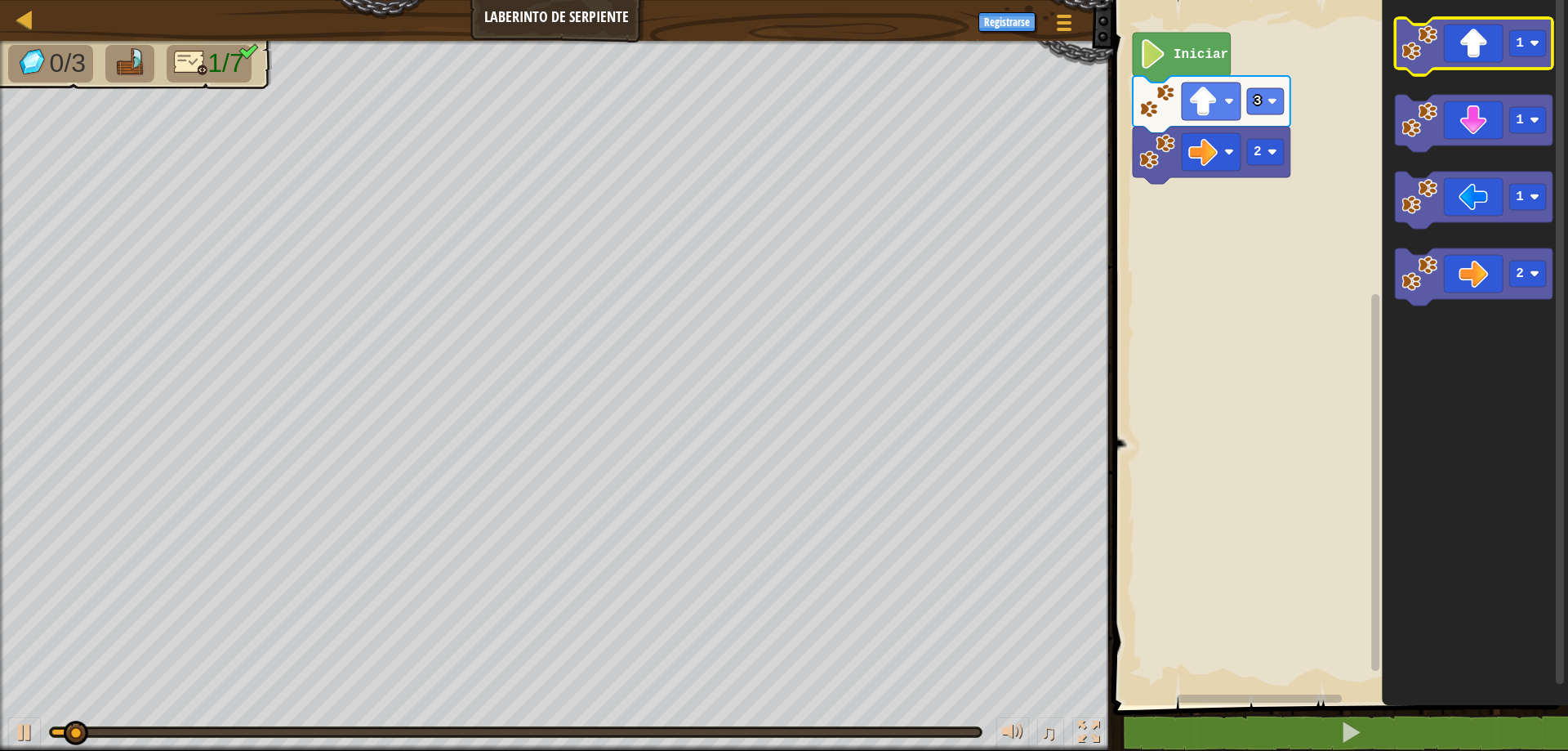
click at [1487, 59] on icon "Espacio de trabajo de Blockly" at bounding box center [1474, 46] width 158 height 57
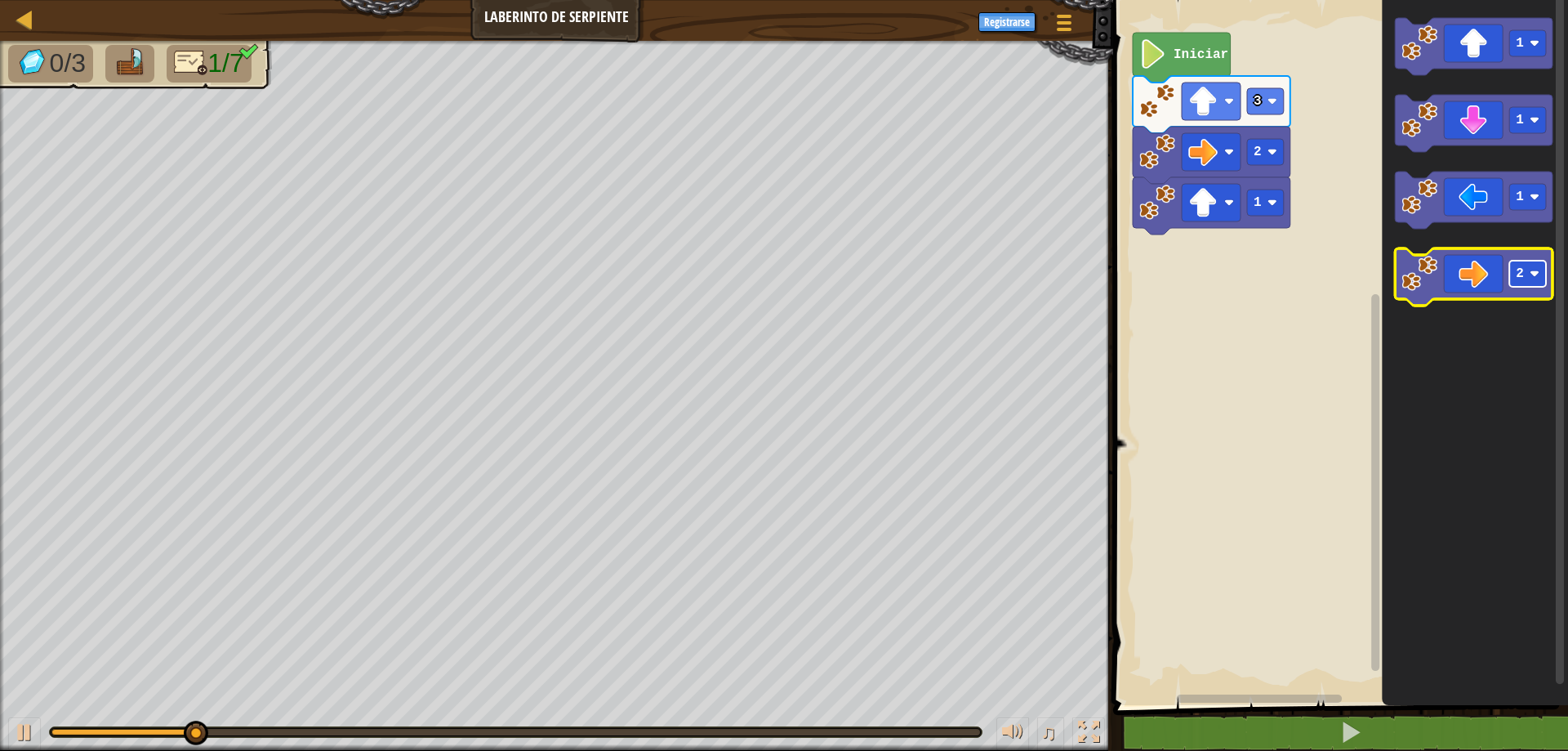
click at [1525, 271] on rect "Espacio de trabajo de Blockly" at bounding box center [1528, 273] width 37 height 26
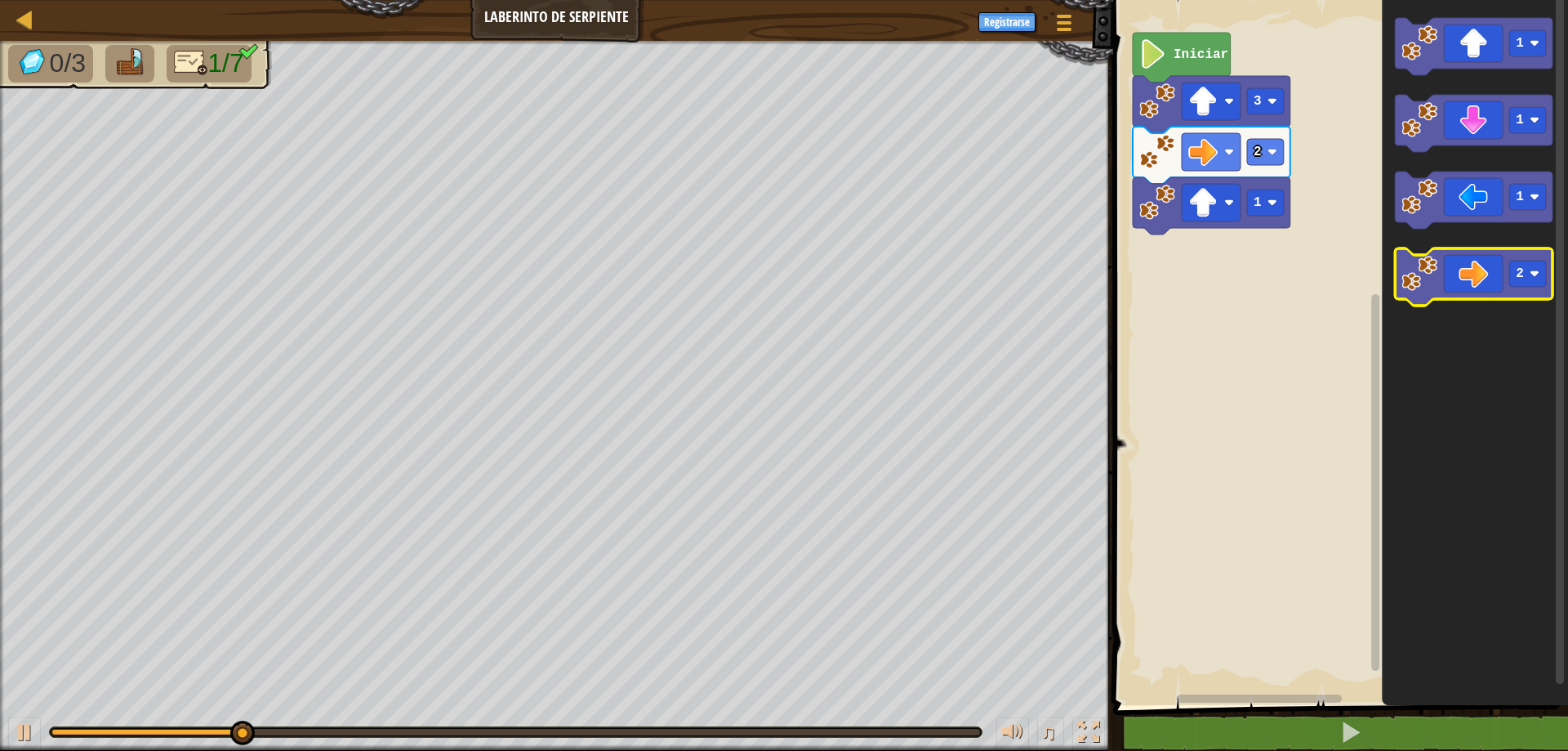
click at [1482, 273] on icon "Espacio de trabajo de Blockly" at bounding box center [1474, 277] width 158 height 57
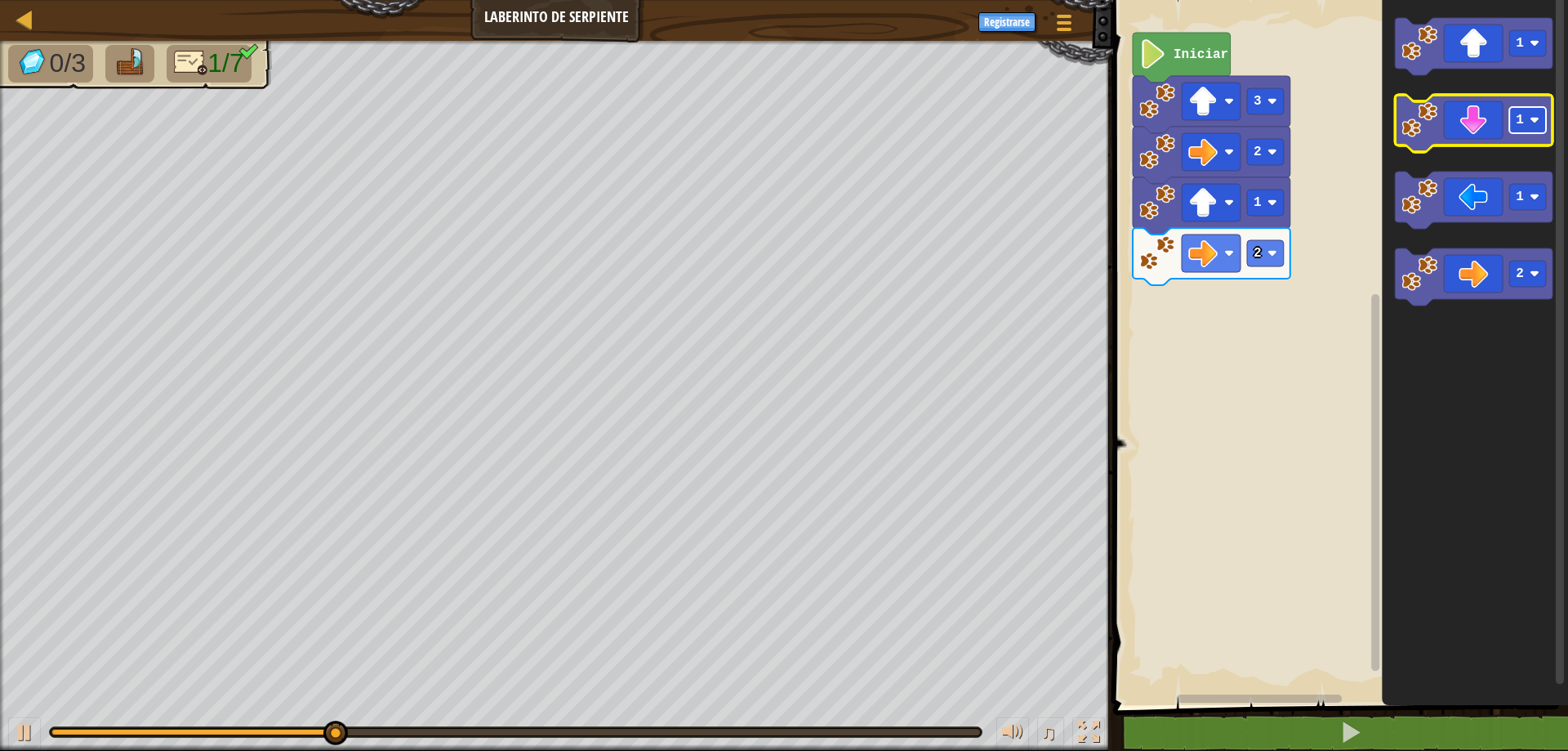
click at [1526, 126] on rect "Espacio de trabajo de Blockly" at bounding box center [1528, 119] width 37 height 26
click at [1481, 135] on icon "Espacio de trabajo de Blockly" at bounding box center [1474, 123] width 158 height 57
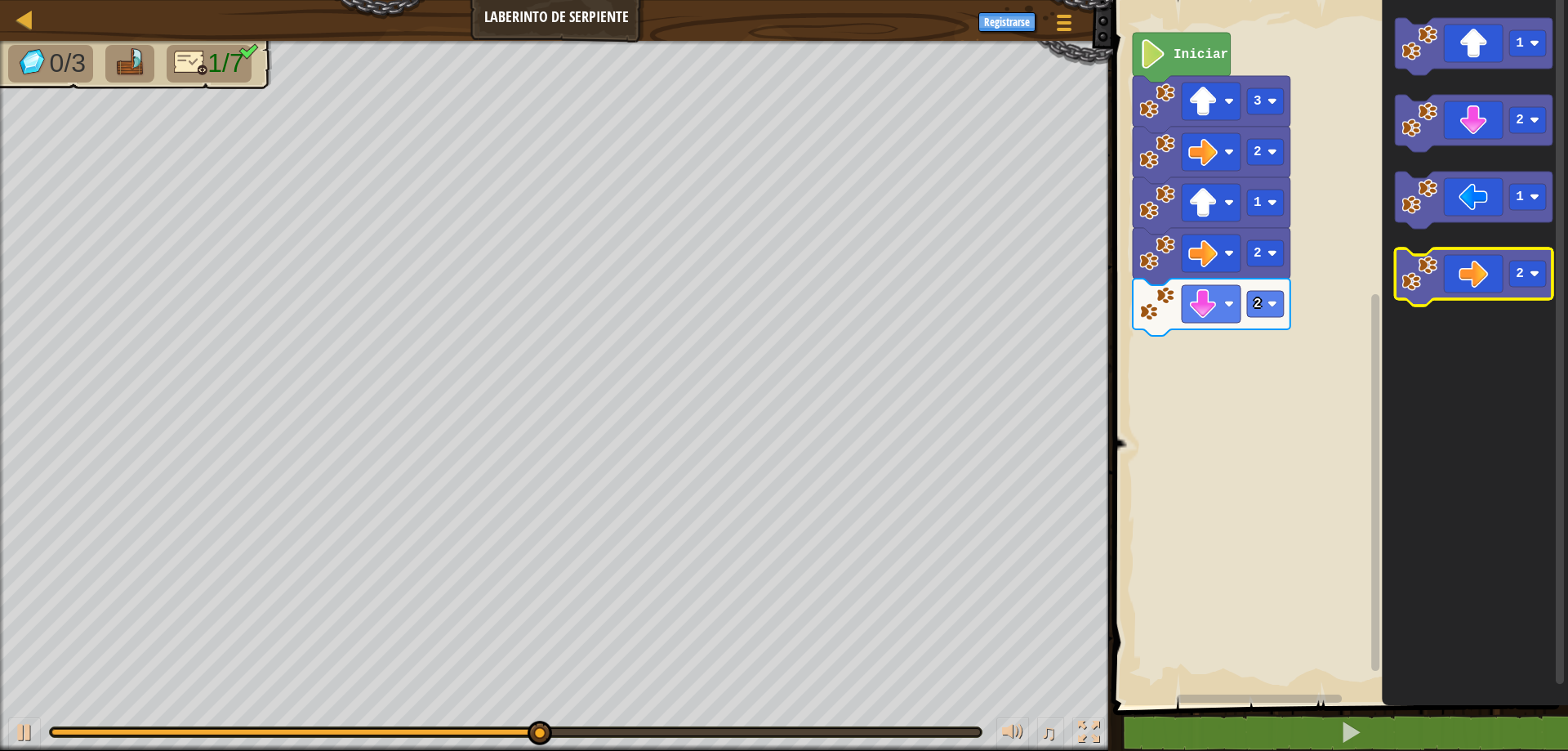
click at [1492, 277] on icon "Espacio de trabajo de Blockly" at bounding box center [1474, 277] width 158 height 57
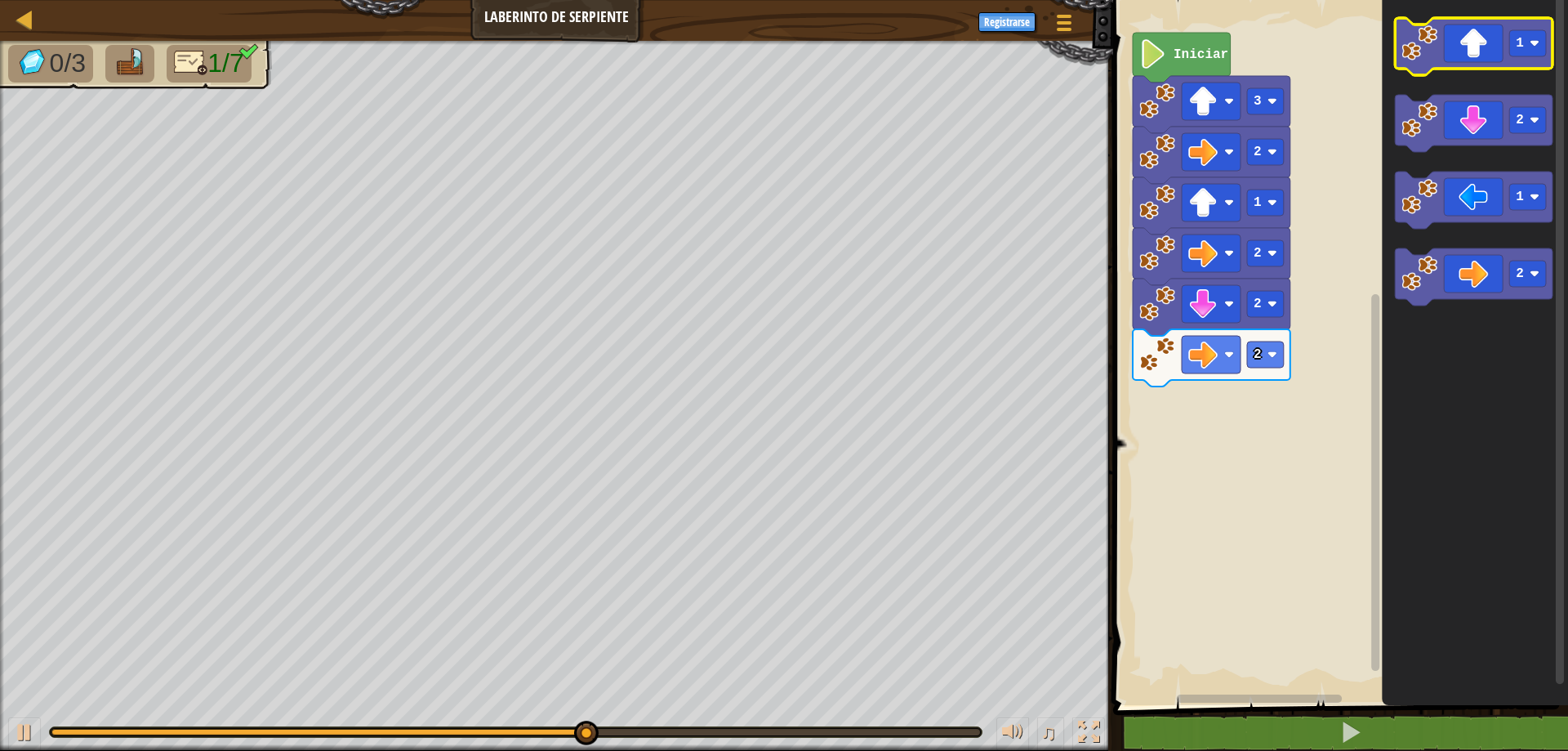
click at [1478, 59] on icon "Espacio de trabajo de Blockly" at bounding box center [1474, 46] width 158 height 57
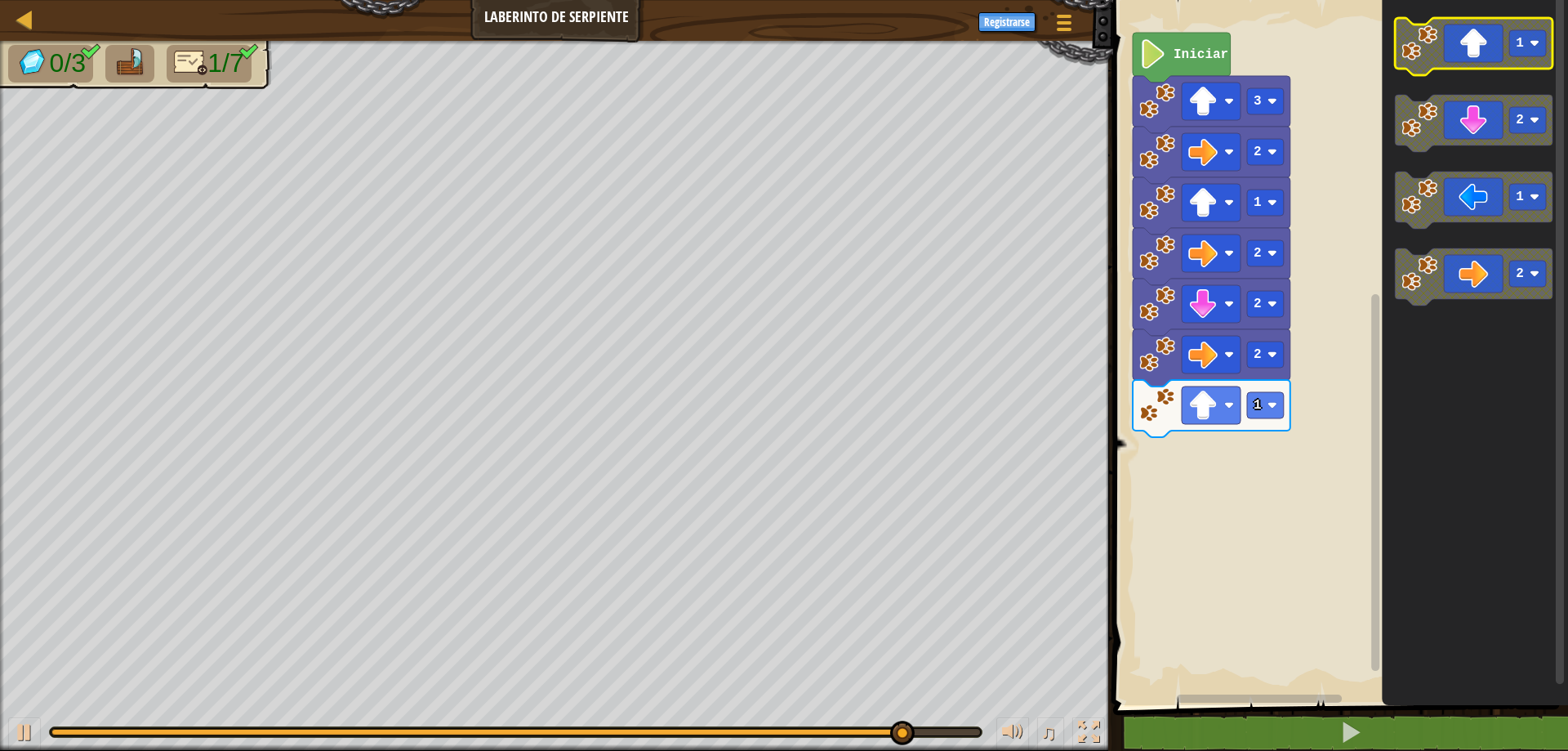
click at [1521, 55] on rect "Espacio de trabajo de Blockly" at bounding box center [1528, 43] width 37 height 26
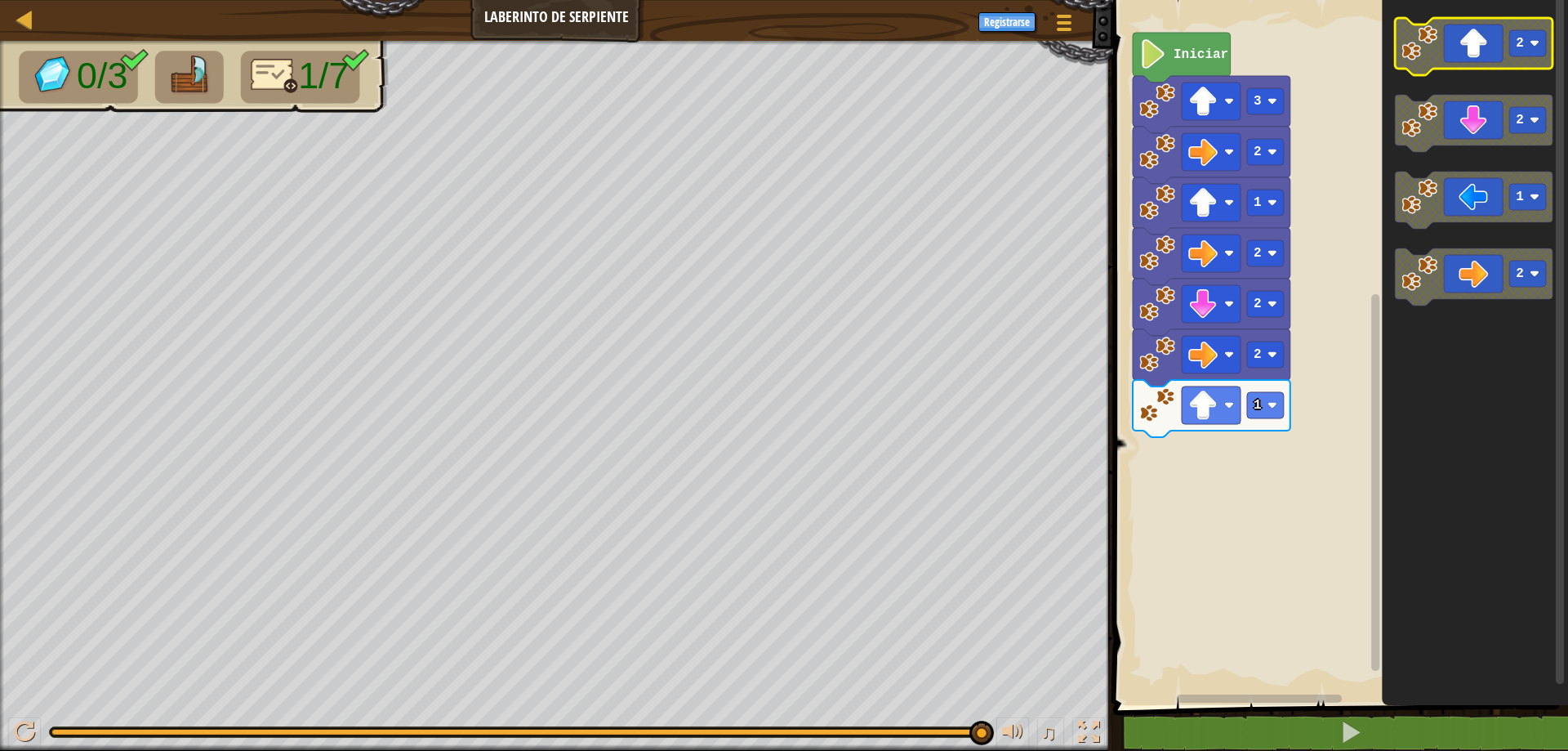
click at [1492, 53] on icon "Espacio de trabajo de Blockly" at bounding box center [1474, 46] width 158 height 57
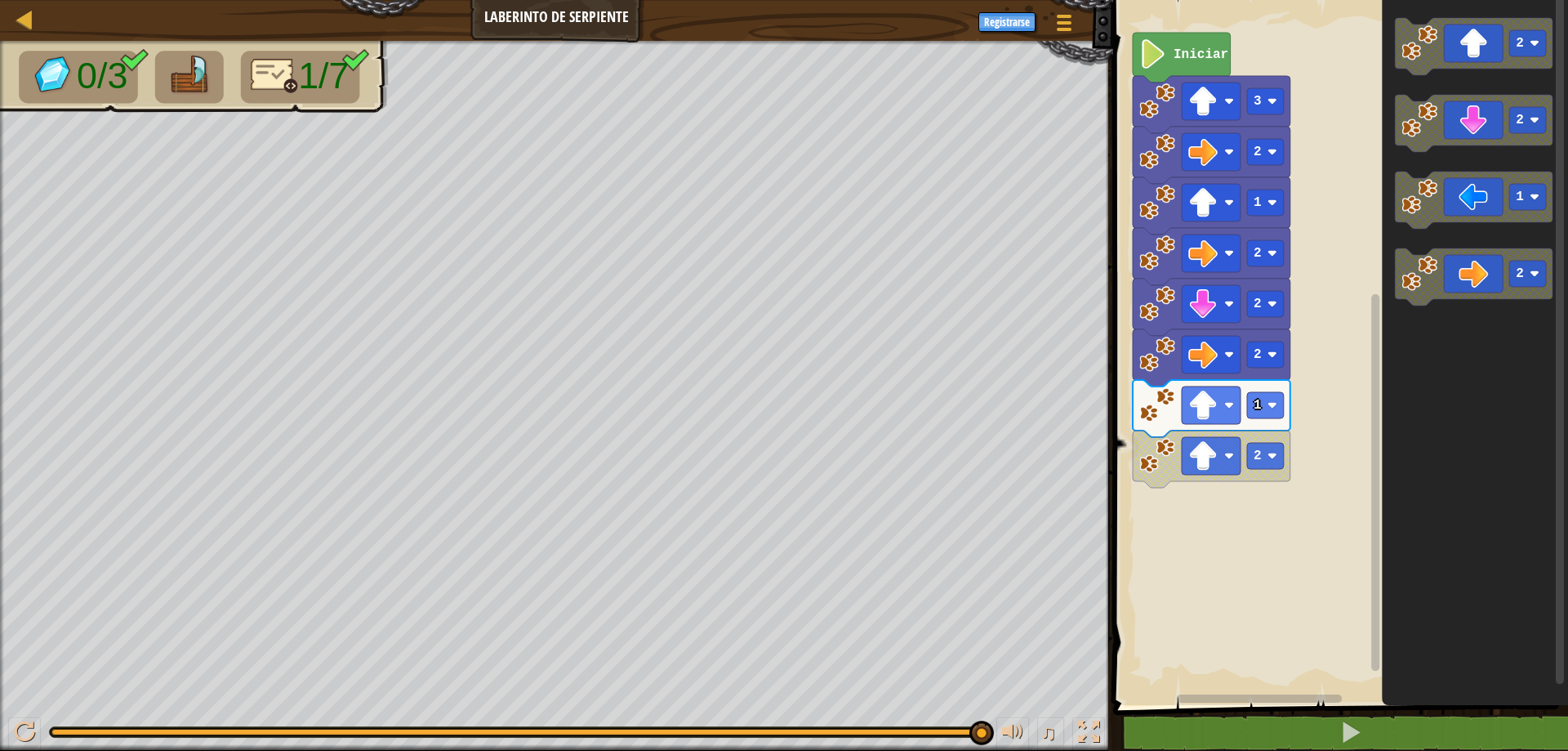
click at [1232, 59] on rect "Espacio de trabajo de Blockly" at bounding box center [1338, 348] width 460 height 713
click at [1212, 53] on text "Iniciar" at bounding box center [1201, 54] width 54 height 15
click at [1272, 403] on image "Espacio de trabajo de Blockly" at bounding box center [1273, 406] width 10 height 10
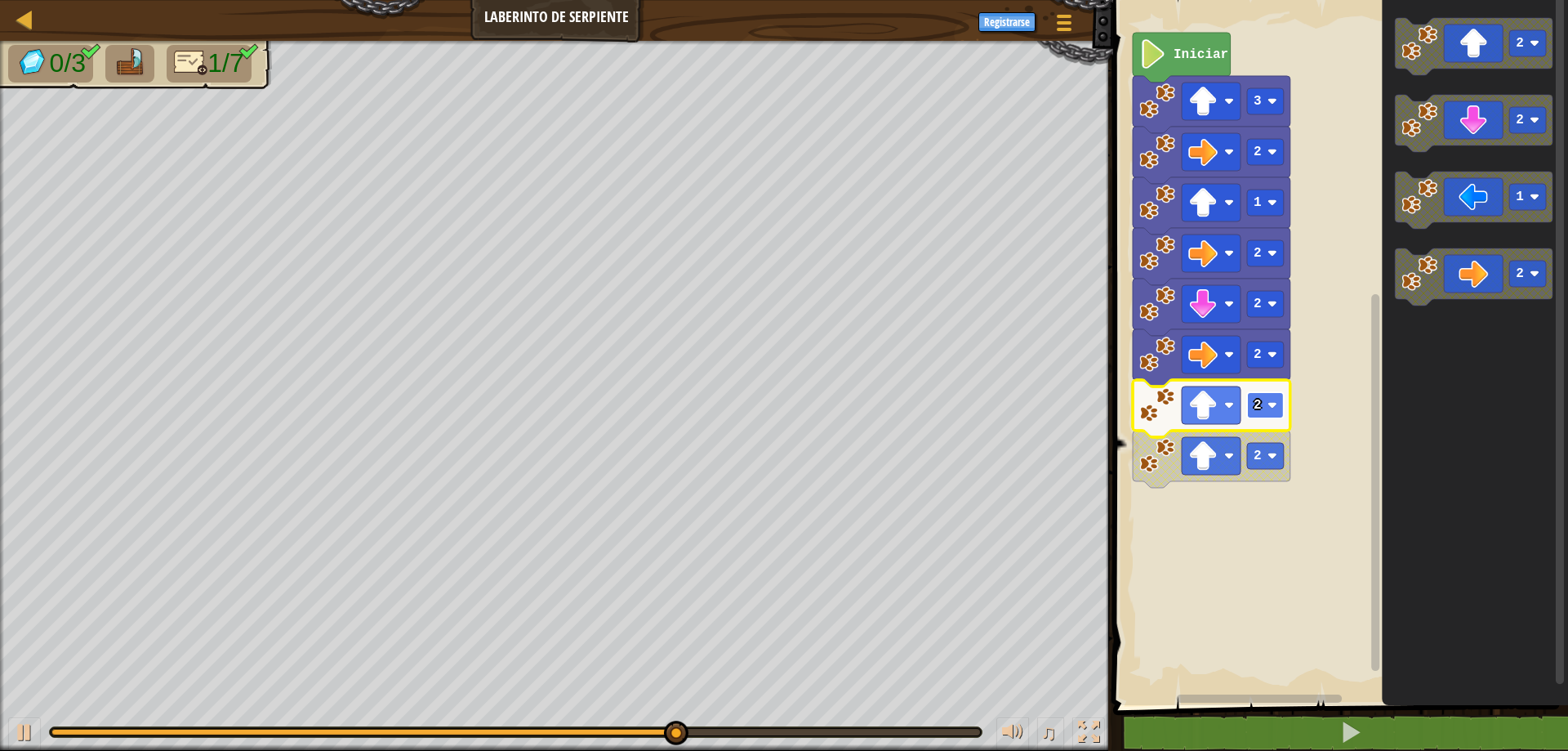
click at [1263, 412] on rect "Espacio de trabajo de Blockly" at bounding box center [1265, 405] width 37 height 26
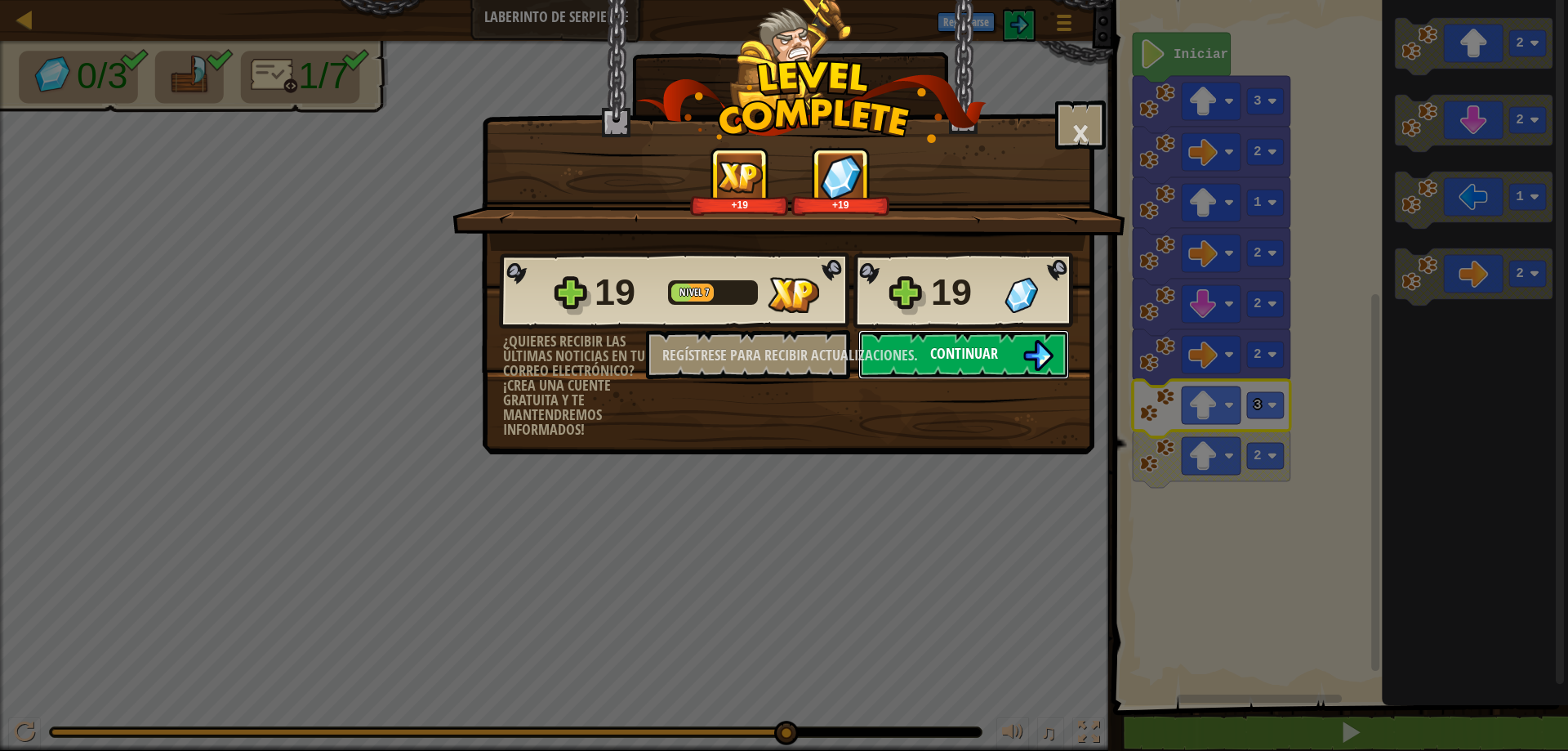
click at [962, 349] on font "Continuar" at bounding box center [964, 353] width 68 height 21
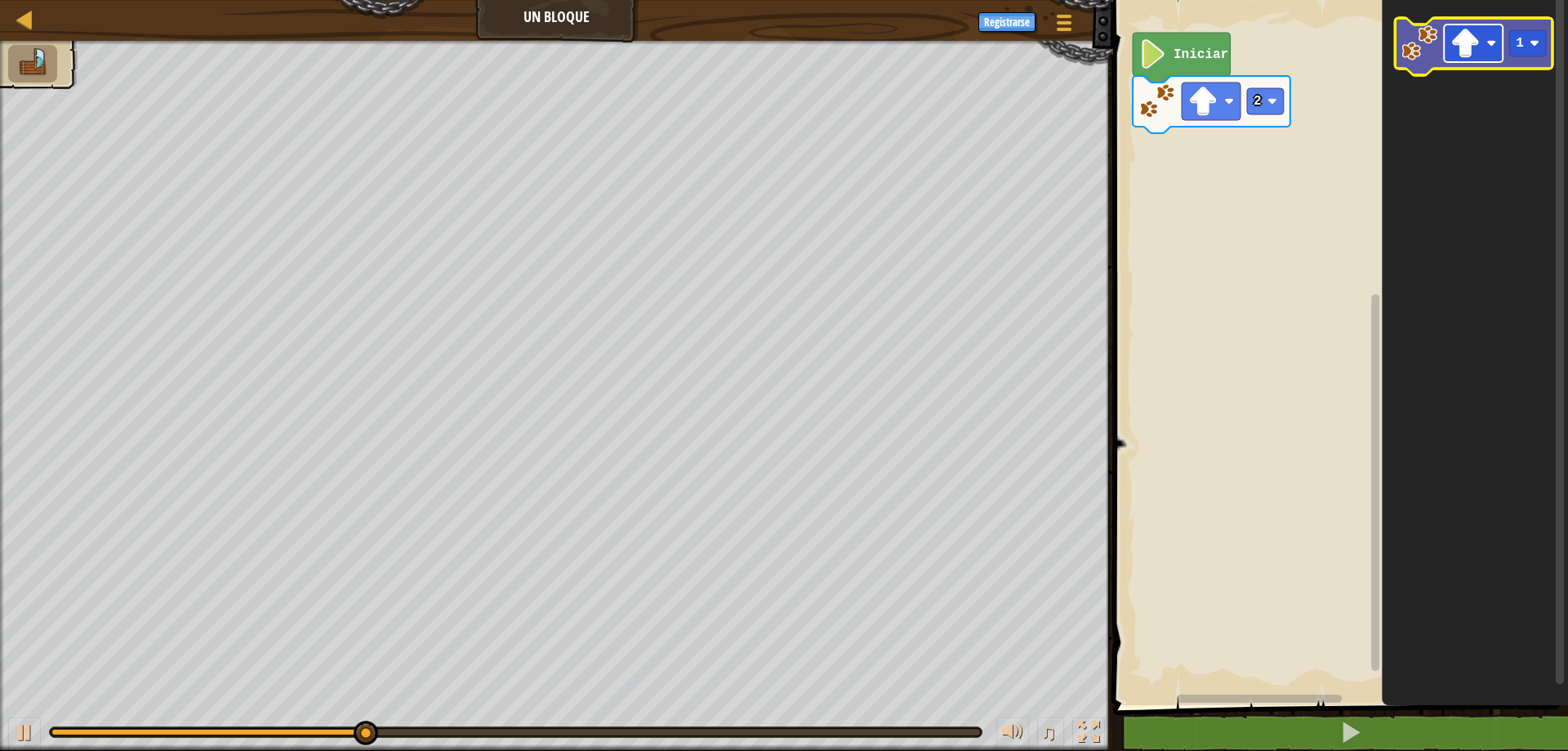
click at [1492, 49] on rect "Espacio de trabajo de Blockly" at bounding box center [1474, 43] width 59 height 38
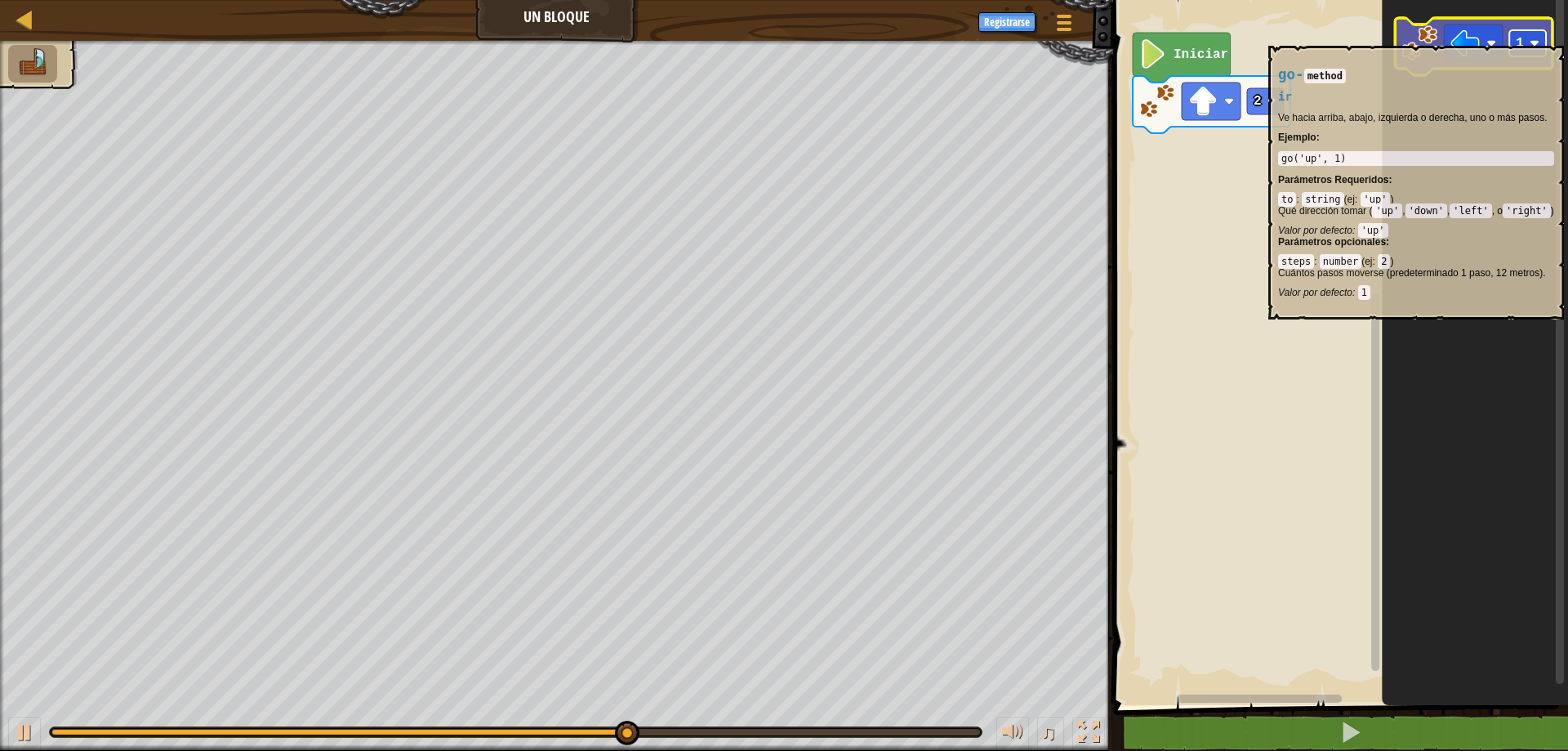
click at [1524, 38] on text "1" at bounding box center [1520, 42] width 8 height 15
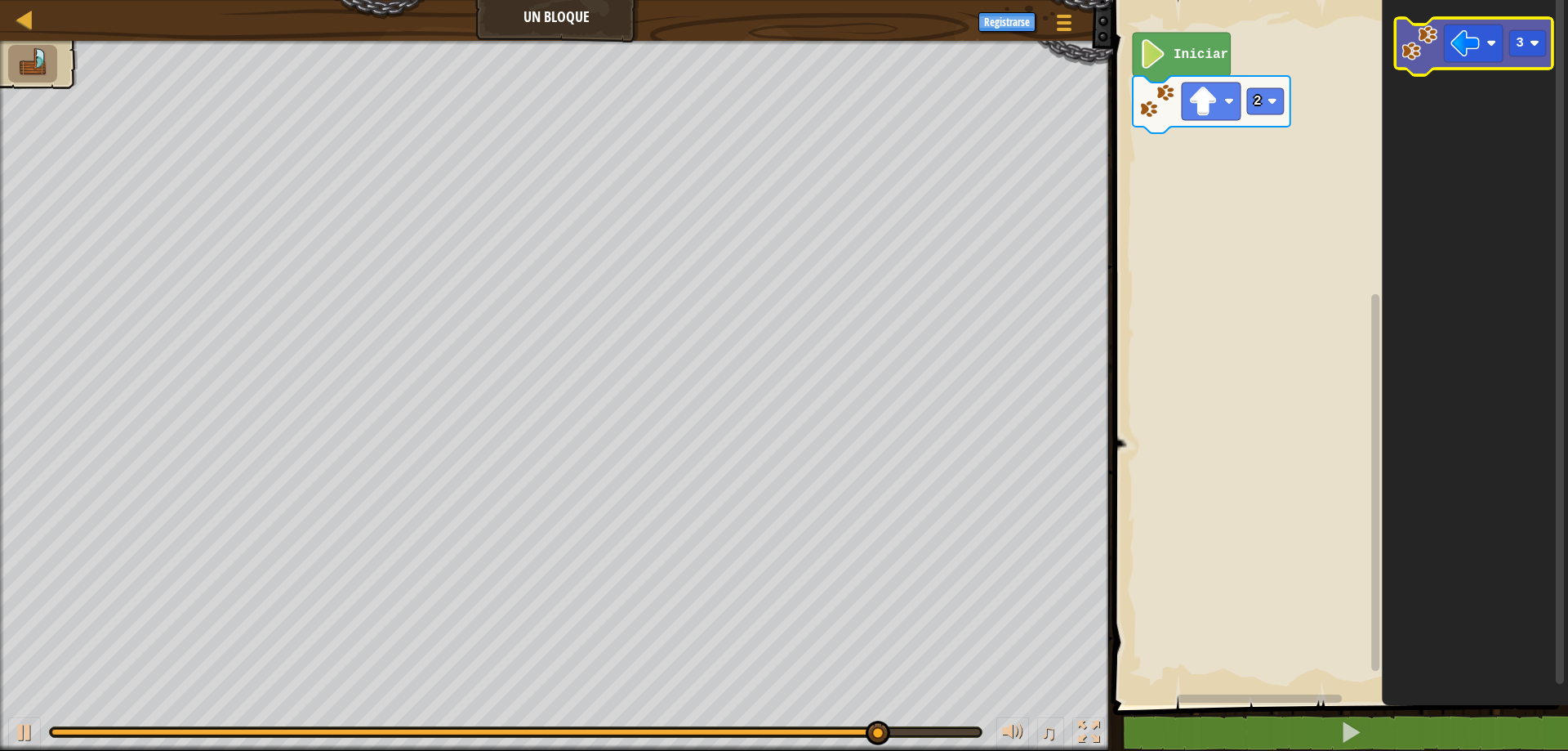
click at [1432, 46] on image "Espacio de trabajo de Blockly" at bounding box center [1420, 43] width 36 height 36
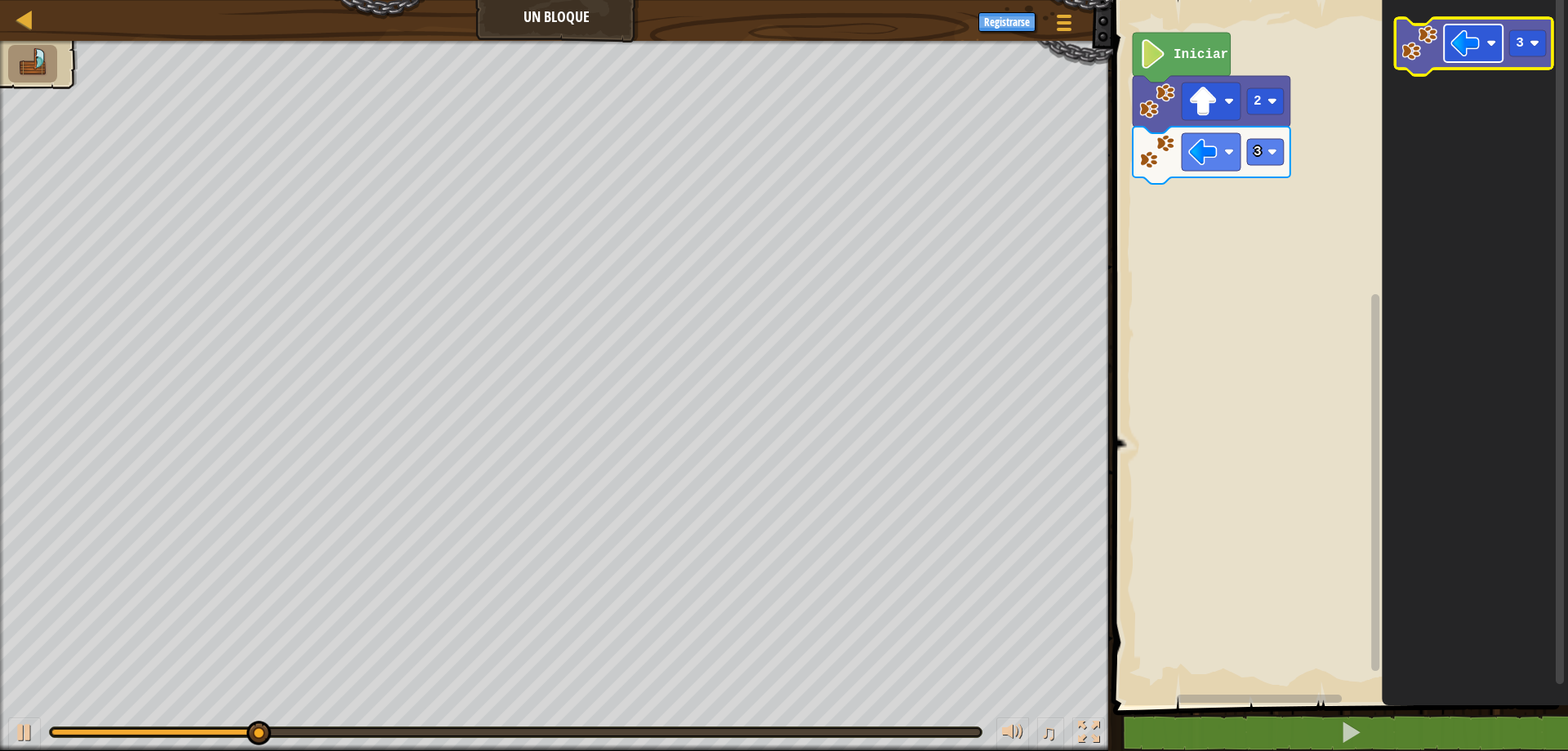
click at [1491, 41] on image "Espacio de trabajo de Blockly" at bounding box center [1492, 43] width 10 height 10
click at [1534, 40] on image "Espacio de trabajo de Blockly" at bounding box center [1534, 43] width 10 height 10
click at [1416, 44] on image "Espacio de trabajo de Blockly" at bounding box center [1420, 43] width 36 height 36
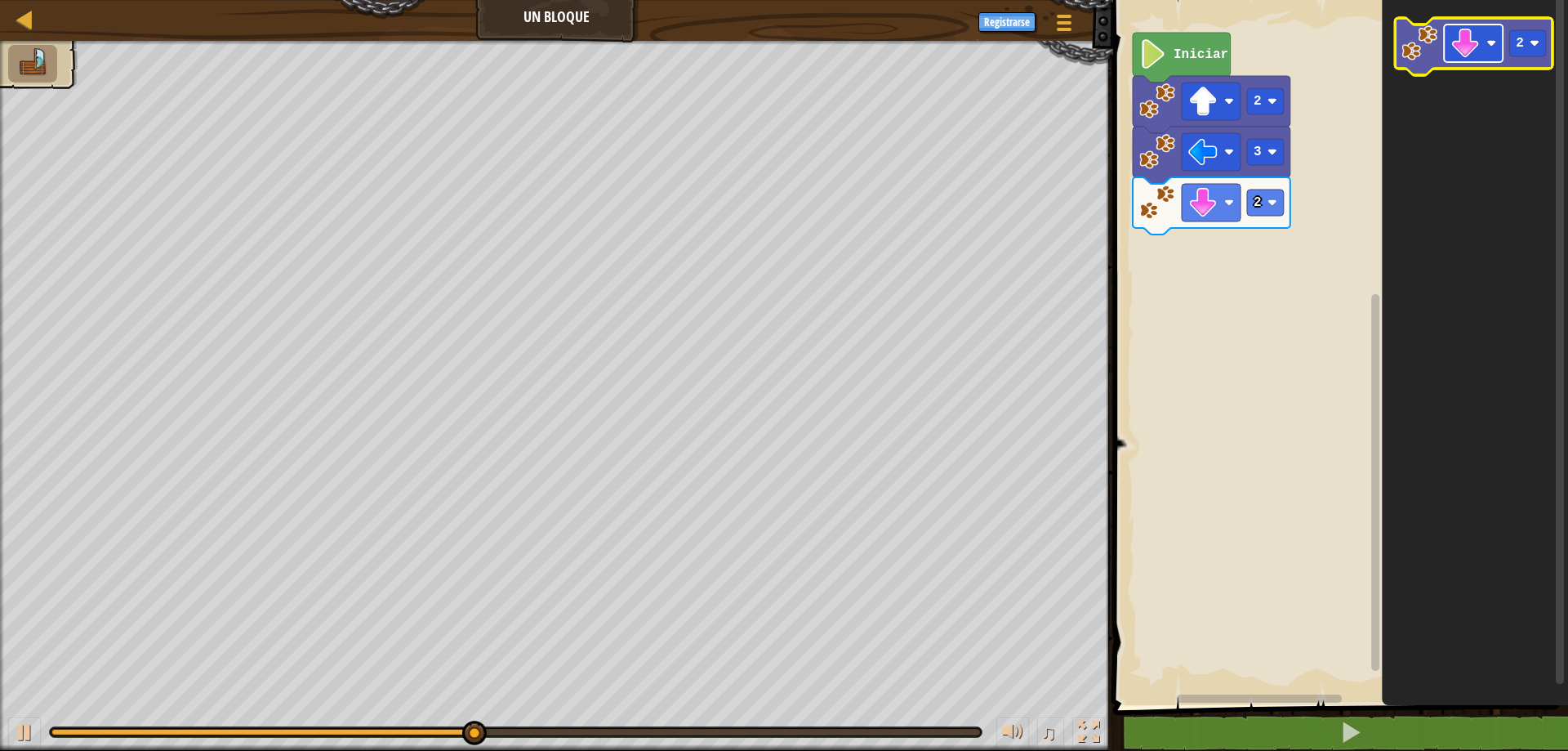
click at [1497, 48] on image "Espacio de trabajo de Blockly" at bounding box center [1492, 43] width 10 height 10
click at [1535, 41] on image "Espacio de trabajo de Blockly" at bounding box center [1534, 43] width 10 height 10
click at [1424, 52] on image "Espacio de trabajo de Blockly" at bounding box center [1420, 43] width 36 height 36
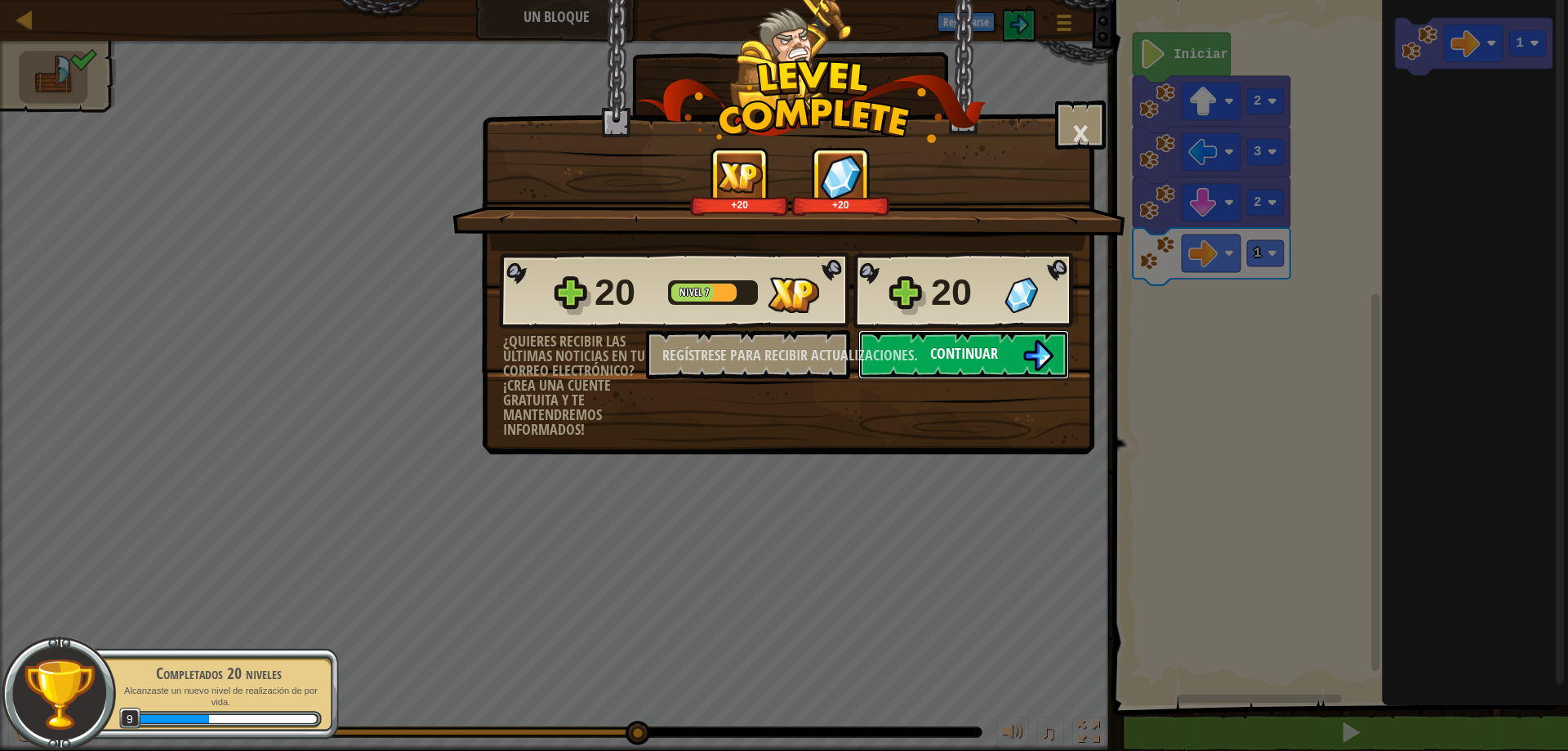
click at [1021, 348] on button "Continuar" at bounding box center [964, 354] width 211 height 49
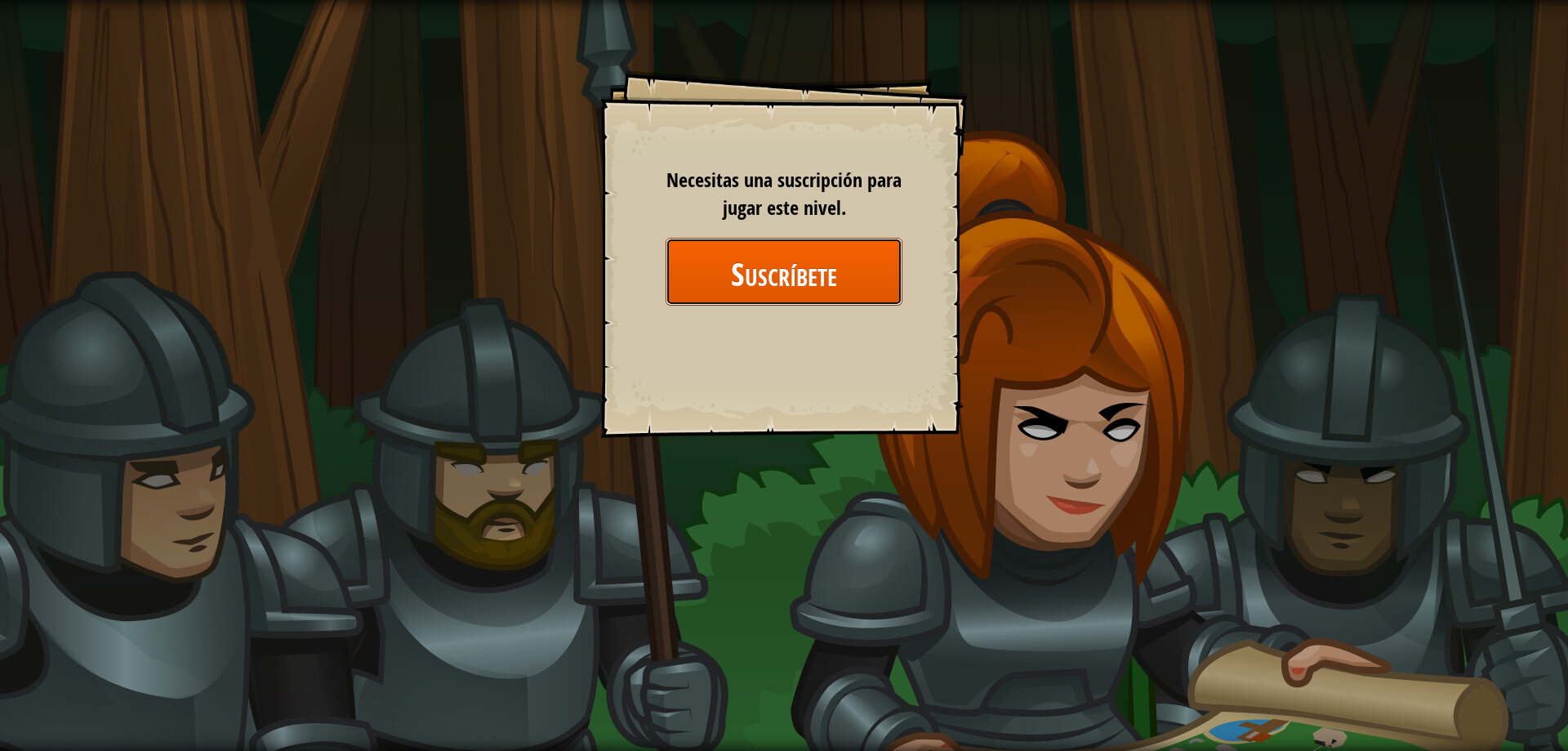
click at [784, 281] on font "Suscríbete" at bounding box center [784, 273] width 107 height 44
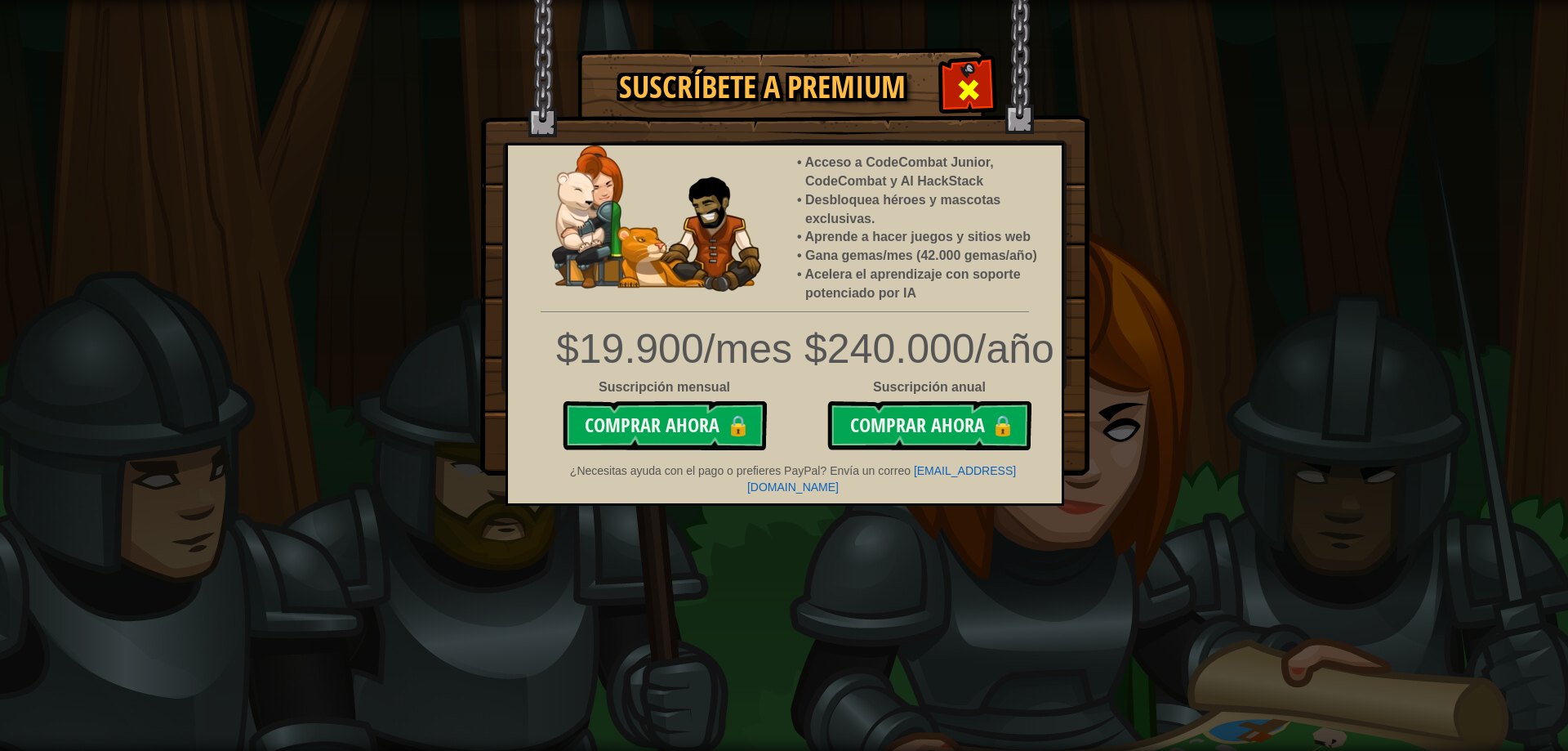
click at [970, 90] on span at bounding box center [969, 90] width 26 height 26
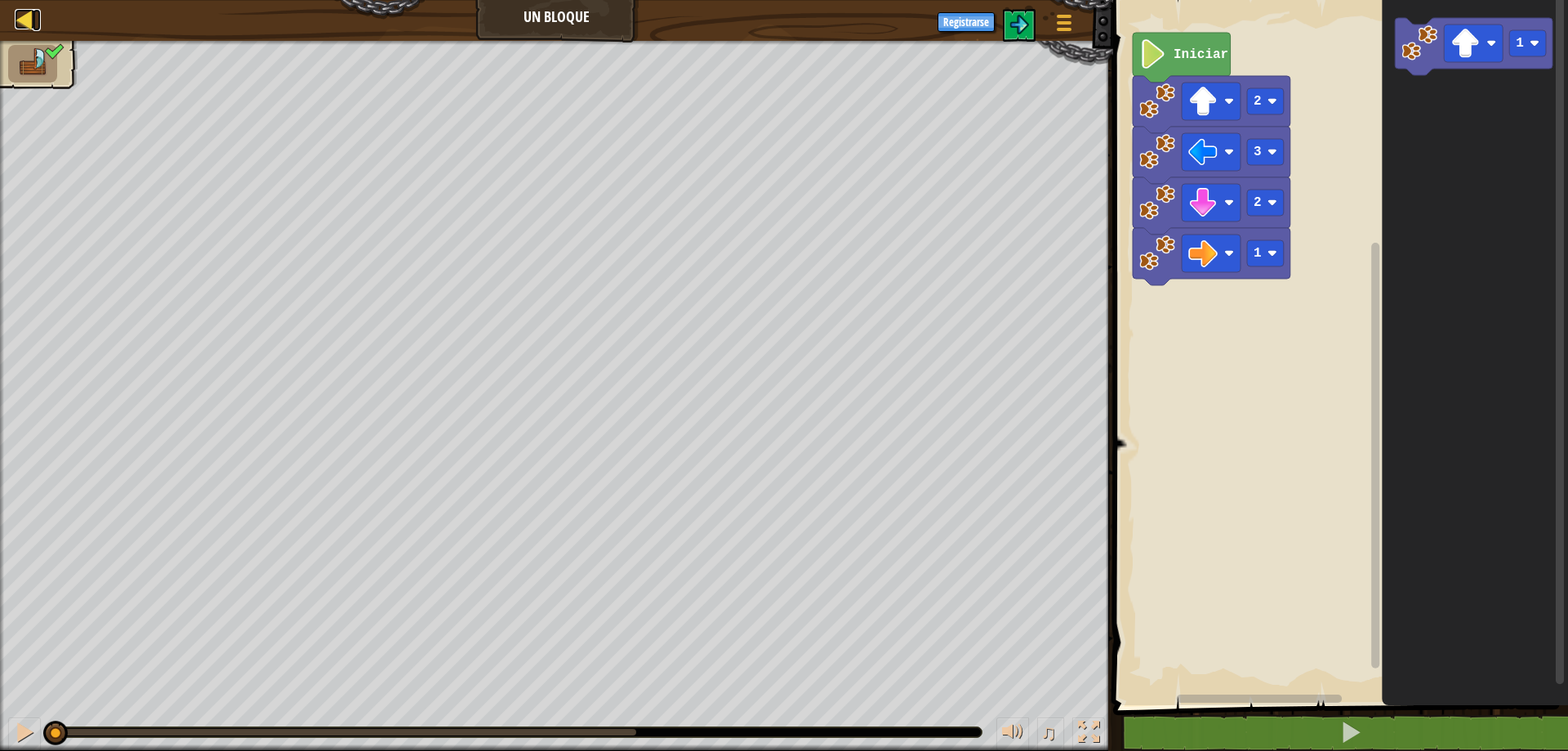
click at [30, 24] on div at bounding box center [25, 19] width 21 height 21
select select "es-ES"
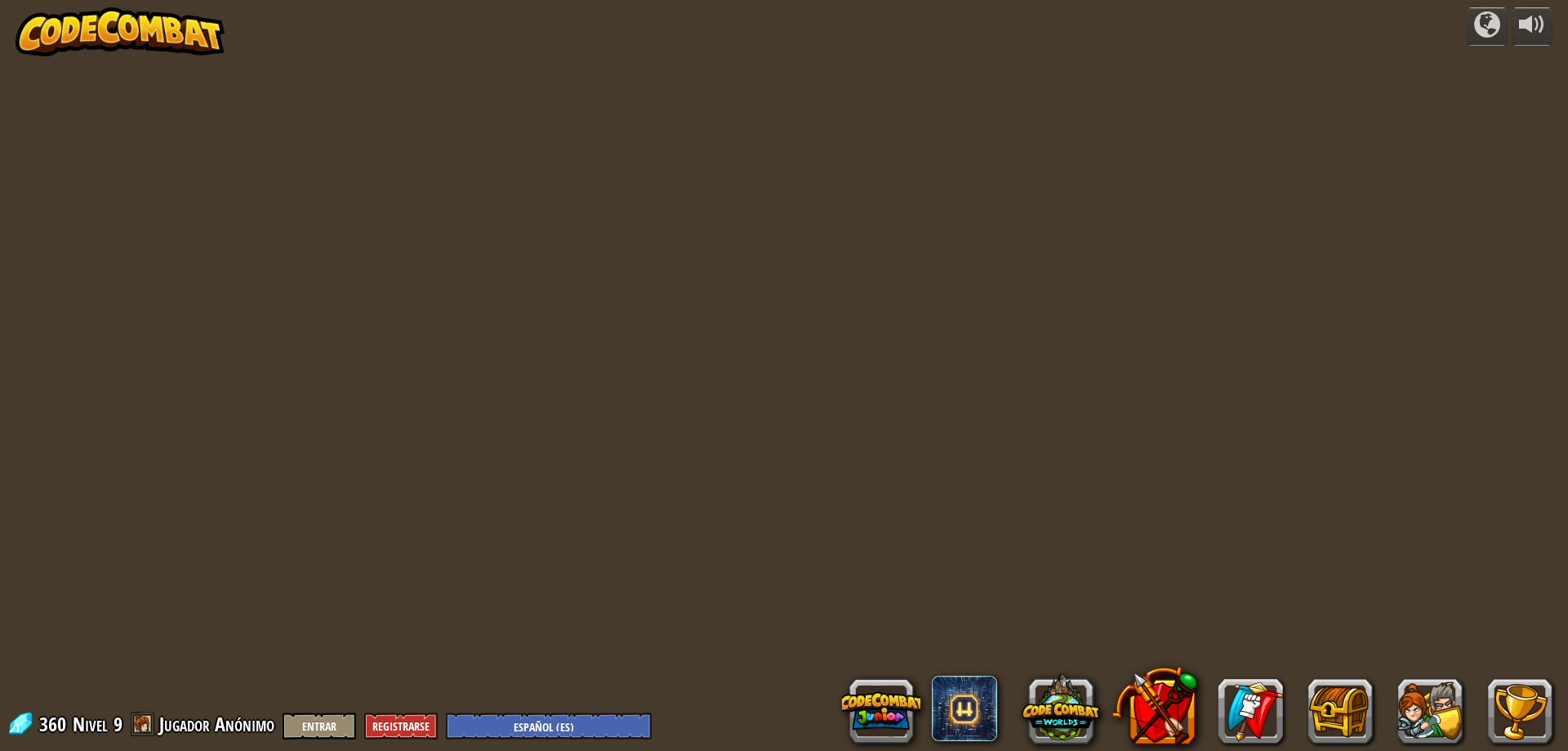
select select "es-ES"
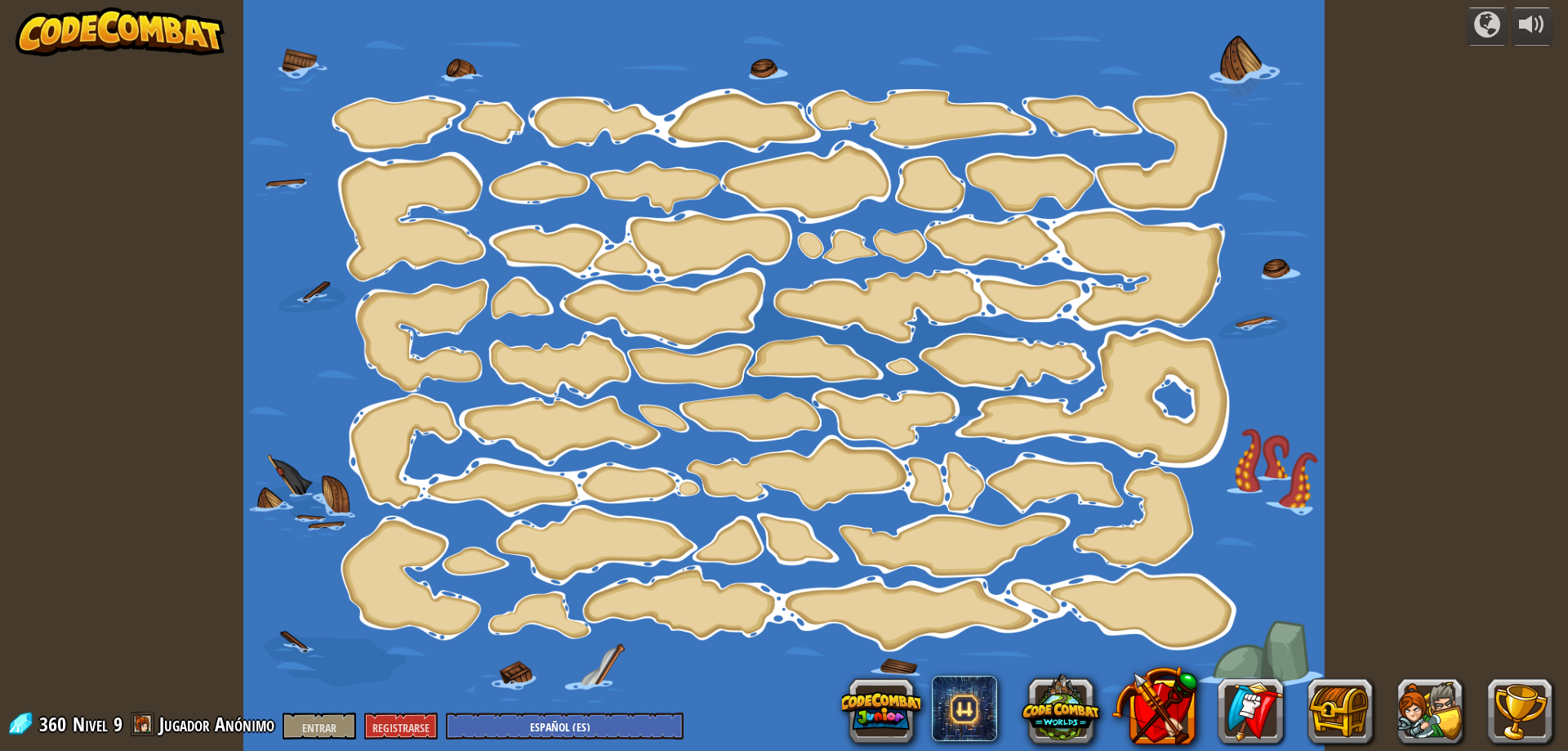
select select "es-ES"
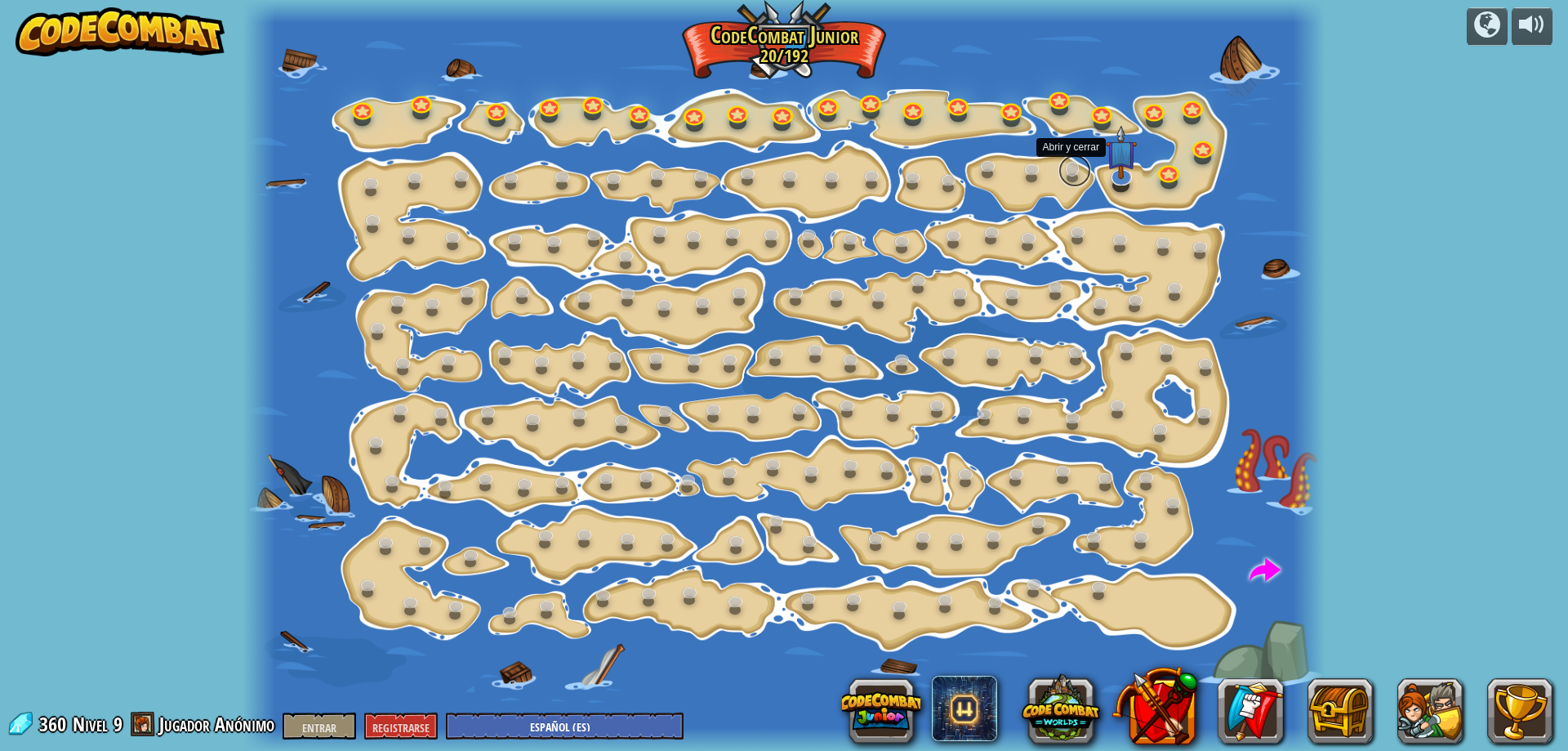
click at [1074, 164] on link at bounding box center [1075, 170] width 33 height 33
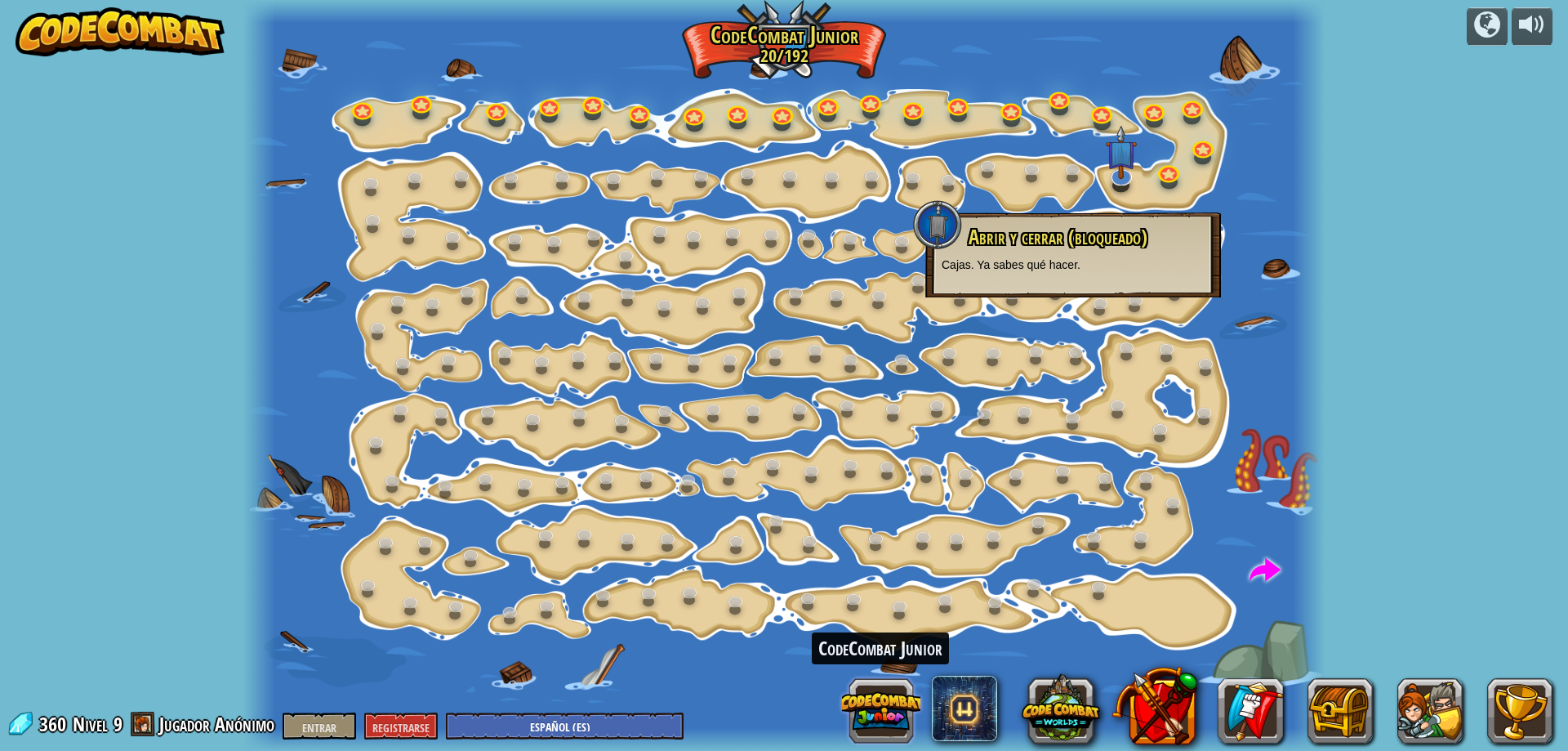
click at [889, 709] on button at bounding box center [880, 710] width 78 height 78
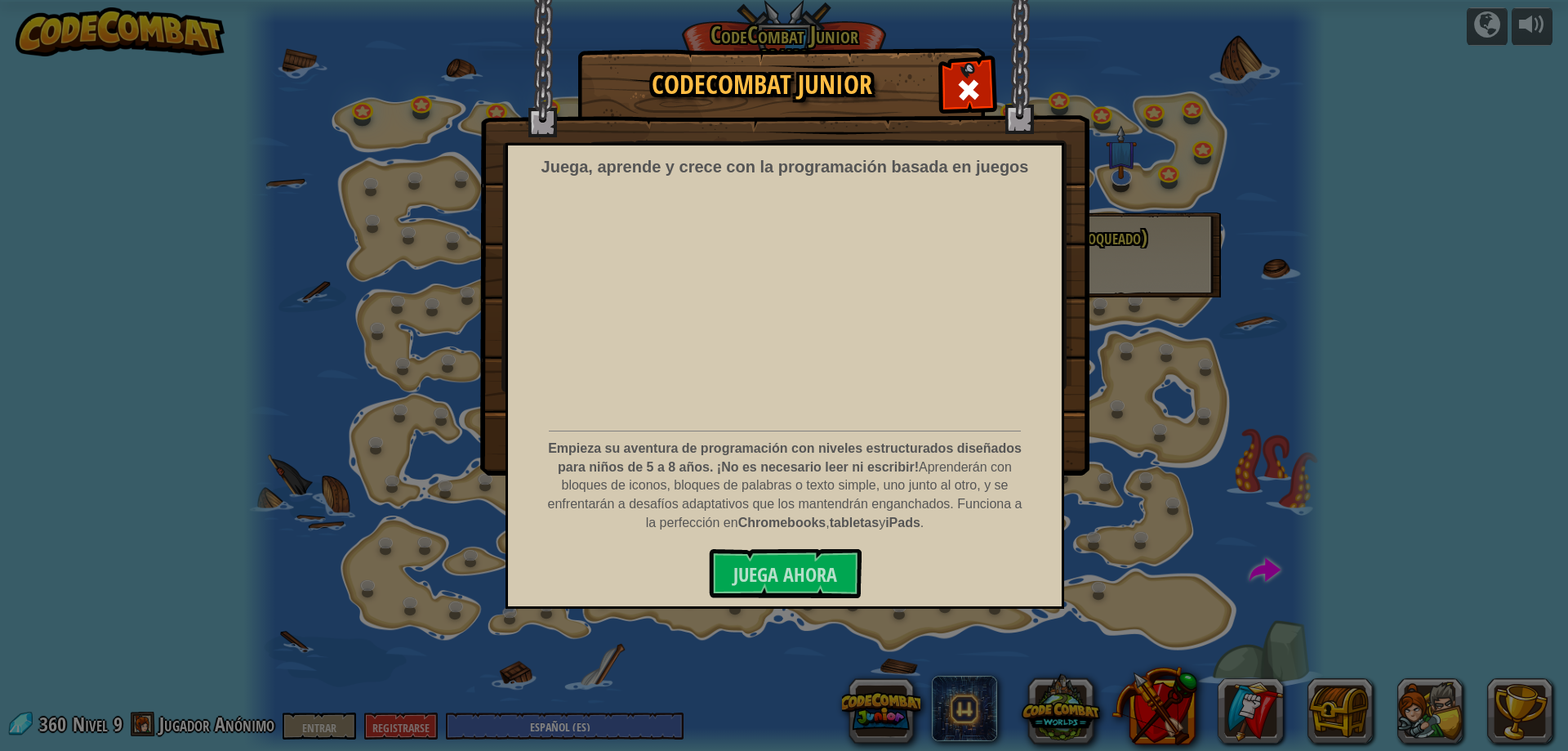
click at [831, 605] on div "Juega, aprende y crece con la programación basada en juegos Empieza su aventura…" at bounding box center [784, 376] width 559 height 466
click at [797, 584] on font "Juega ahora" at bounding box center [784, 574] width 104 height 26
